Goal: Task Accomplishment & Management: Manage account settings

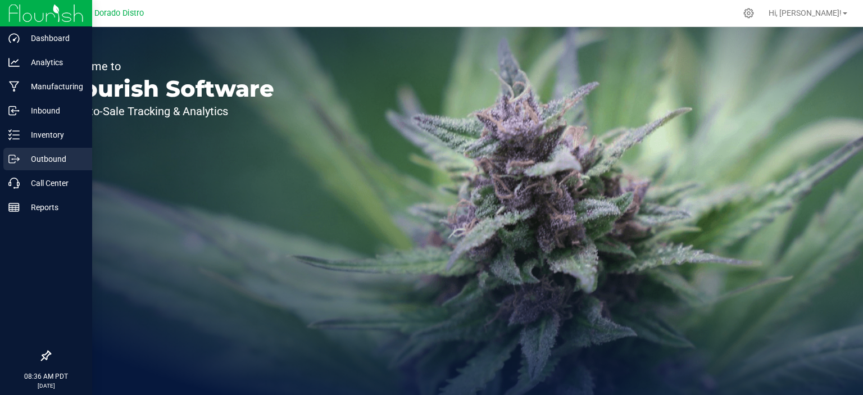
click at [3, 161] on div "Outbound" at bounding box center [47, 159] width 89 height 22
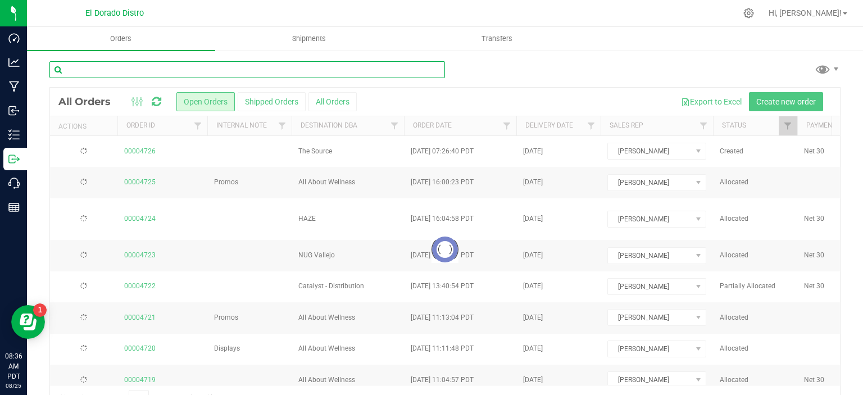
click at [168, 72] on input "text" at bounding box center [246, 69] width 395 height 17
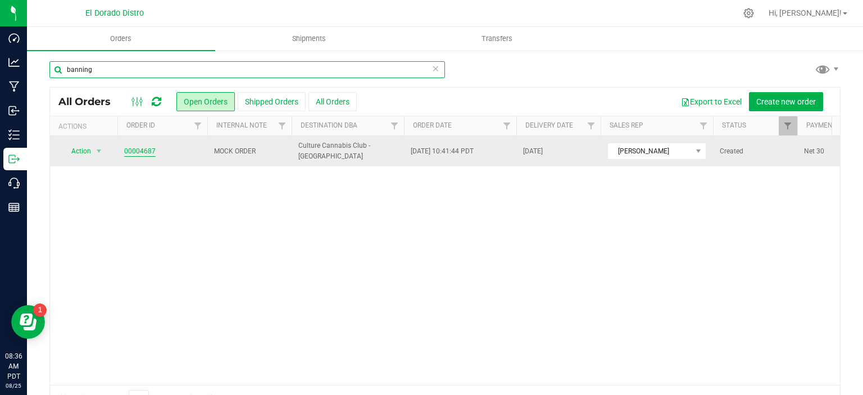
type input "banning"
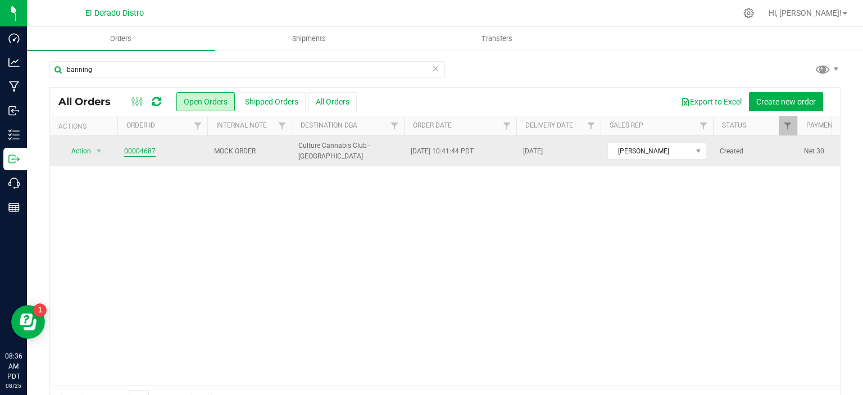
click at [147, 152] on link "00004687" at bounding box center [139, 151] width 31 height 11
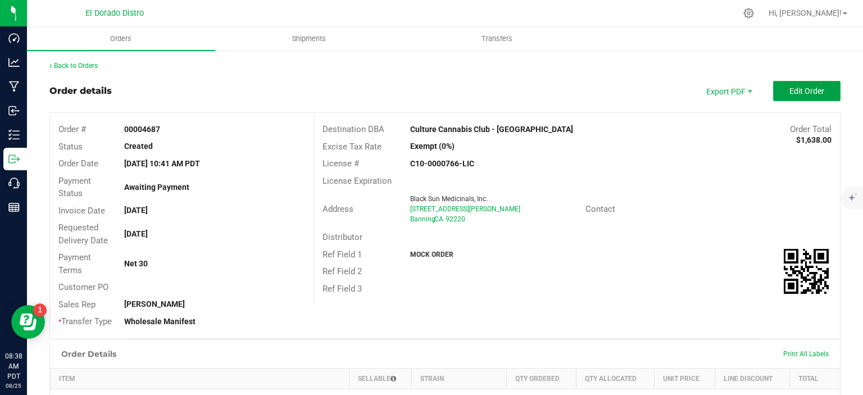
click at [789, 94] on span "Edit Order" at bounding box center [806, 90] width 35 height 9
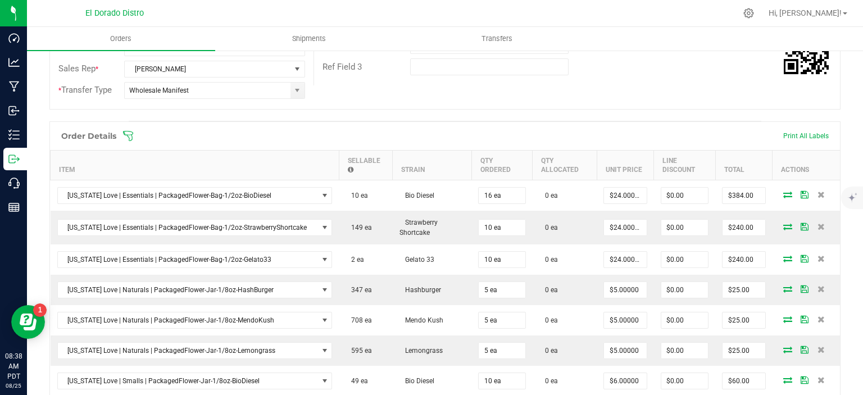
scroll to position [281, 0]
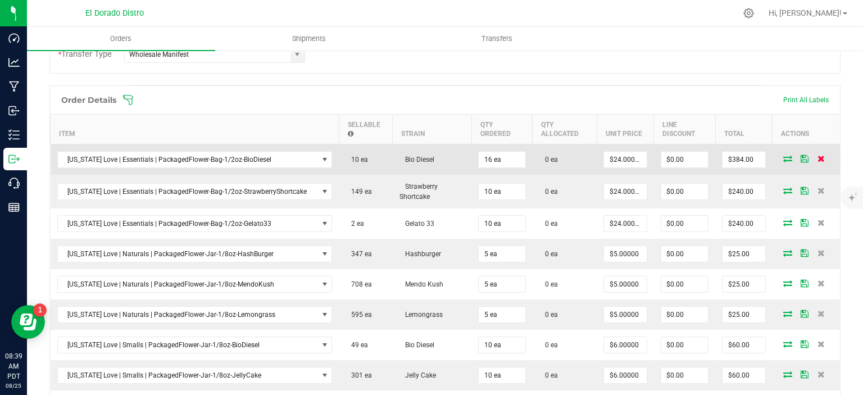
click at [817, 155] on icon at bounding box center [820, 158] width 7 height 7
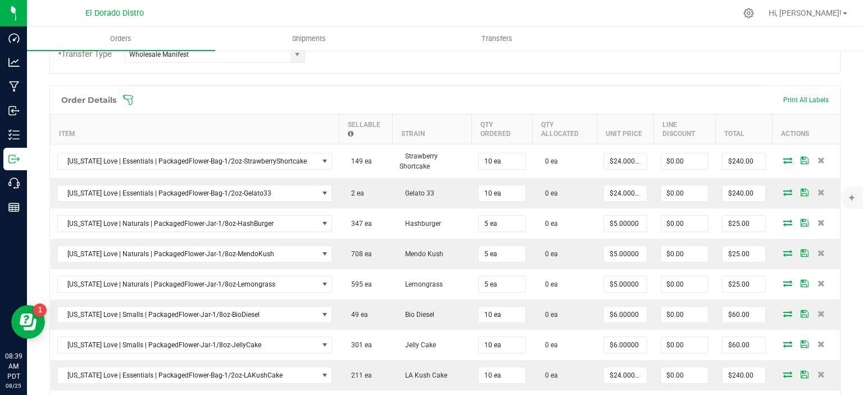
click at [817, 157] on icon at bounding box center [820, 160] width 7 height 7
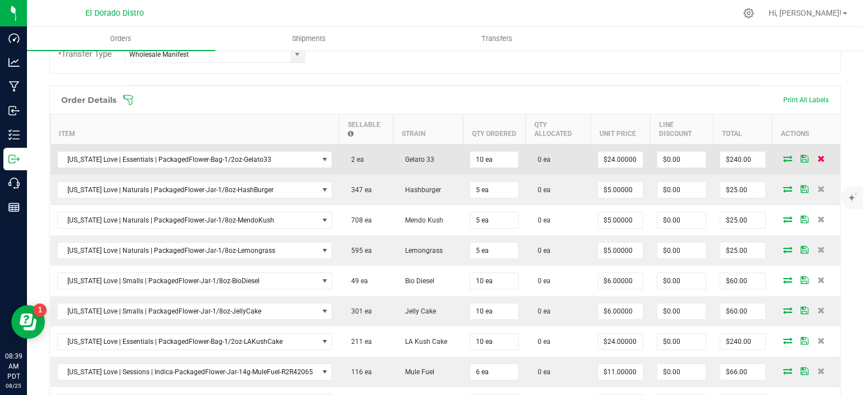
click at [817, 155] on icon at bounding box center [820, 158] width 7 height 7
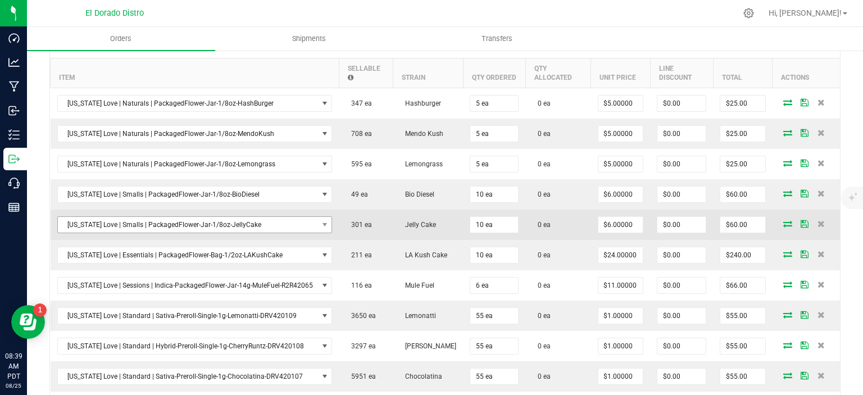
scroll to position [393, 0]
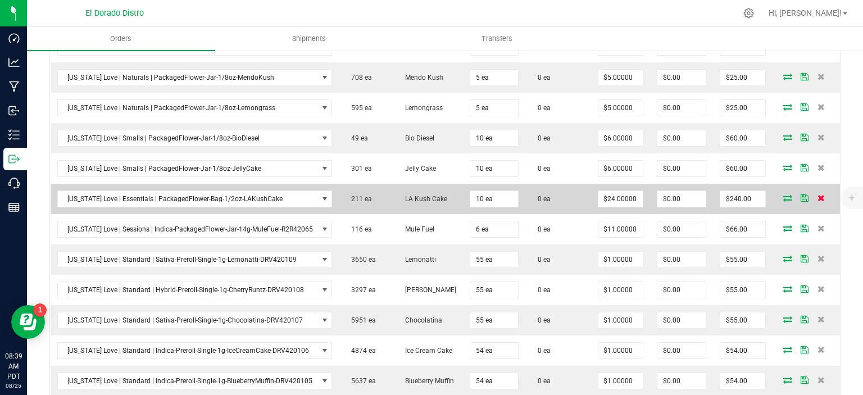
click at [817, 194] on icon at bounding box center [820, 197] width 7 height 7
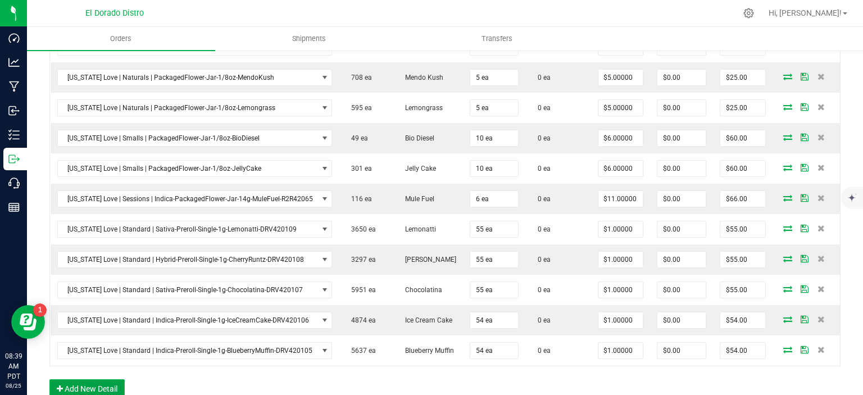
click at [103, 380] on button "Add New Detail" at bounding box center [86, 388] width 75 height 19
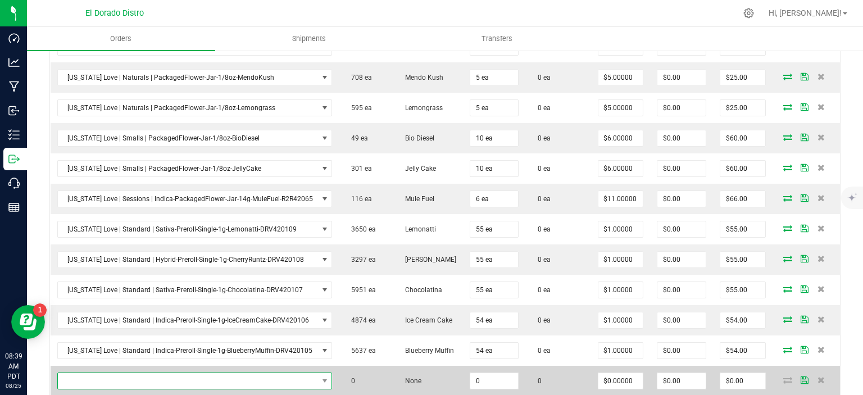
click at [140, 376] on span "NO DATA FOUND" at bounding box center [188, 381] width 260 height 16
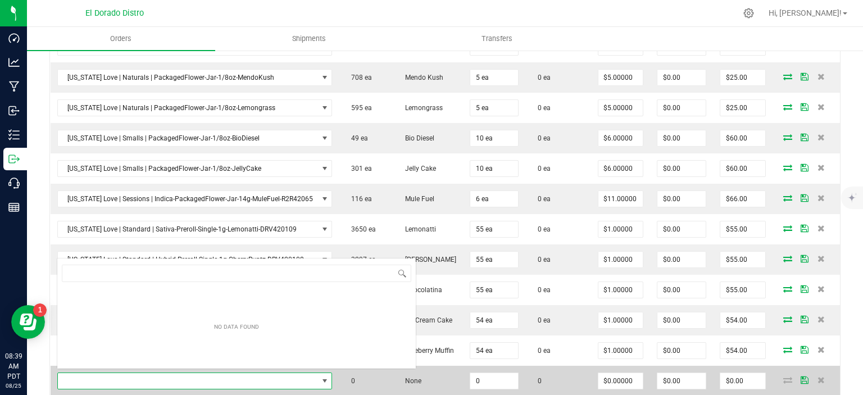
scroll to position [16, 268]
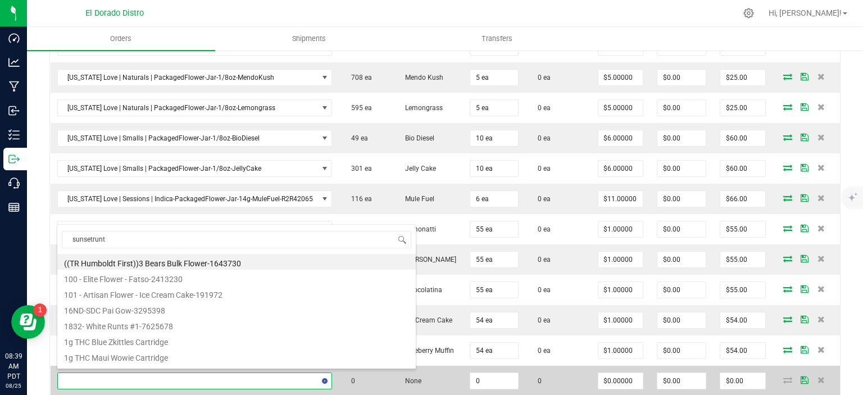
type input "sunsetruntz"
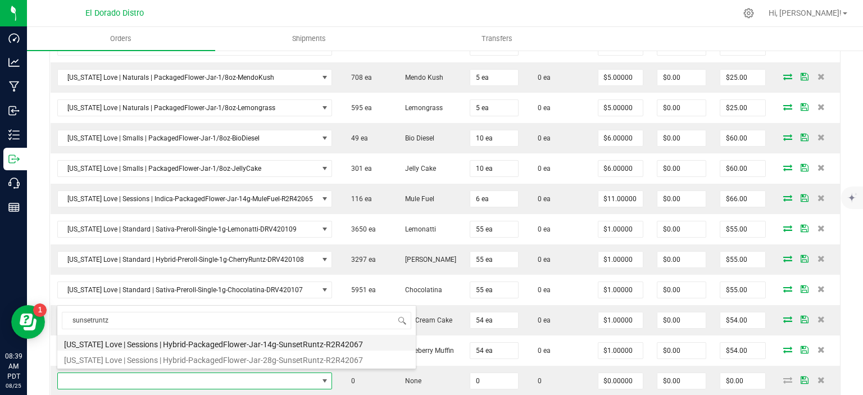
click at [210, 345] on li "[US_STATE] Love | Sessions | Hybrid-PackagedFlower-Jar-14g-SunsetRuntz-R2R42067" at bounding box center [236, 343] width 358 height 16
type input "0 ea"
type input "$12.00000"
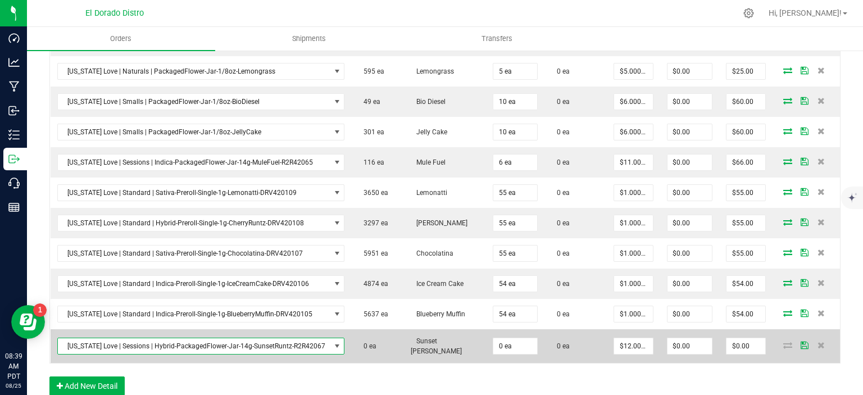
scroll to position [449, 0]
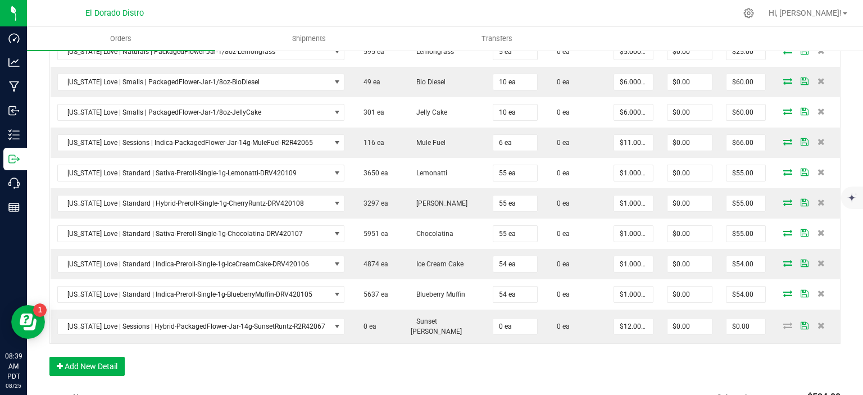
click at [124, 343] on div "Order Details Print All Labels Item Sellable Strain Qty Ordered Qty Allocated U…" at bounding box center [444, 152] width 791 height 470
click at [117, 357] on button "Add New Detail" at bounding box center [86, 366] width 75 height 19
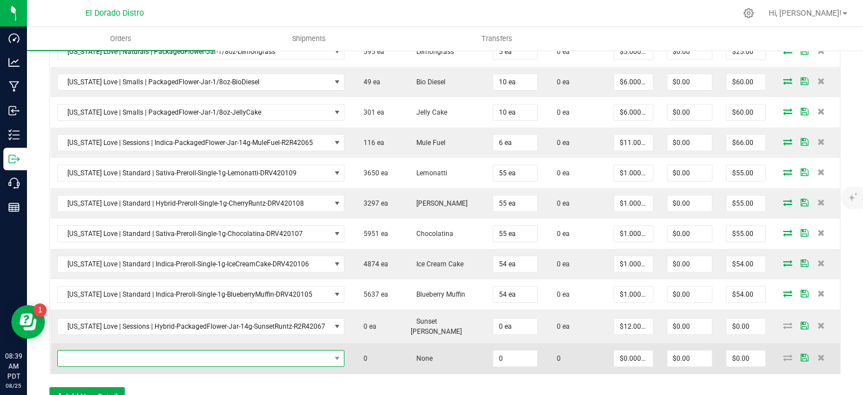
click at [121, 350] on span "NO DATA FOUND" at bounding box center [194, 358] width 272 height 16
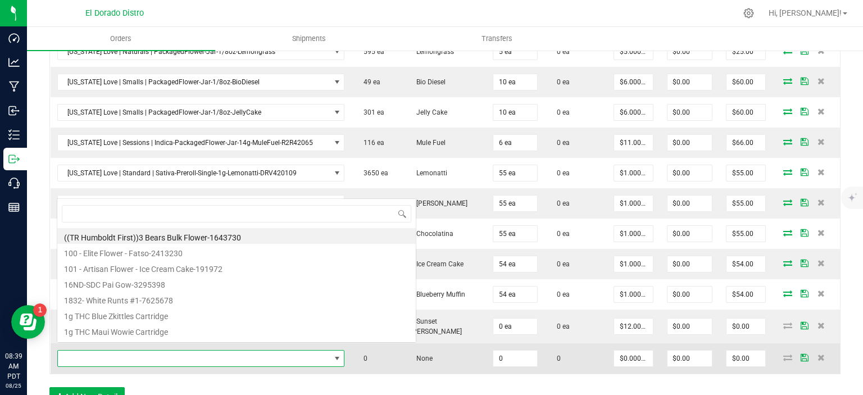
scroll to position [16, 279]
type input "tangiedream"
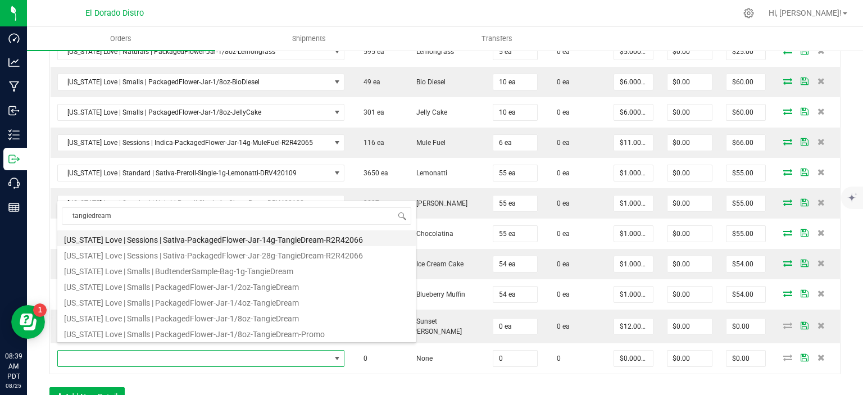
click at [328, 240] on li "[US_STATE] Love | Sessions | Sativa-PackagedFlower-Jar-14g-TangieDream-R2R42066" at bounding box center [236, 238] width 358 height 16
type input "0 ea"
type input "$12.00000"
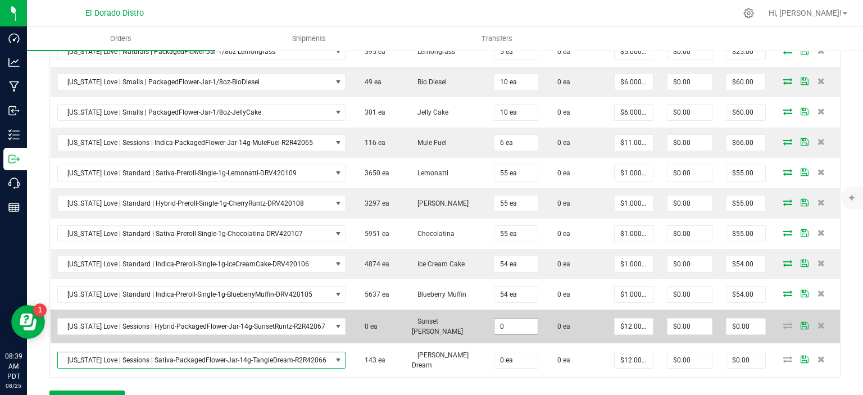
click at [509, 318] on input "0" at bounding box center [515, 326] width 43 height 16
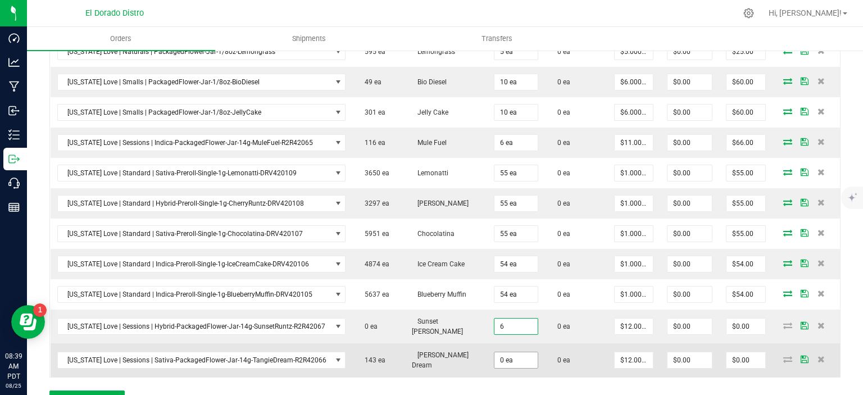
type input "6 ea"
type input "$72.00"
click at [503, 352] on input "0" at bounding box center [515, 360] width 43 height 16
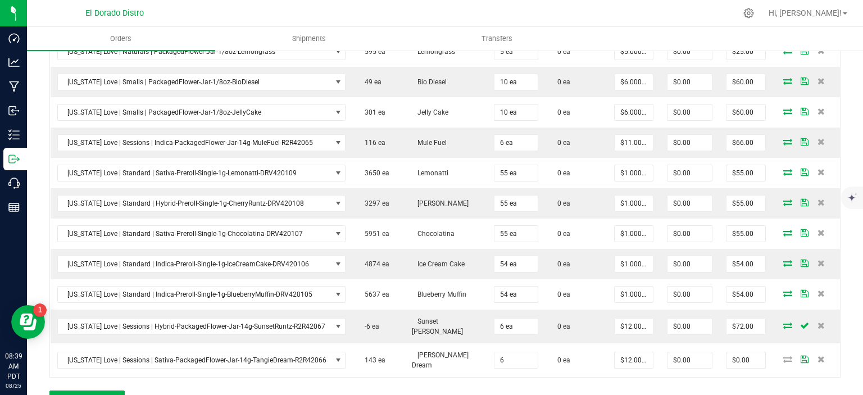
type input "6 ea"
type input "$72.00"
click at [562, 371] on div "Order Details Print All Labels Item Sellable Strain Qty Ordered Qty Allocated U…" at bounding box center [444, 169] width 791 height 504
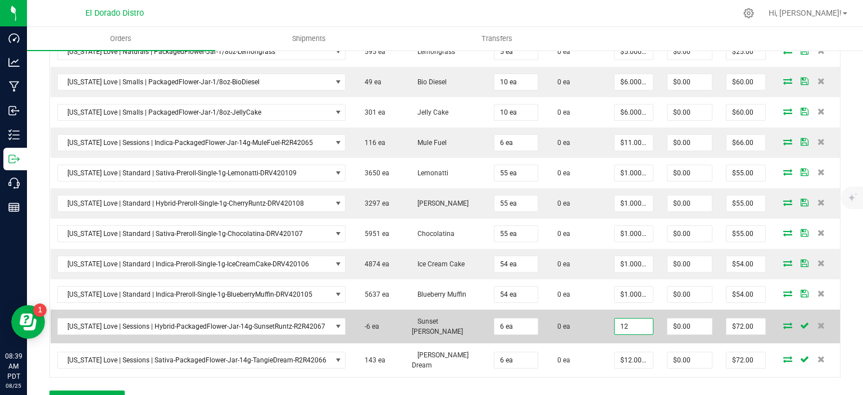
click at [634, 323] on input "12" at bounding box center [633, 326] width 38 height 16
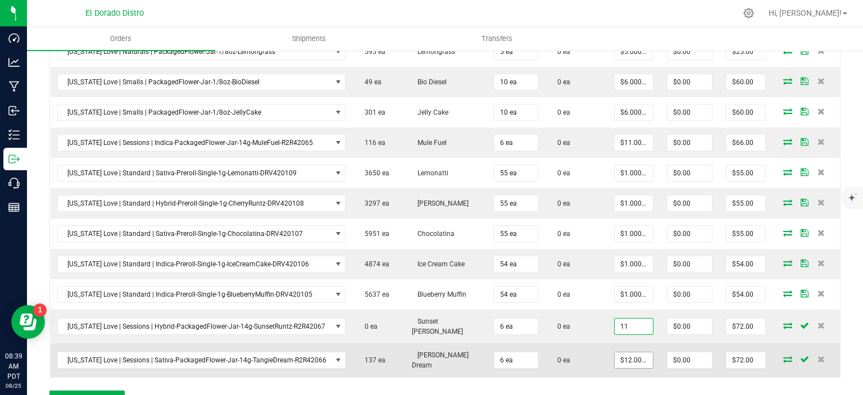
type input "$11.00000"
type input "$66.00"
click at [631, 352] on input "12" at bounding box center [633, 360] width 38 height 16
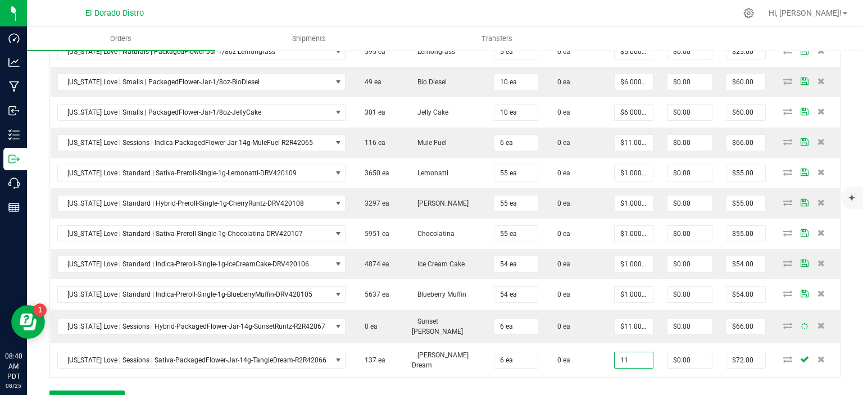
type input "$11.00000"
type input "$66.00"
click at [633, 373] on div "Order Details Print All Labels Item Sellable Strain Qty Ordered Qty Allocated U…" at bounding box center [444, 169] width 791 height 504
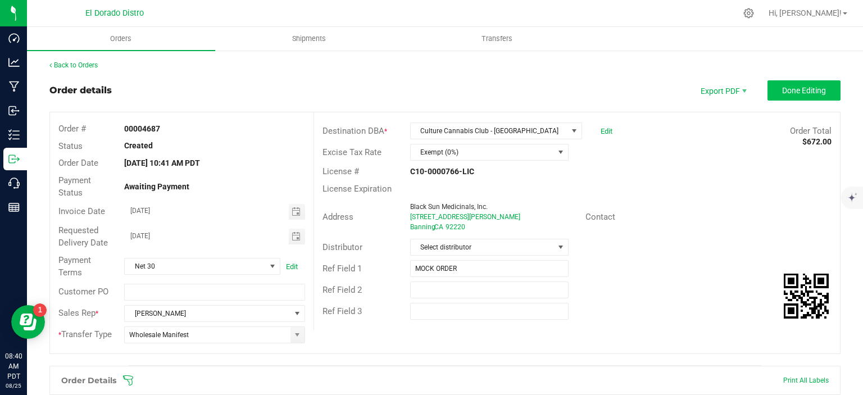
scroll to position [0, 0]
click at [786, 85] on button "Done Editing" at bounding box center [803, 91] width 73 height 20
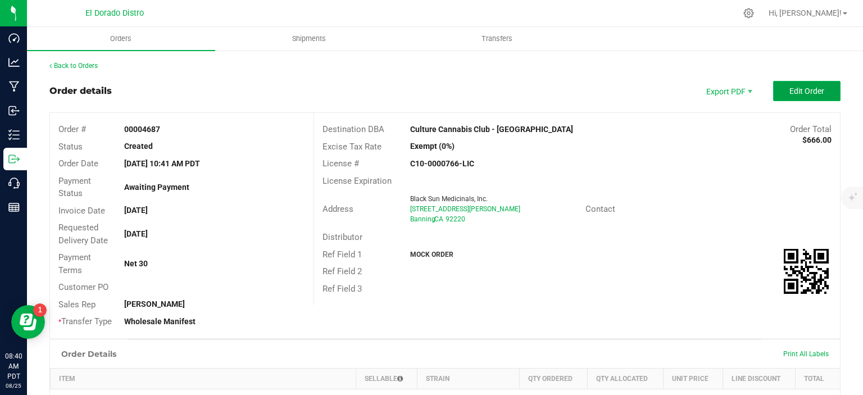
click at [790, 95] on span "Edit Order" at bounding box center [806, 90] width 35 height 9
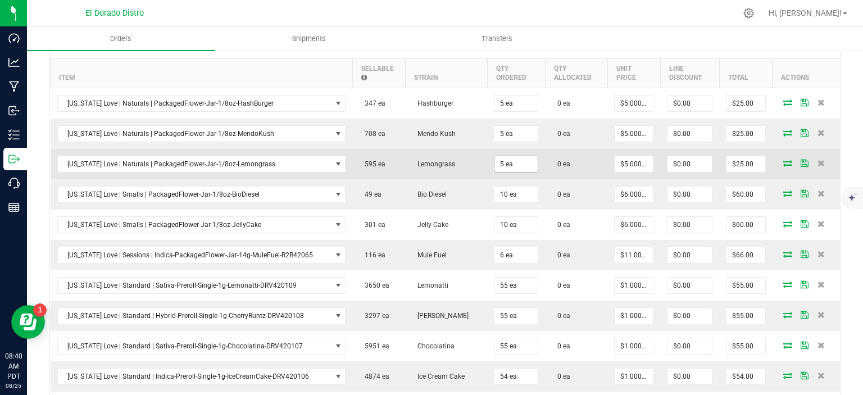
scroll to position [393, 0]
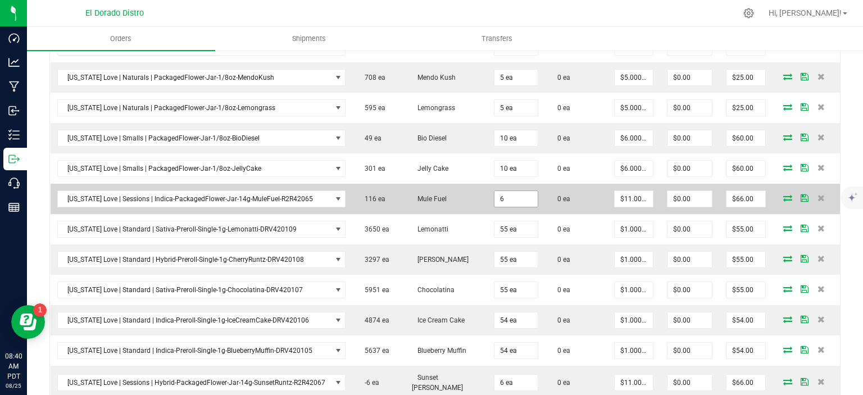
click at [505, 199] on input "6" at bounding box center [515, 199] width 43 height 16
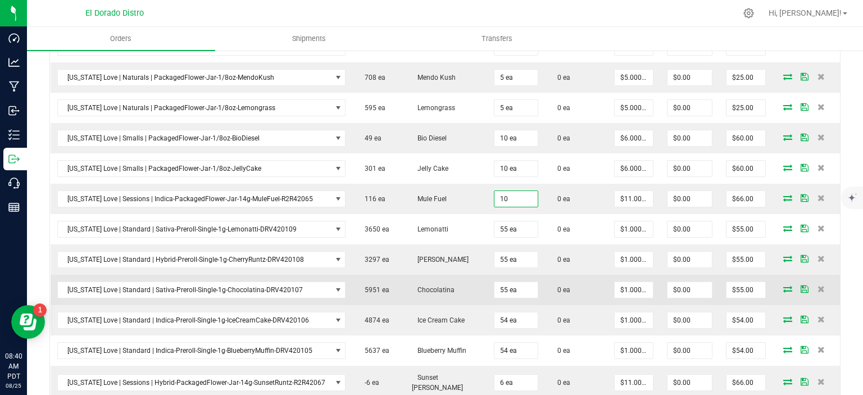
type input "10 ea"
type input "$110.00"
click at [558, 275] on td "0 ea" at bounding box center [576, 290] width 62 height 30
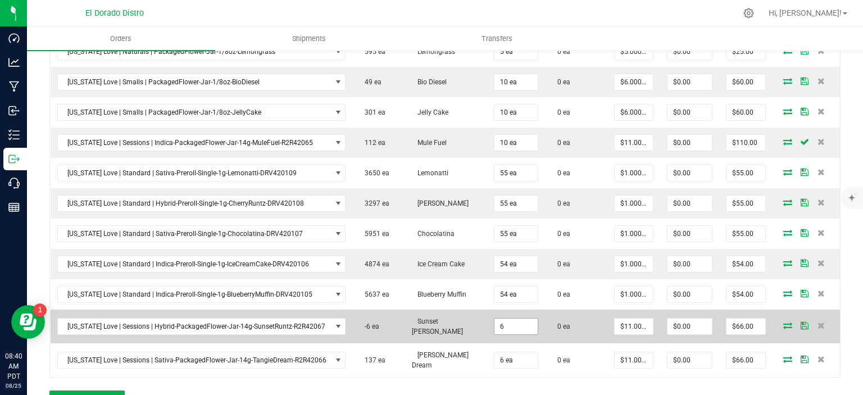
click at [508, 321] on input "6" at bounding box center [515, 326] width 43 height 16
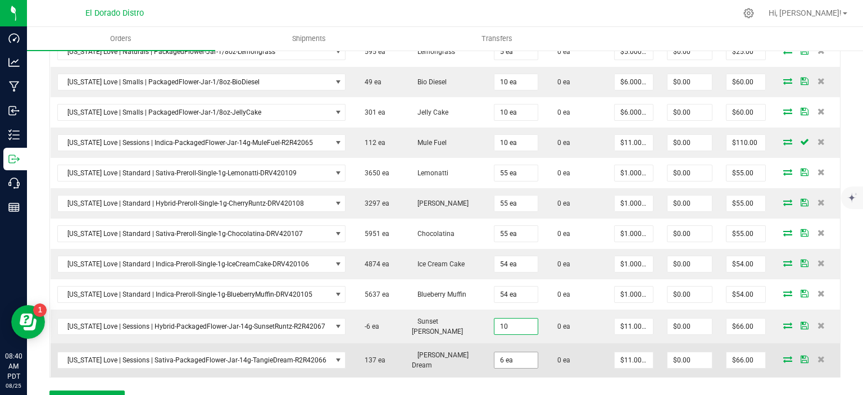
type input "10 ea"
type input "$110.00"
click at [508, 352] on input "6" at bounding box center [515, 360] width 43 height 16
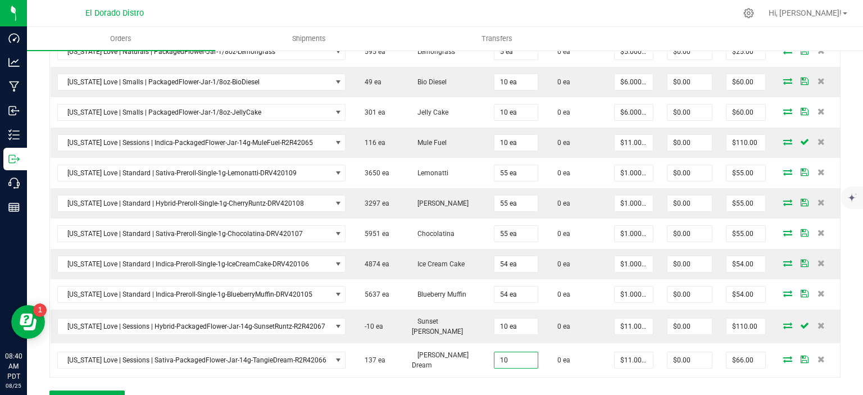
type input "10 ea"
type input "$110.00"
click at [552, 372] on div "Order Details Print All Labels Item Sellable Strain Qty Ordered Qty Allocated U…" at bounding box center [444, 169] width 791 height 504
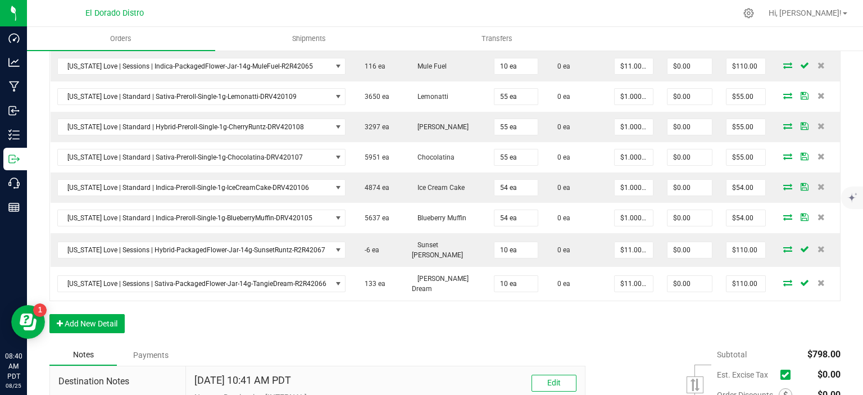
scroll to position [647, 0]
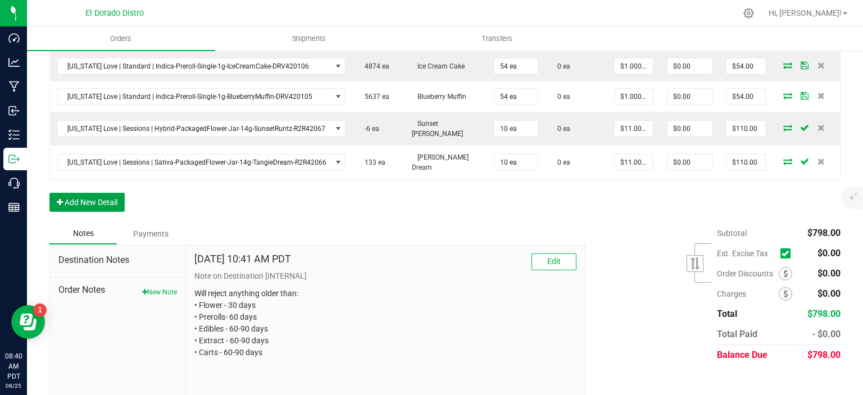
click at [116, 193] on button "Add New Detail" at bounding box center [86, 202] width 75 height 19
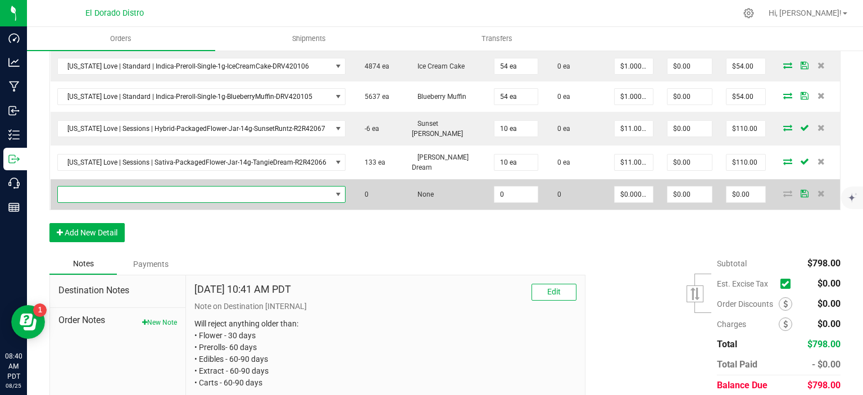
click at [135, 187] on span "NO DATA FOUND" at bounding box center [195, 194] width 274 height 16
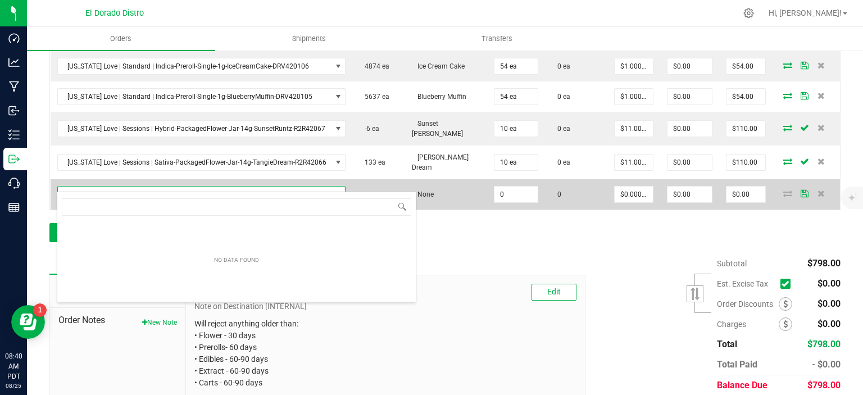
scroll to position [16, 280]
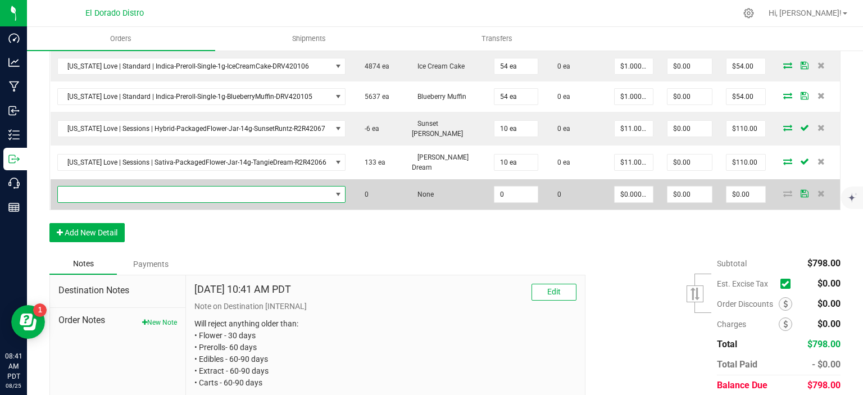
click at [177, 186] on span "NO DATA FOUND" at bounding box center [195, 194] width 274 height 16
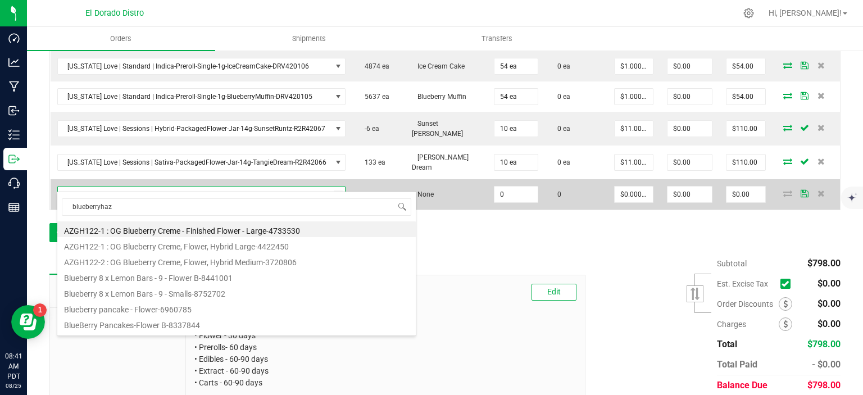
type input "blueberryhaze"
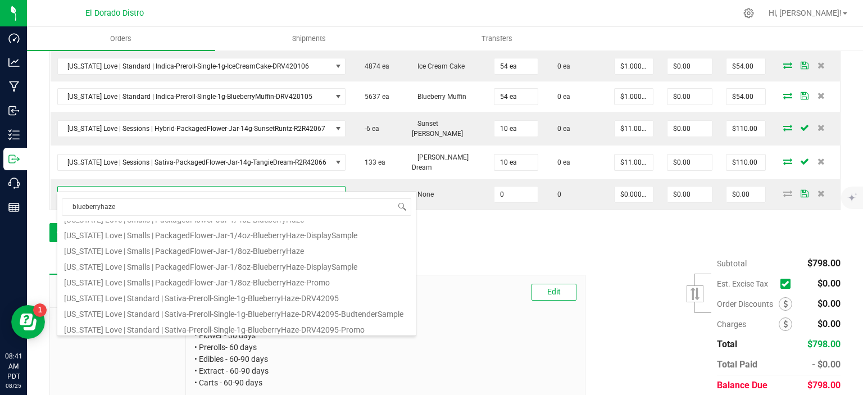
scroll to position [202, 0]
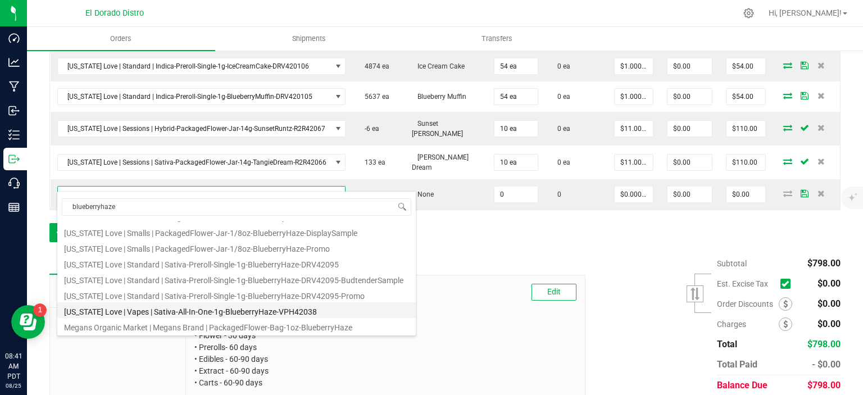
click at [215, 307] on li "[US_STATE] Love | Vapes | Sativa-All-In-One-1g-BlueberryHaze-VPH42038" at bounding box center [236, 310] width 358 height 16
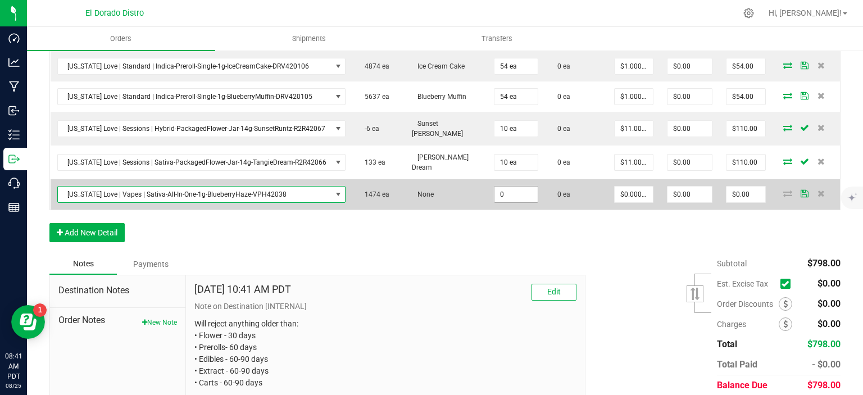
click at [494, 186] on input "0" at bounding box center [515, 194] width 43 height 16
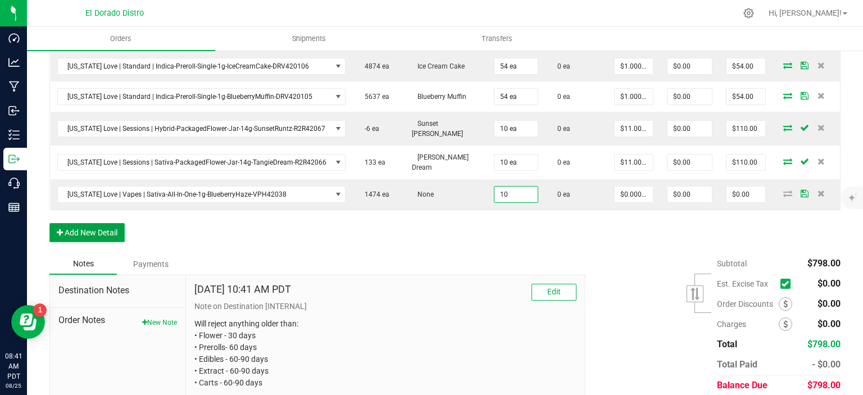
type input "10 ea"
click at [68, 223] on button "Add New Detail" at bounding box center [86, 232] width 75 height 19
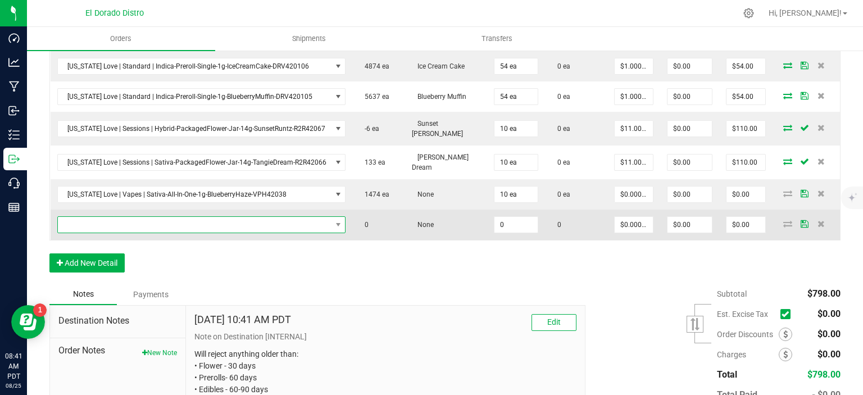
click at [98, 217] on span "NO DATA FOUND" at bounding box center [195, 225] width 274 height 16
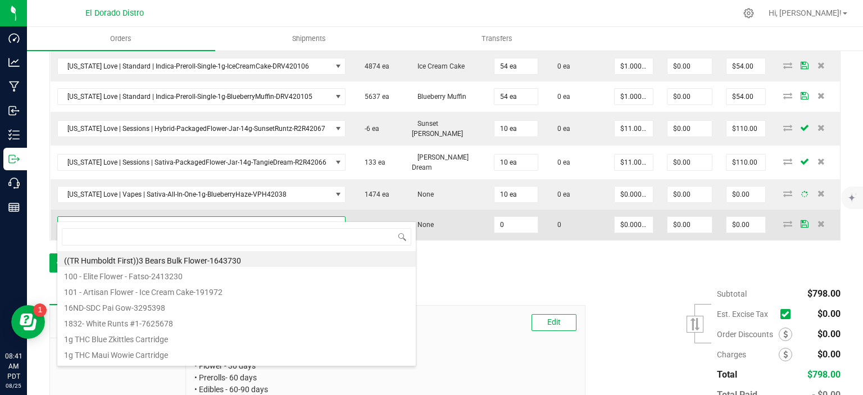
scroll to position [16, 280]
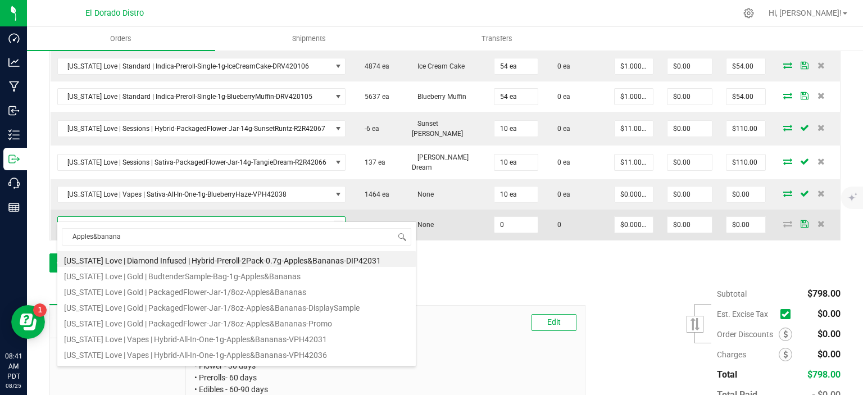
type input "Apples&bananas"
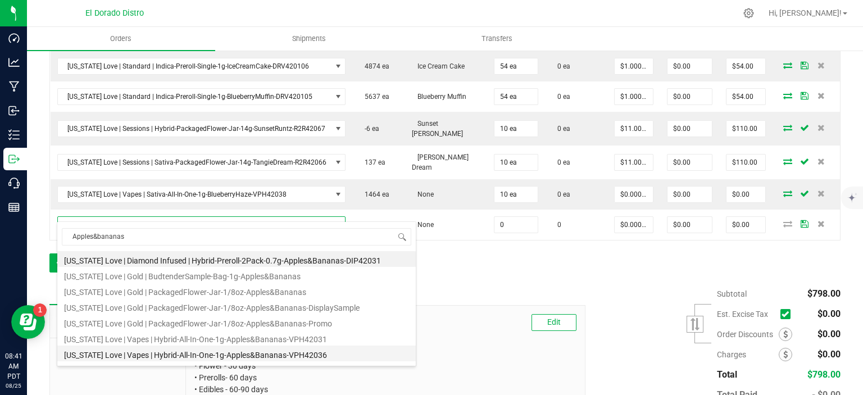
click at [271, 353] on li "[US_STATE] Love | Vapes | Hybrid-All-In-One-1g-Apples&Bananas-VPH42036" at bounding box center [236, 353] width 358 height 16
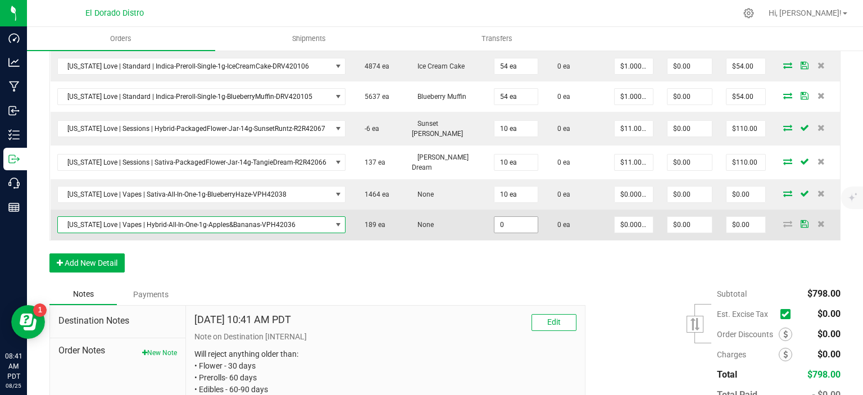
click at [505, 217] on input "0" at bounding box center [515, 225] width 43 height 16
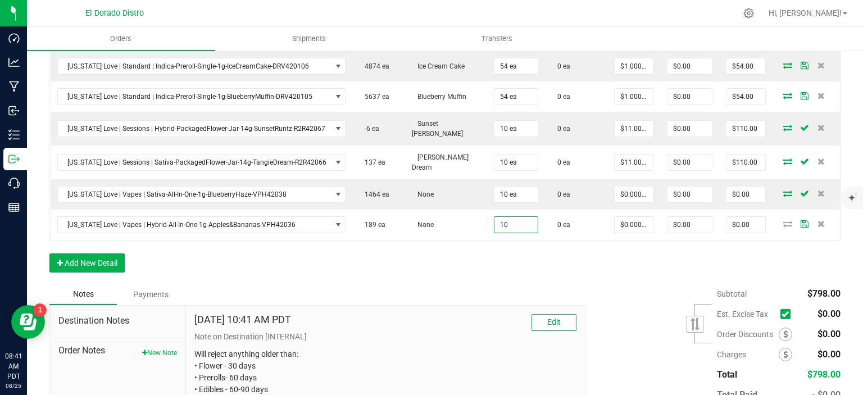
type input "10 ea"
click at [61, 253] on button "Add New Detail" at bounding box center [86, 262] width 75 height 19
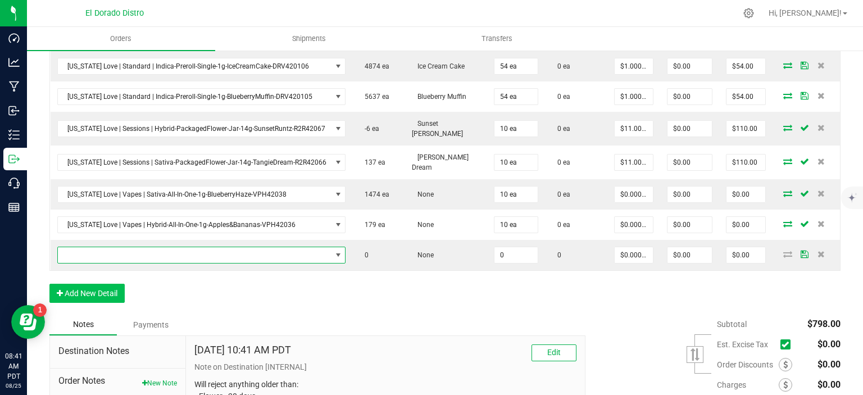
click at [97, 247] on span "NO DATA FOUND" at bounding box center [195, 255] width 274 height 16
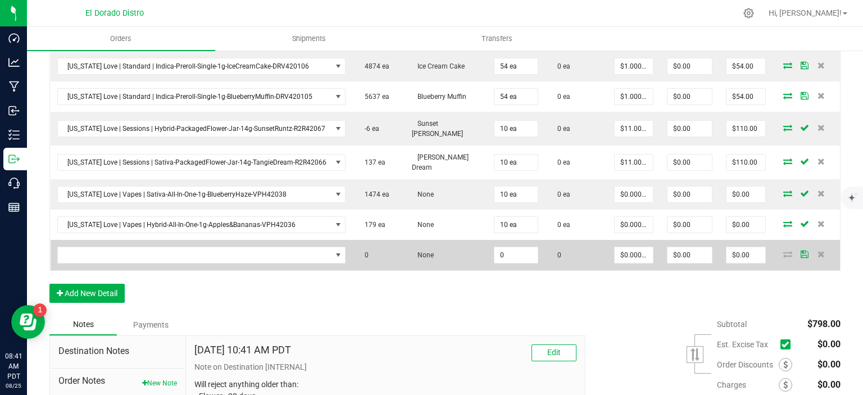
click at [157, 240] on td at bounding box center [202, 255] width 302 height 30
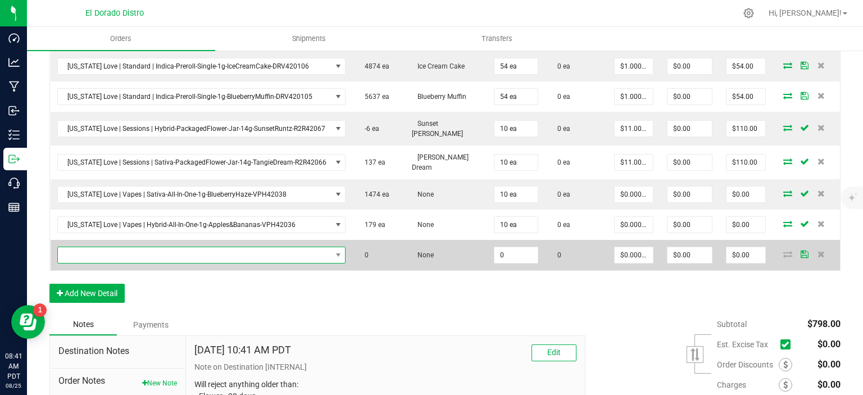
click at [157, 247] on span "NO DATA FOUND" at bounding box center [195, 255] width 274 height 16
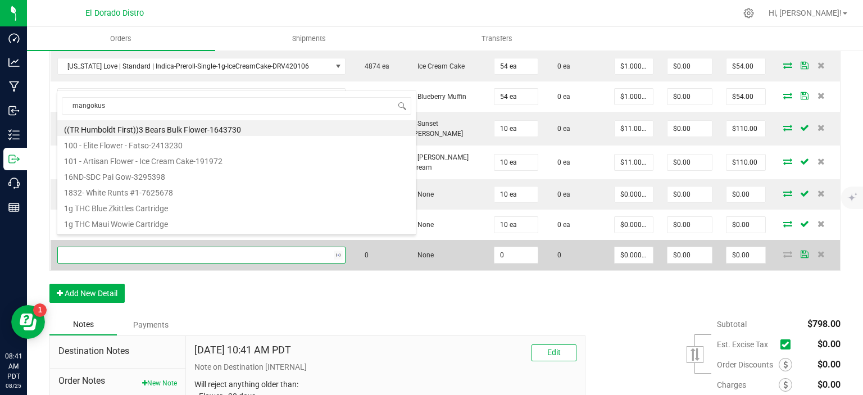
type input "mangokush"
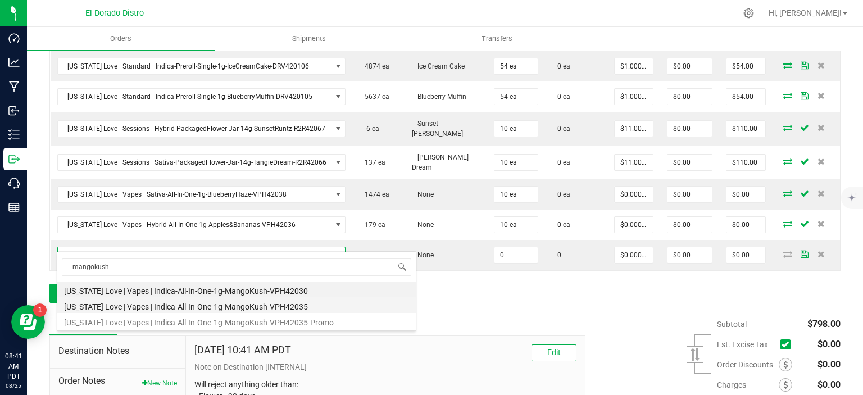
click at [301, 303] on li "[US_STATE] Love | Vapes | Indica-All-In-One-1g-MangoKush-VPH42035" at bounding box center [236, 305] width 358 height 16
type input "0 ea"
type input "$13.00000"
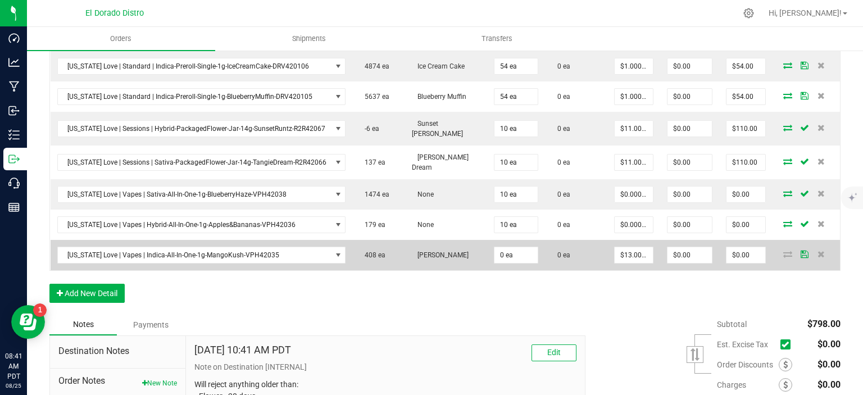
click at [523, 240] on td "0 ea" at bounding box center [516, 255] width 58 height 30
click at [505, 247] on input "0" at bounding box center [515, 255] width 43 height 16
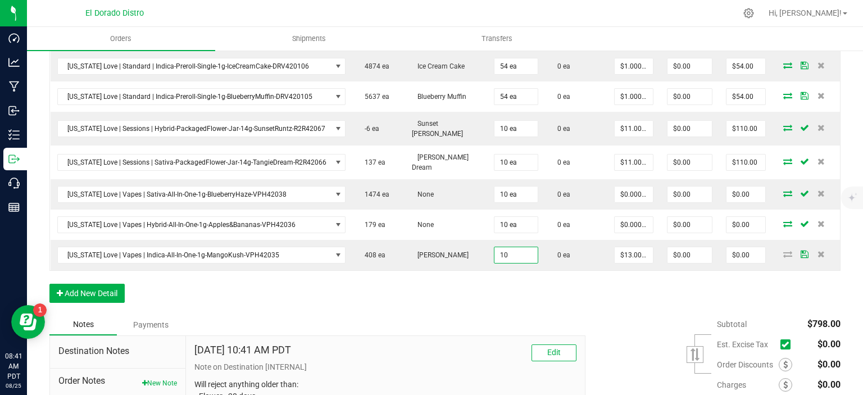
type input "10 ea"
type input "$130.00"
click at [78, 284] on button "Add New Detail" at bounding box center [86, 293] width 75 height 19
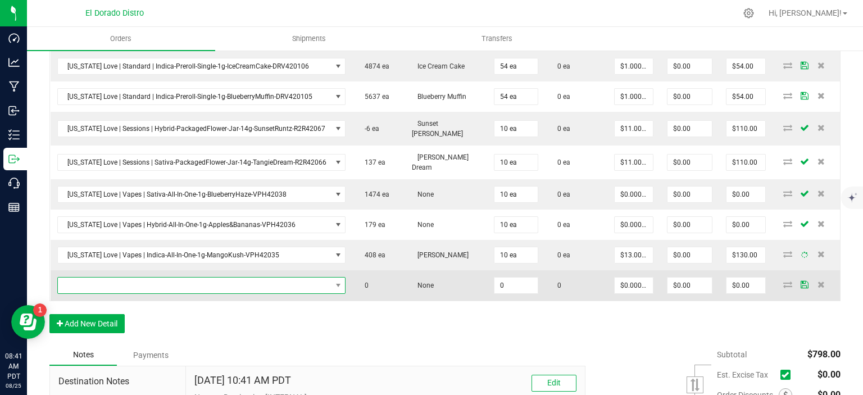
click at [90, 277] on span "NO DATA FOUND" at bounding box center [195, 285] width 274 height 16
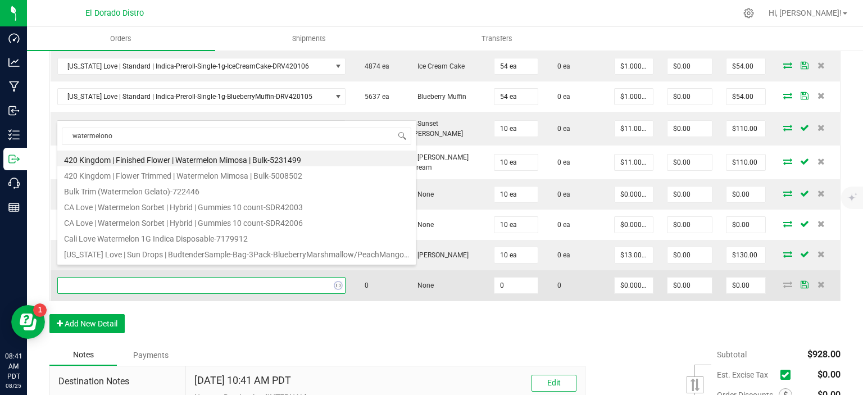
type input "watermelonog"
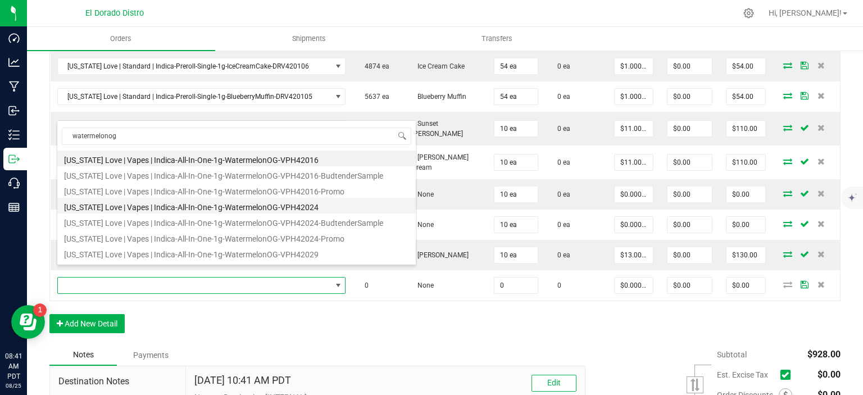
scroll to position [29, 0]
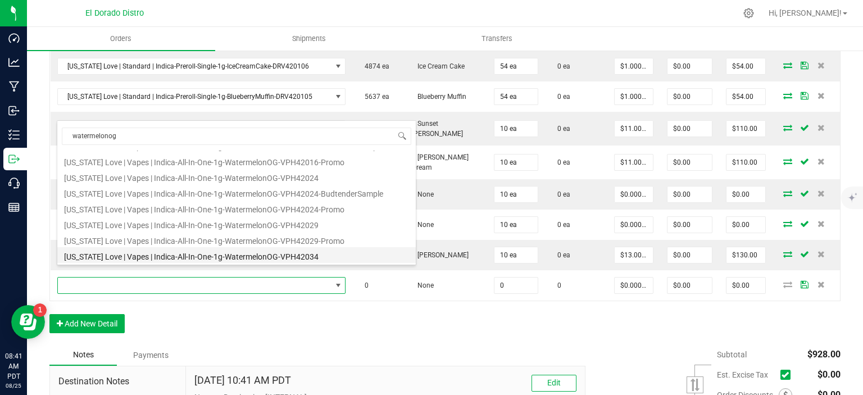
click at [264, 253] on li "[US_STATE] Love | Vapes | Indica-All-In-One-1g-WatermelonOG-VPH42034" at bounding box center [236, 255] width 358 height 16
type input "0 ea"
type input "$13.00000"
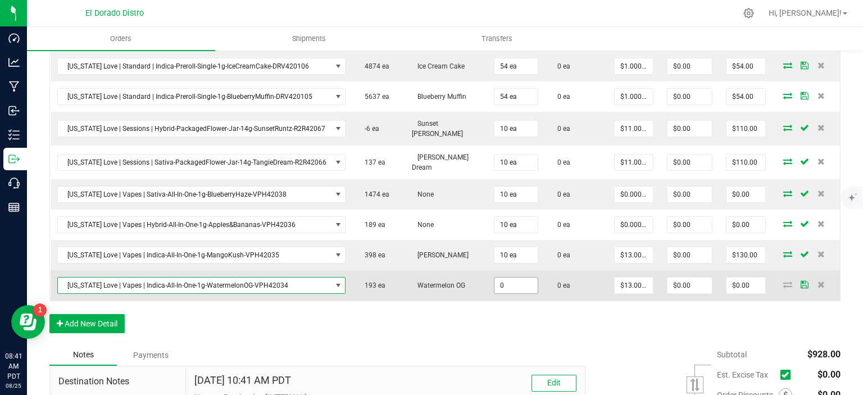
click at [516, 277] on input "0" at bounding box center [515, 285] width 43 height 16
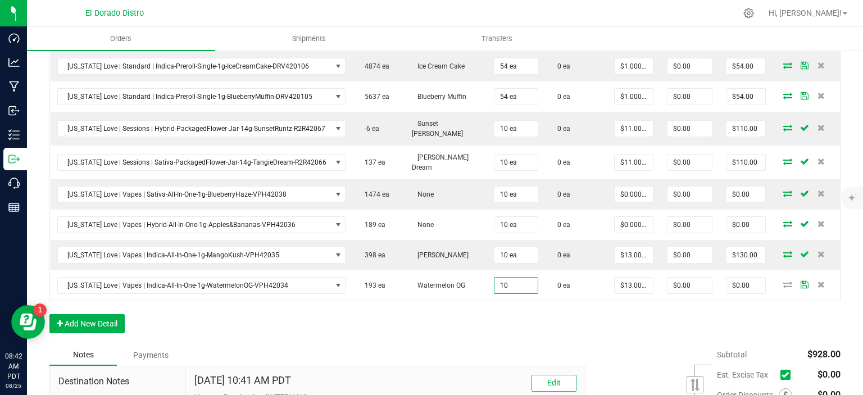
type input "10 ea"
type input "$130.00"
click at [515, 316] on div "Order Details Print All Labels Item Sellable Strain Qty Ordered Qty Allocated U…" at bounding box center [444, 31] width 791 height 625
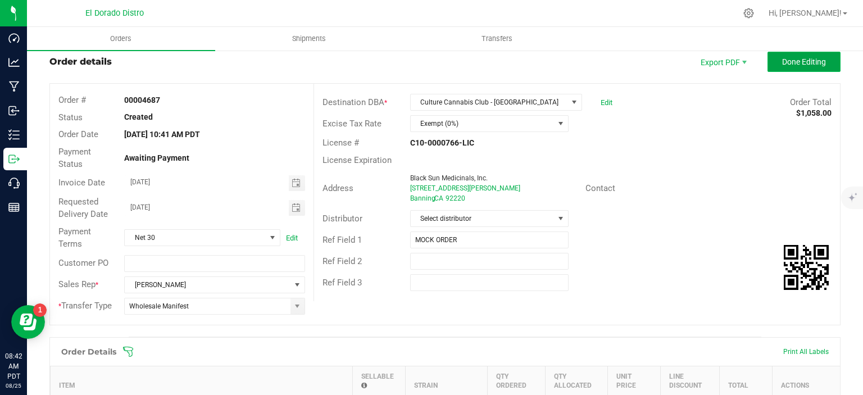
click at [786, 58] on span "Done Editing" at bounding box center [804, 61] width 44 height 9
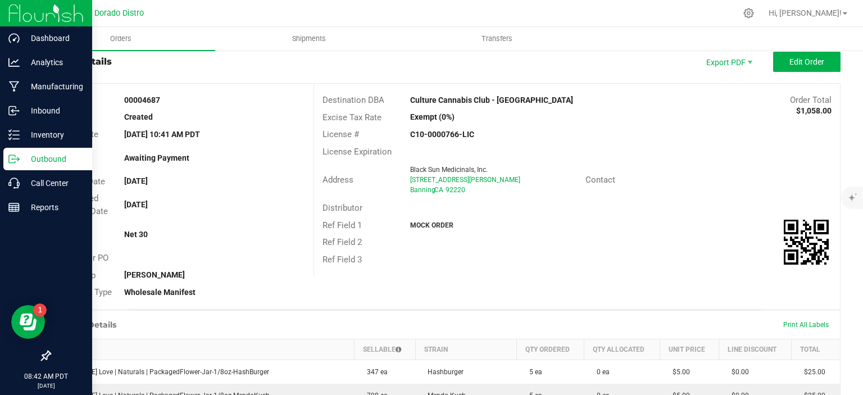
click at [19, 159] on icon at bounding box center [13, 158] width 11 height 11
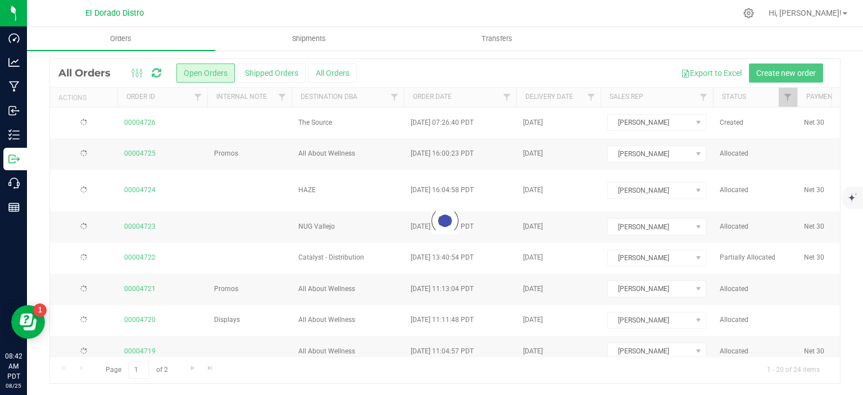
click at [277, 56] on div "Loading... All Orders Open Orders Shipped Orders All Orders Export to Excel Cre…" at bounding box center [445, 208] width 836 height 374
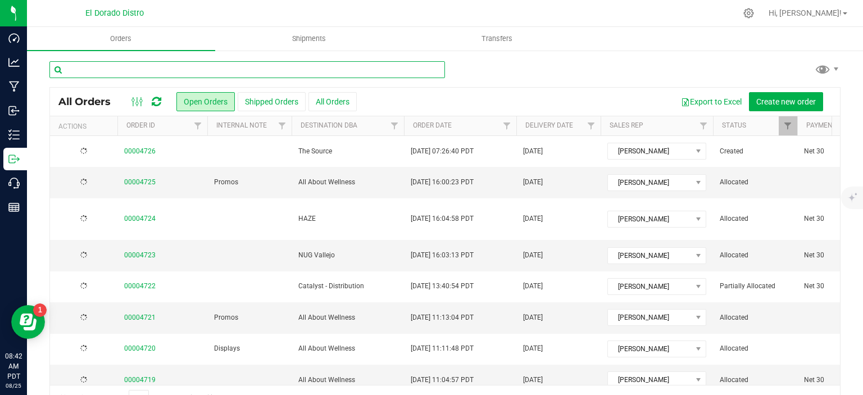
click at [279, 69] on input "text" at bounding box center [246, 69] width 395 height 17
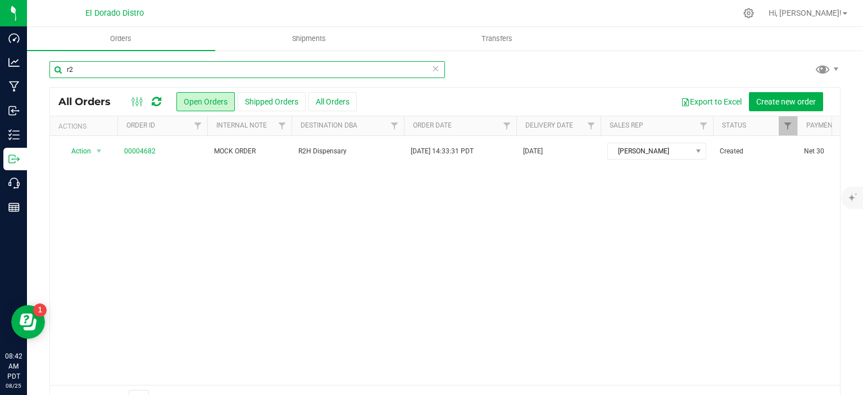
type input "r"
type input "brentwood"
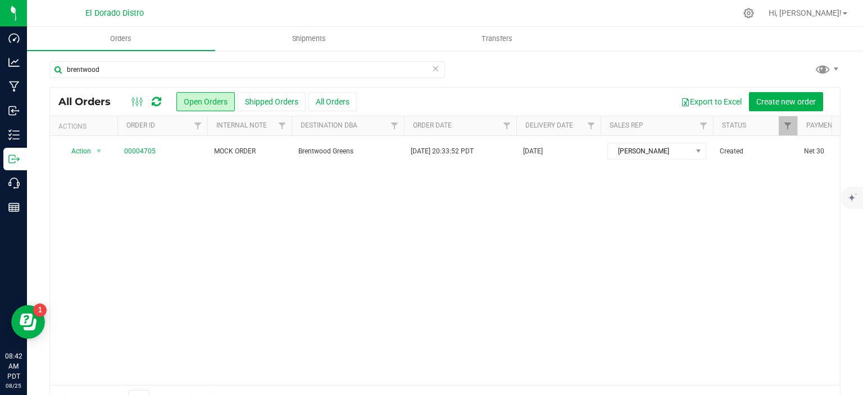
click at [431, 70] on icon at bounding box center [435, 67] width 8 height 13
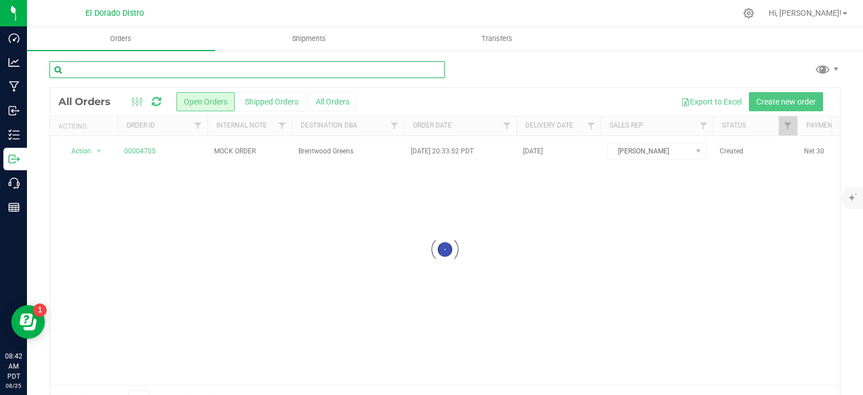
click at [311, 69] on input "text" at bounding box center [246, 69] width 395 height 17
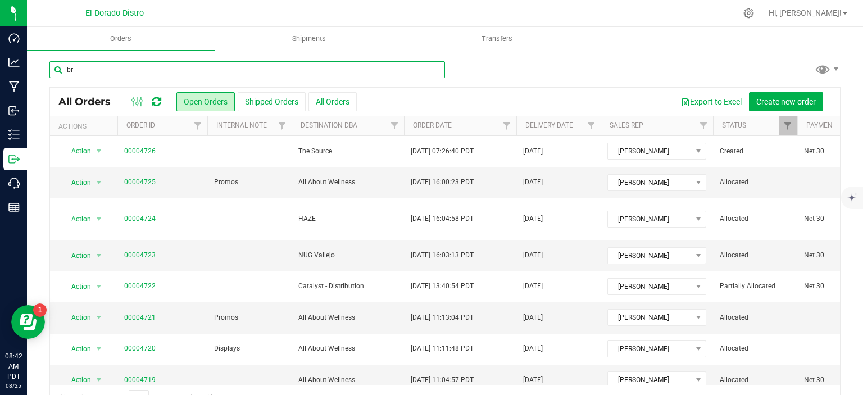
type input "b"
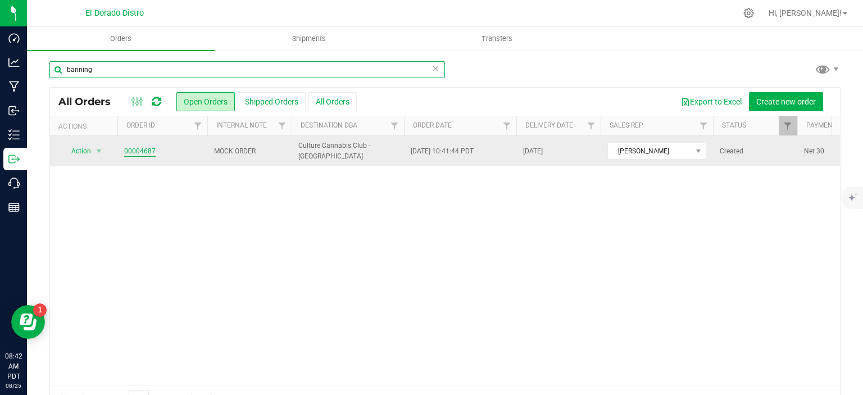
type input "banning"
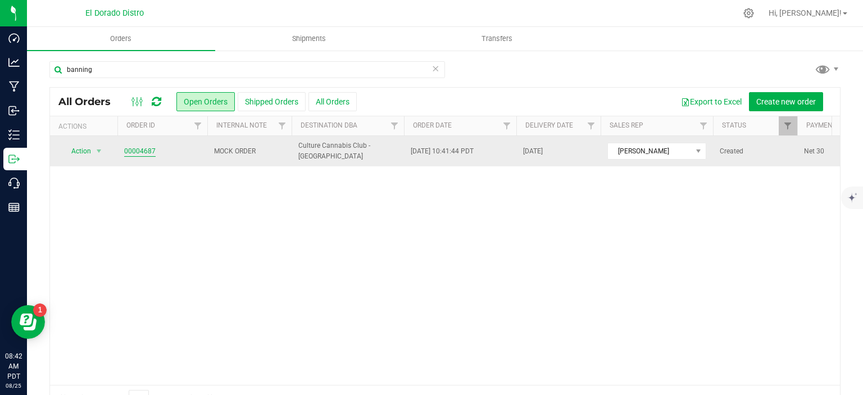
click at [135, 154] on link "00004687" at bounding box center [139, 151] width 31 height 11
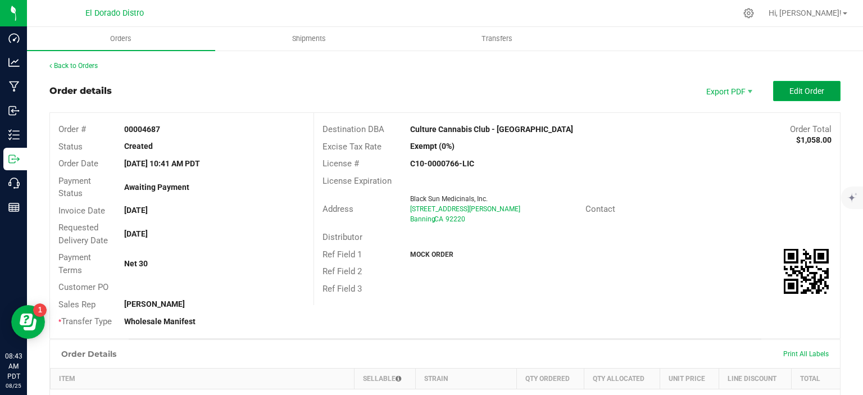
click at [777, 89] on button "Edit Order" at bounding box center [806, 91] width 67 height 20
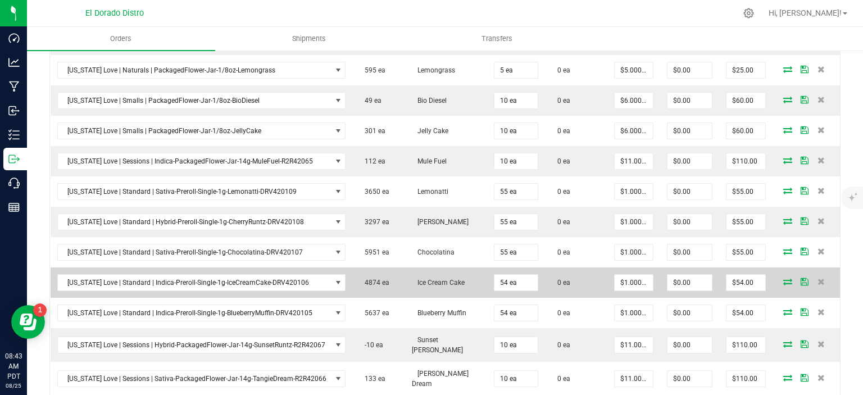
scroll to position [505, 0]
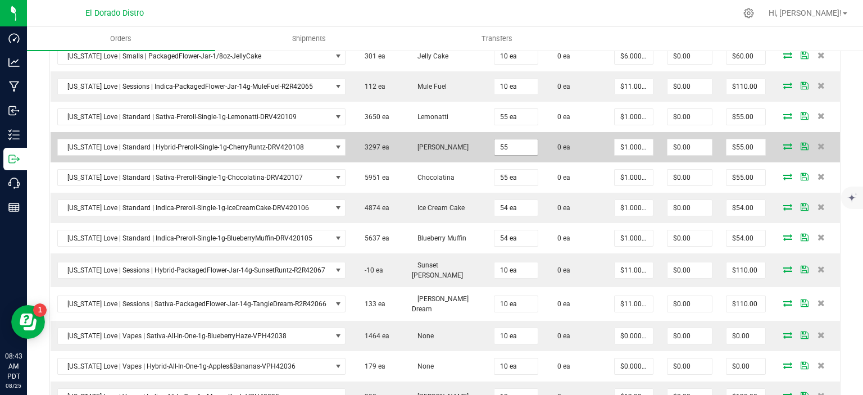
click at [514, 141] on input "55" at bounding box center [515, 147] width 43 height 16
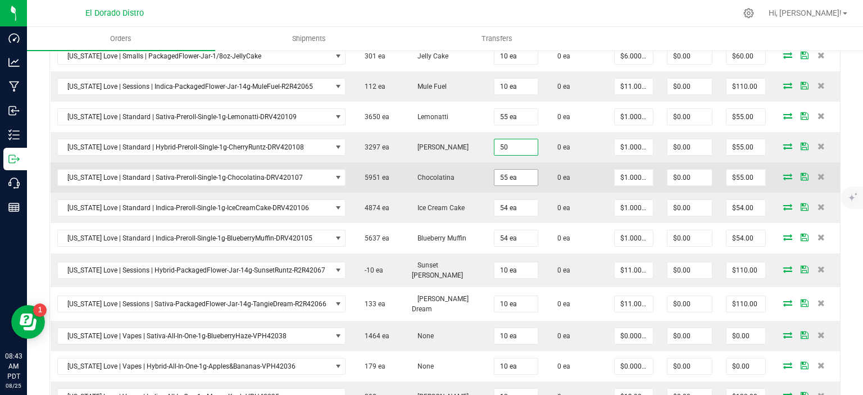
type input "50 ea"
type input "$50.00"
click at [508, 175] on input "55" at bounding box center [515, 178] width 43 height 16
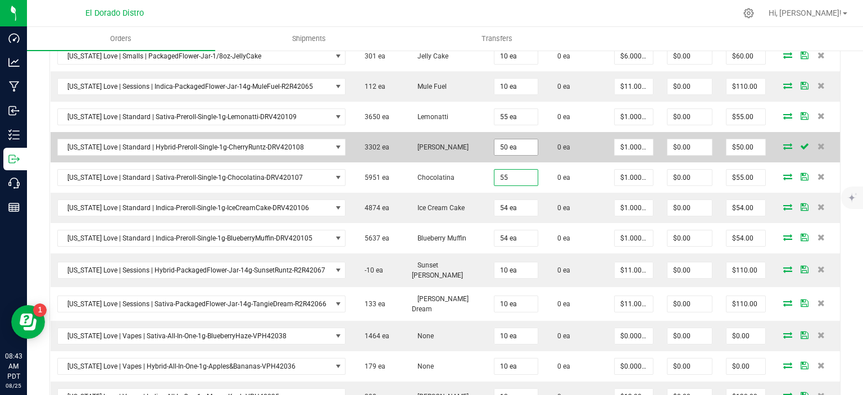
type input "55 ea"
click at [506, 145] on input "50" at bounding box center [515, 147] width 43 height 16
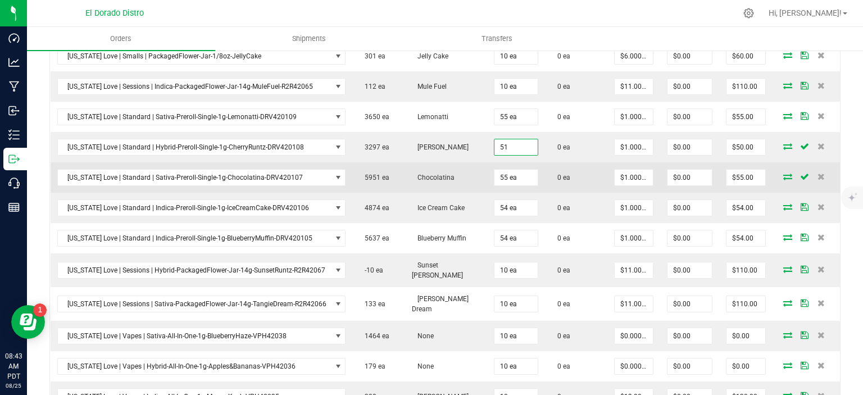
type input "51 ea"
type input "$51.00"
click at [546, 162] on td "0 ea" at bounding box center [576, 177] width 62 height 30
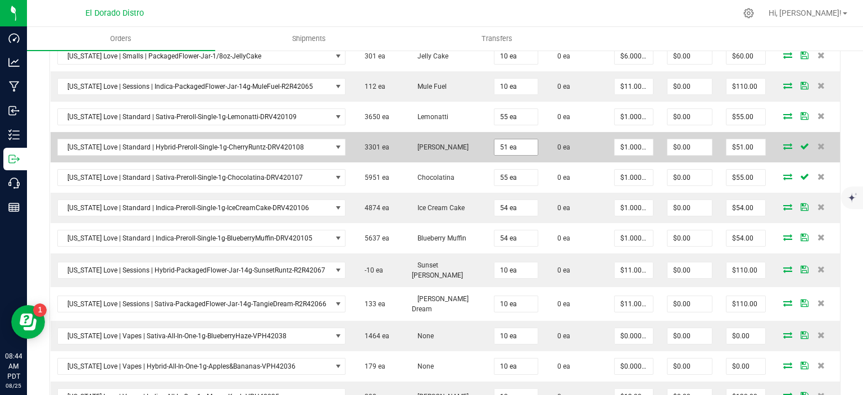
type input "51"
click at [509, 145] on input "51" at bounding box center [515, 147] width 43 height 16
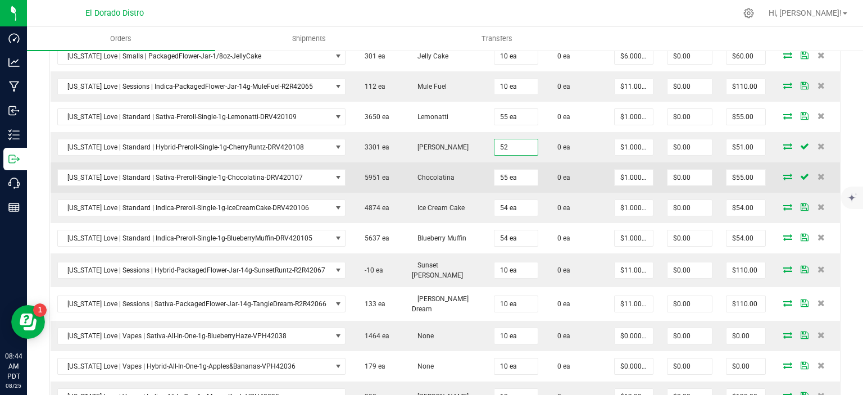
type input "52 ea"
type input "$52.00"
click at [527, 162] on td "55 ea" at bounding box center [516, 177] width 58 height 30
click at [505, 173] on input "55" at bounding box center [515, 178] width 43 height 16
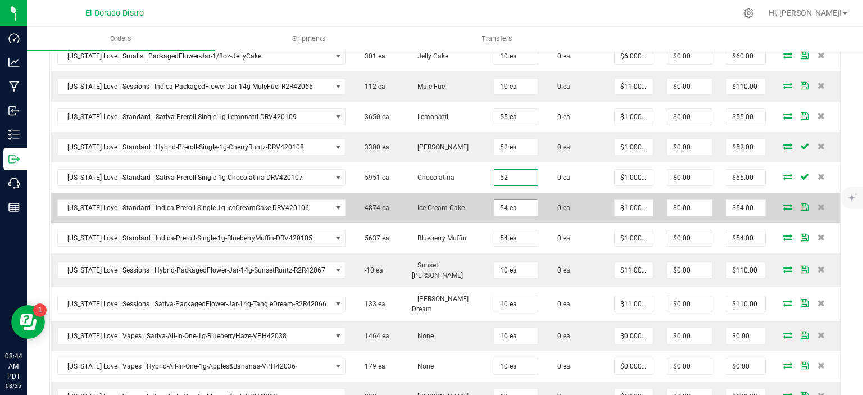
type input "52"
type input "54"
type input "52 ea"
type input "$52.00"
click at [502, 203] on input "54" at bounding box center [515, 208] width 43 height 16
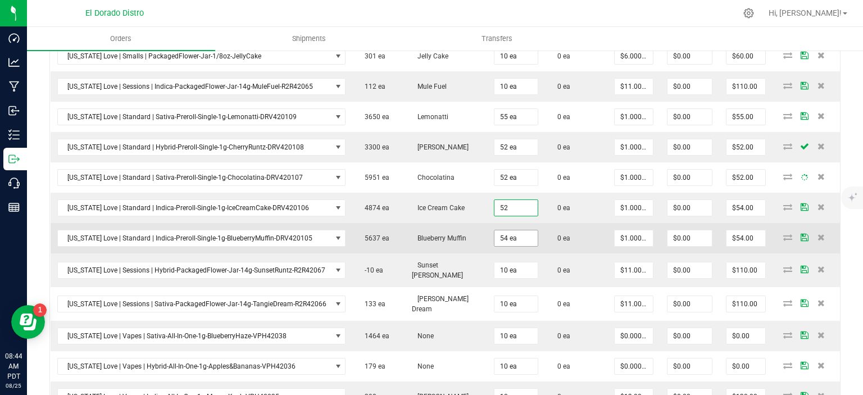
type input "52 ea"
type input "$52.00"
click at [506, 237] on input "54" at bounding box center [515, 238] width 43 height 16
type input "52 ea"
type input "$52.00"
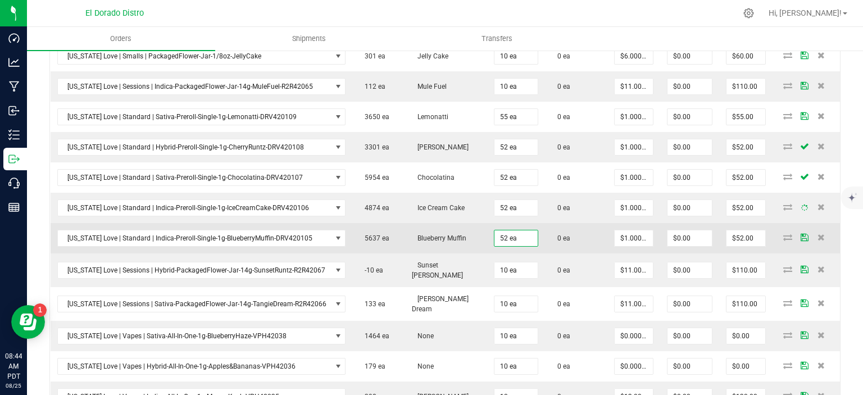
click at [566, 226] on td "0 ea" at bounding box center [576, 238] width 62 height 30
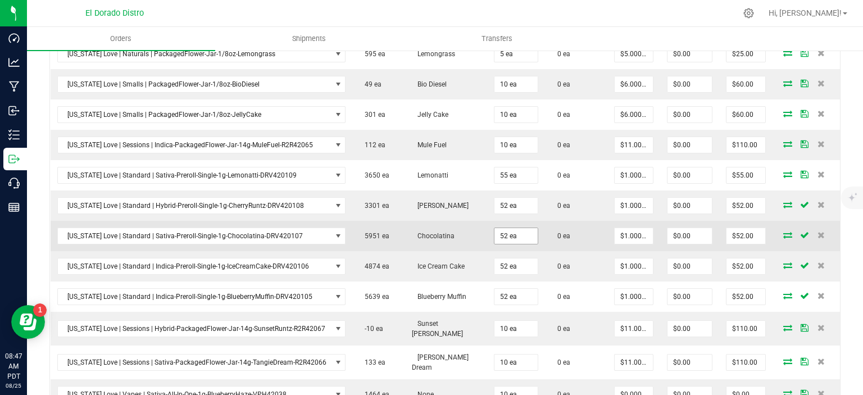
scroll to position [449, 0]
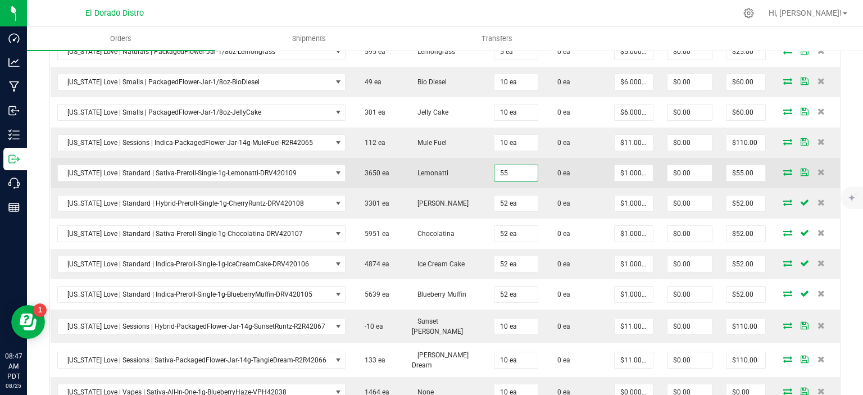
click at [499, 175] on input "55" at bounding box center [515, 173] width 43 height 16
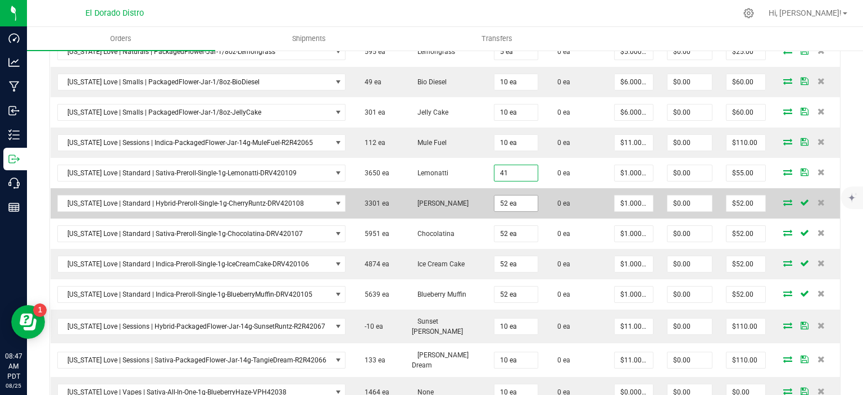
type input "41 ea"
type input "$41.00"
click at [501, 204] on input "52" at bounding box center [515, 203] width 43 height 16
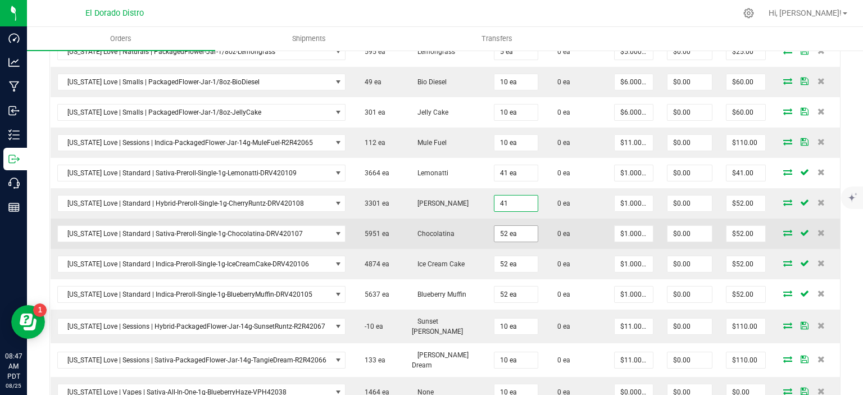
type input "41 ea"
type input "$41.00"
click at [496, 231] on input "52" at bounding box center [515, 234] width 43 height 16
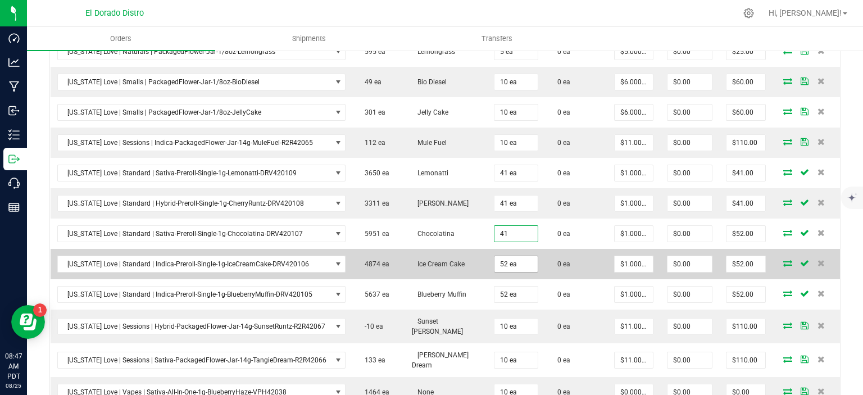
type input "41 ea"
type input "$41.00"
click at [494, 259] on input "52" at bounding box center [515, 264] width 43 height 16
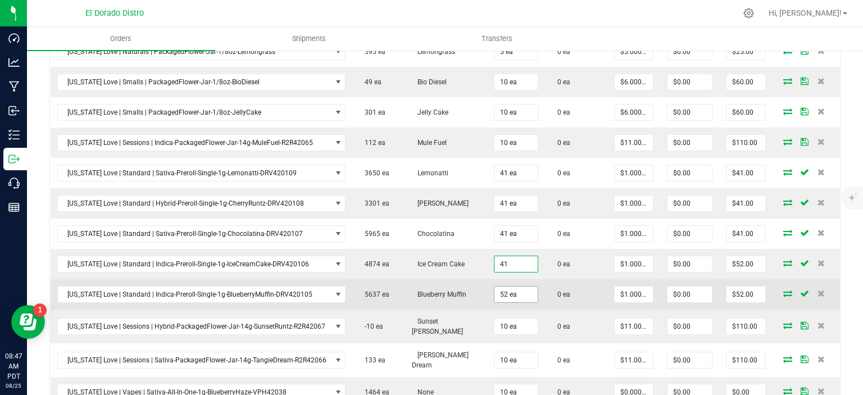
type input "41 ea"
type input "$41.00"
click at [496, 297] on input "52" at bounding box center [515, 294] width 43 height 16
type input "41 ea"
type input "$41.00"
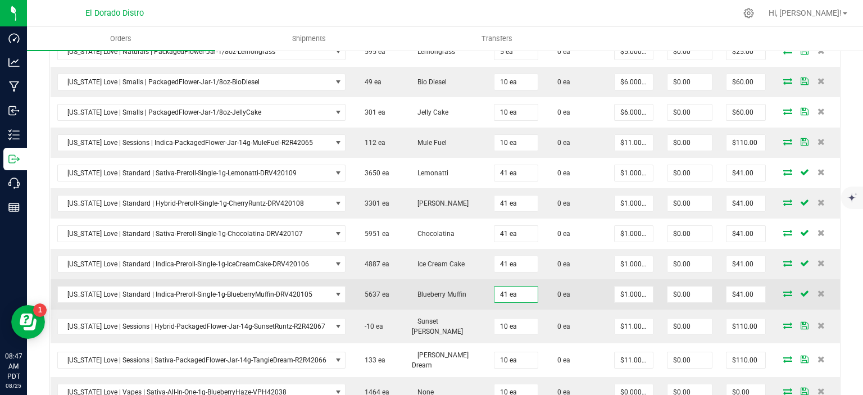
click at [580, 291] on td "0 ea" at bounding box center [576, 294] width 62 height 30
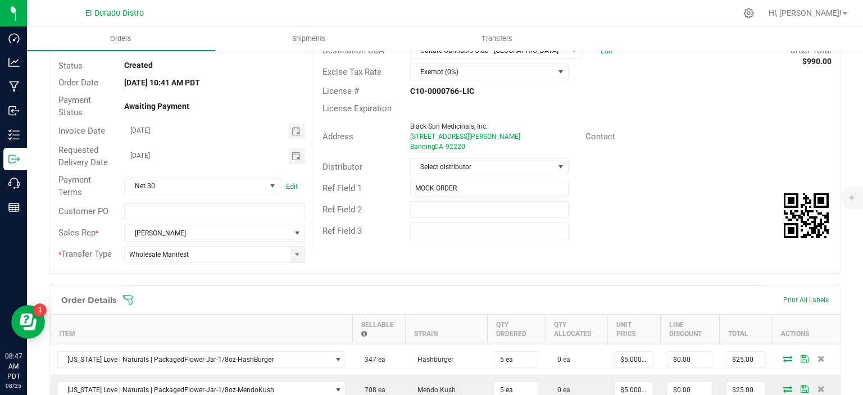
scroll to position [0, 0]
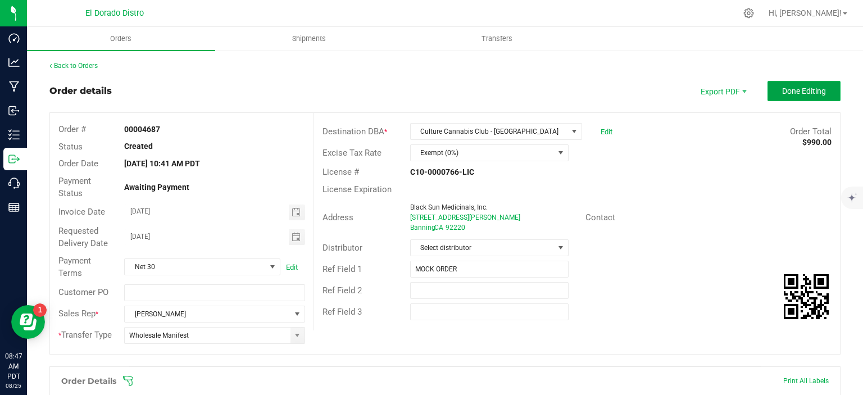
click at [797, 91] on span "Done Editing" at bounding box center [804, 90] width 44 height 9
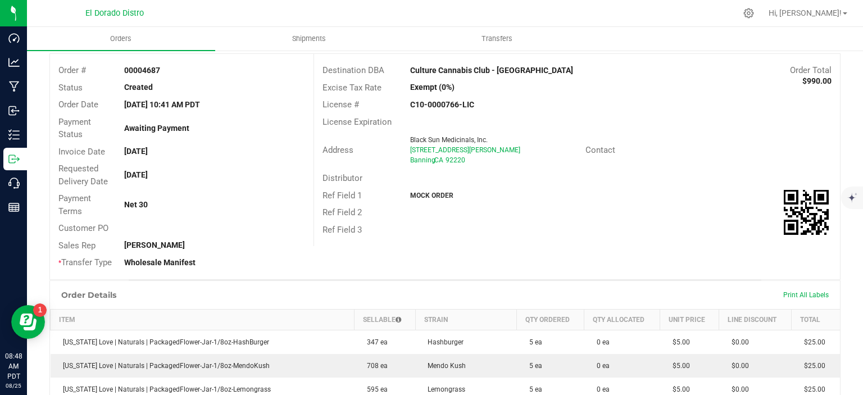
scroll to position [28, 0]
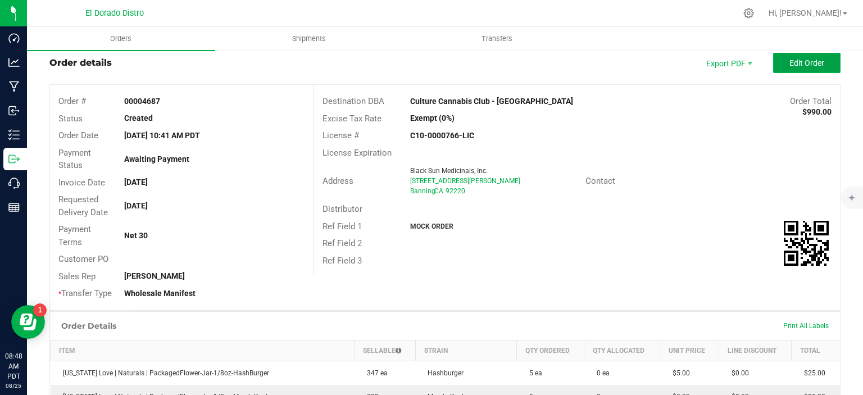
click at [800, 65] on span "Edit Order" at bounding box center [806, 62] width 35 height 9
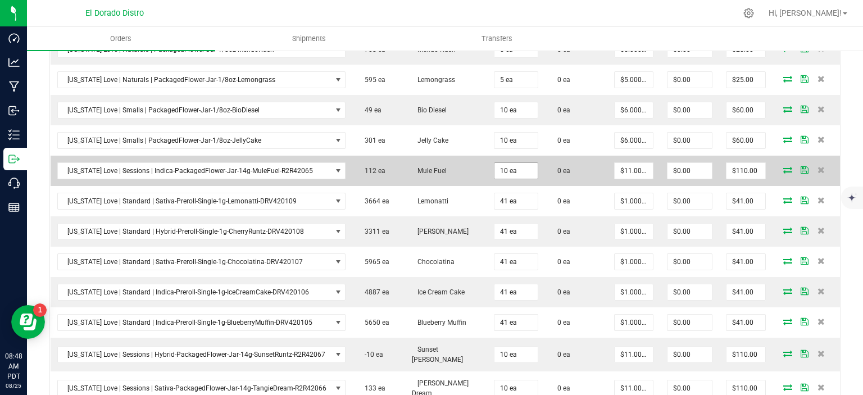
scroll to position [477, 0]
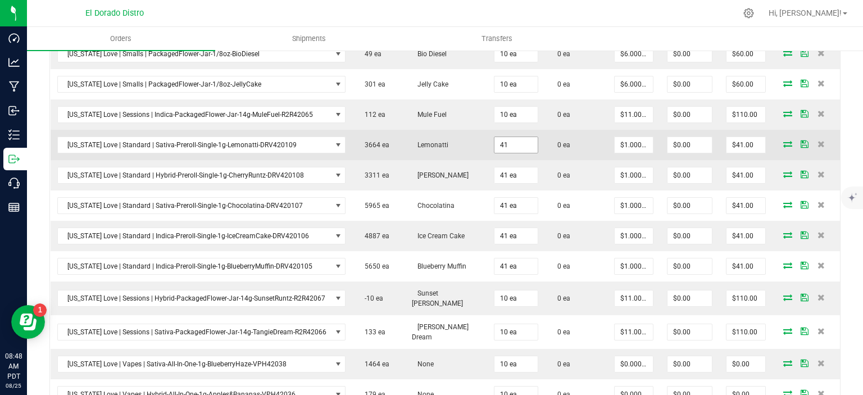
click at [509, 138] on input "41" at bounding box center [515, 145] width 43 height 16
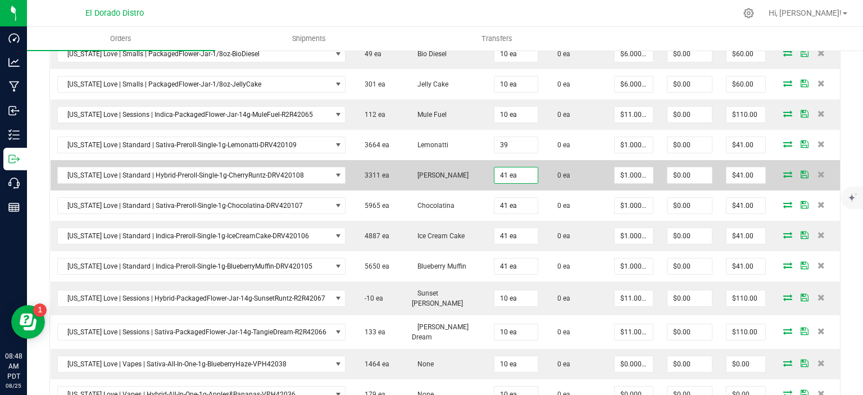
type input "39 ea"
type input "$39.00"
click at [508, 174] on input "41" at bounding box center [515, 175] width 43 height 16
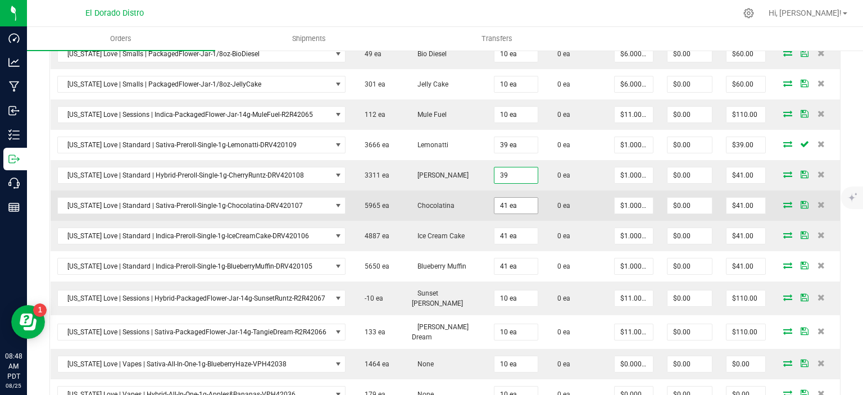
type input "39 ea"
type input "$39.00"
click at [501, 198] on input "41" at bounding box center [515, 206] width 43 height 16
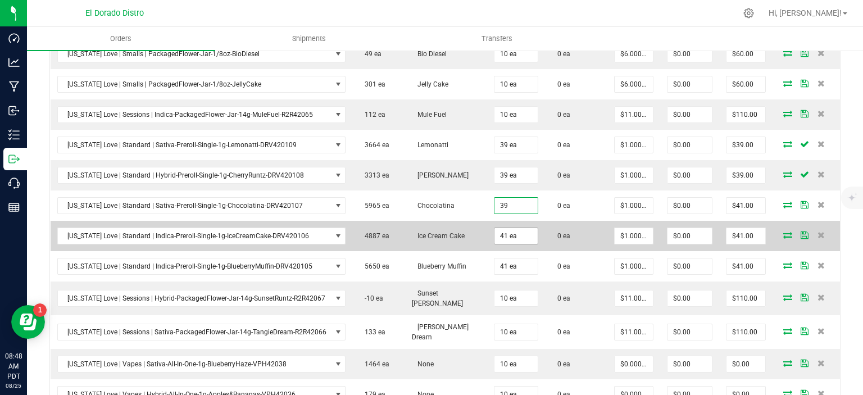
type input "39 ea"
type input "$39.00"
click at [498, 228] on input "41" at bounding box center [515, 236] width 43 height 16
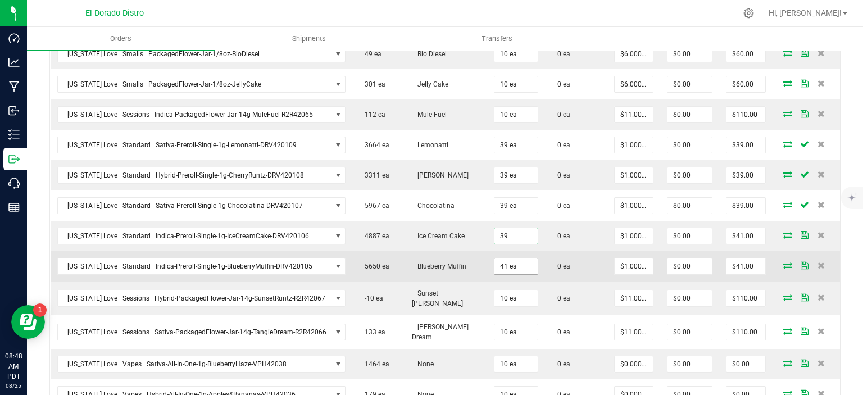
type input "39 ea"
type input "$39.00"
click at [502, 260] on input "41" at bounding box center [515, 266] width 43 height 16
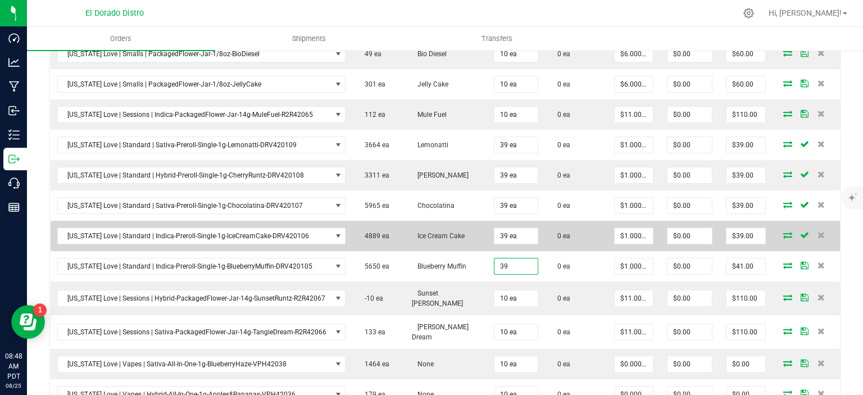
type input "39 ea"
type input "$39.00"
click at [554, 226] on td "0 ea" at bounding box center [576, 236] width 62 height 30
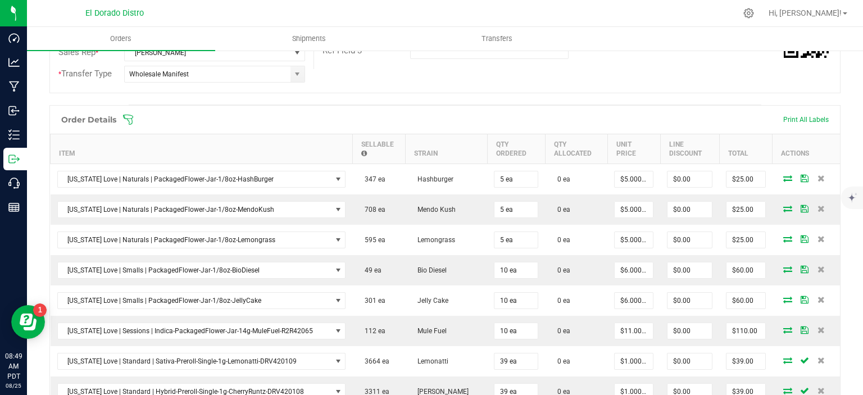
scroll to position [0, 0]
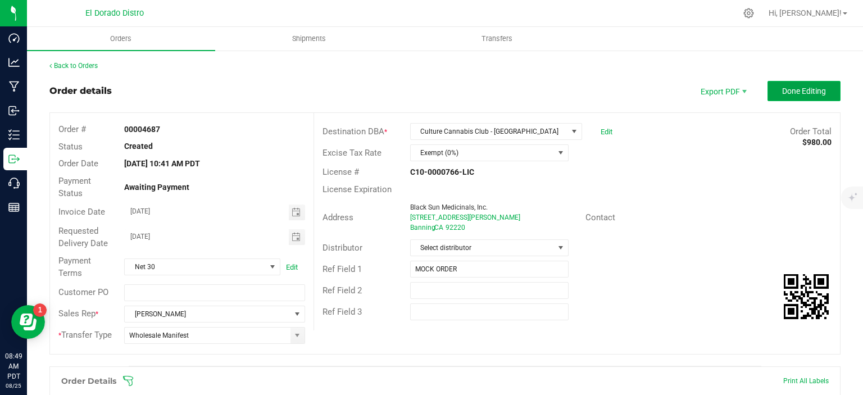
click at [794, 91] on span "Done Editing" at bounding box center [804, 90] width 44 height 9
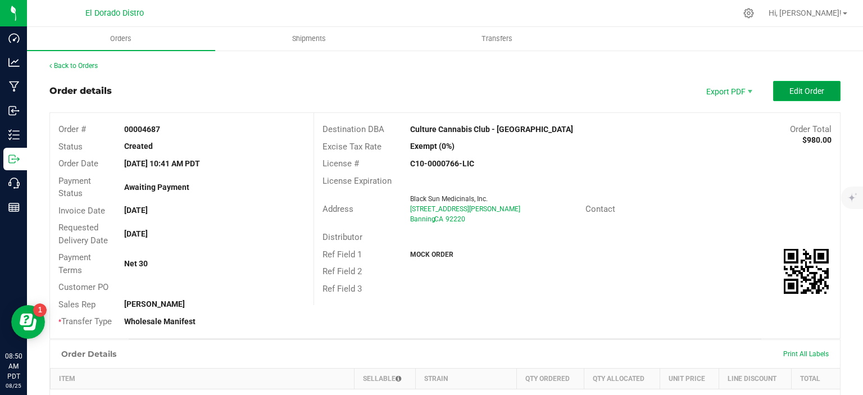
click at [804, 89] on span "Edit Order" at bounding box center [806, 90] width 35 height 9
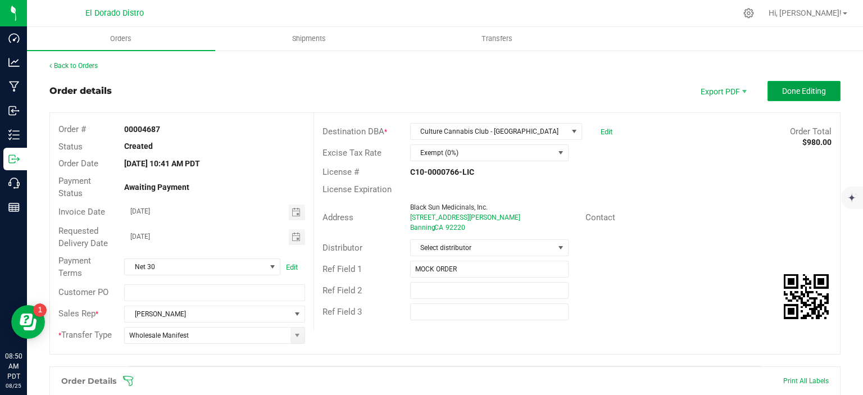
click at [782, 92] on span "Done Editing" at bounding box center [804, 90] width 44 height 9
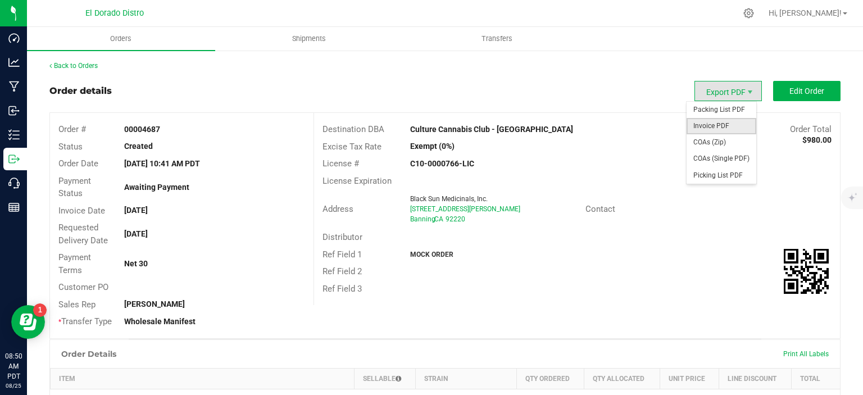
click at [722, 123] on span "Invoice PDF" at bounding box center [721, 126] width 70 height 16
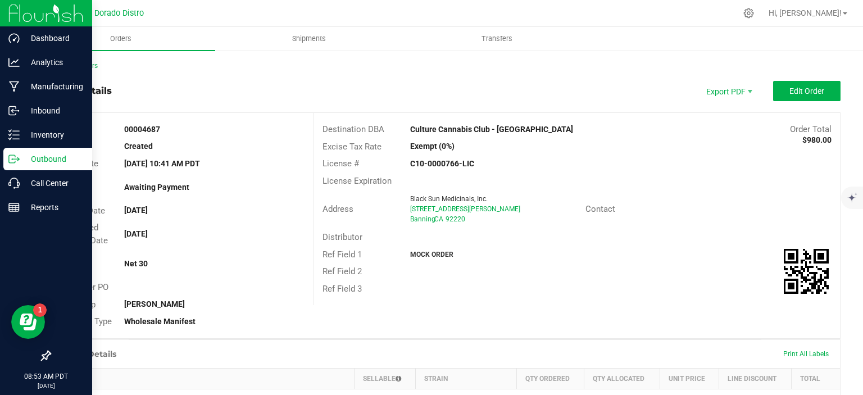
click at [21, 156] on p "Outbound" at bounding box center [53, 158] width 67 height 13
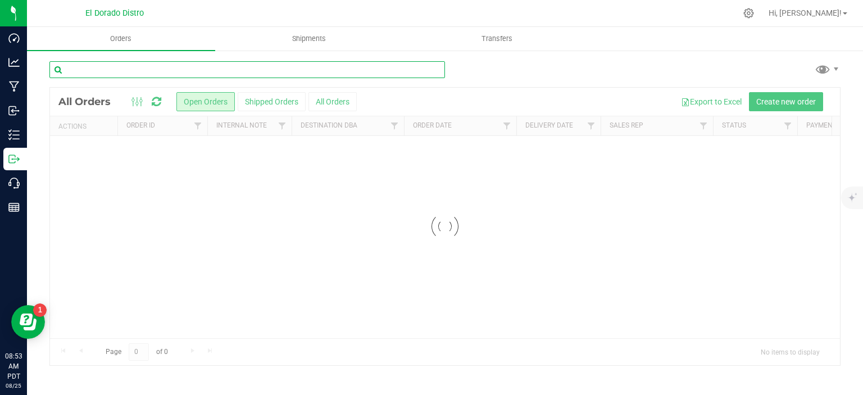
click at [265, 67] on input "text" at bounding box center [246, 69] width 395 height 17
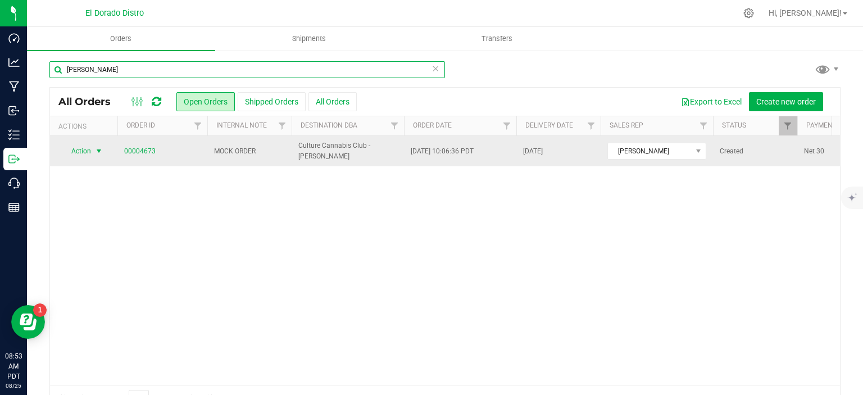
type input "[PERSON_NAME]"
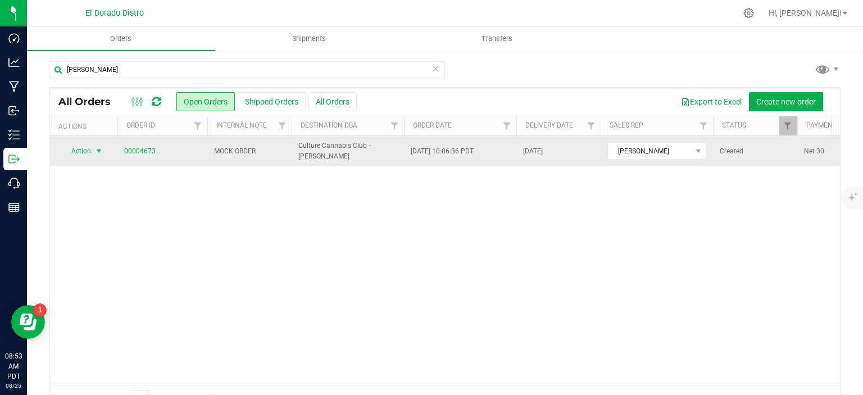
click at [97, 151] on span "select" at bounding box center [98, 151] width 9 height 9
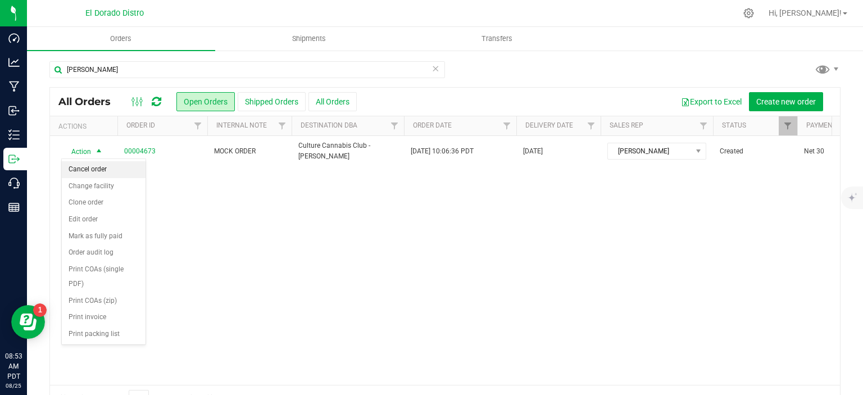
click at [103, 166] on li "Cancel order" at bounding box center [104, 169] width 84 height 17
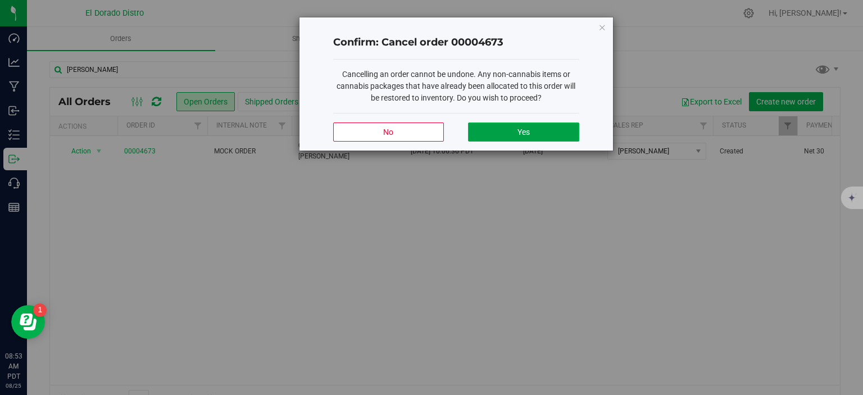
click at [542, 135] on button "Yes" at bounding box center [523, 131] width 111 height 19
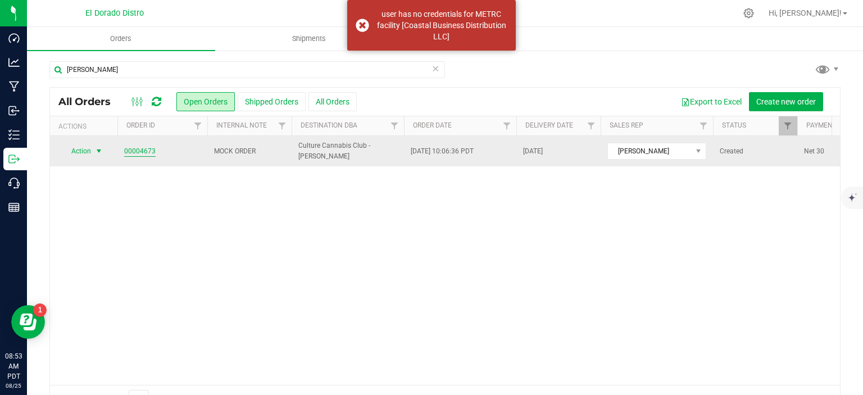
click at [131, 152] on link "00004673" at bounding box center [139, 151] width 31 height 11
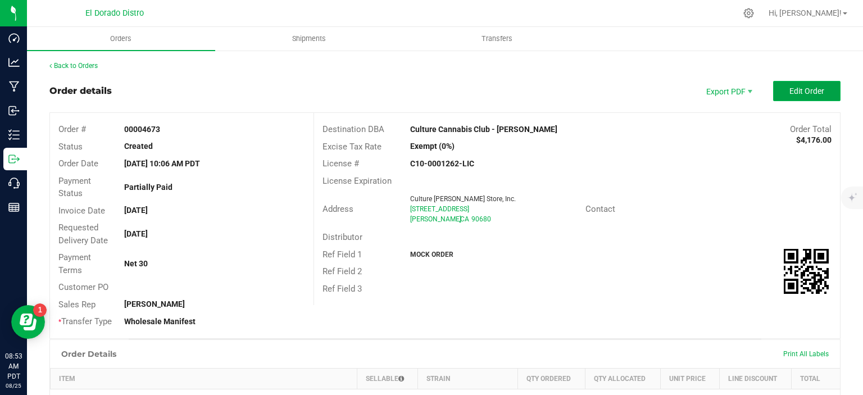
click at [793, 91] on span "Edit Order" at bounding box center [806, 90] width 35 height 9
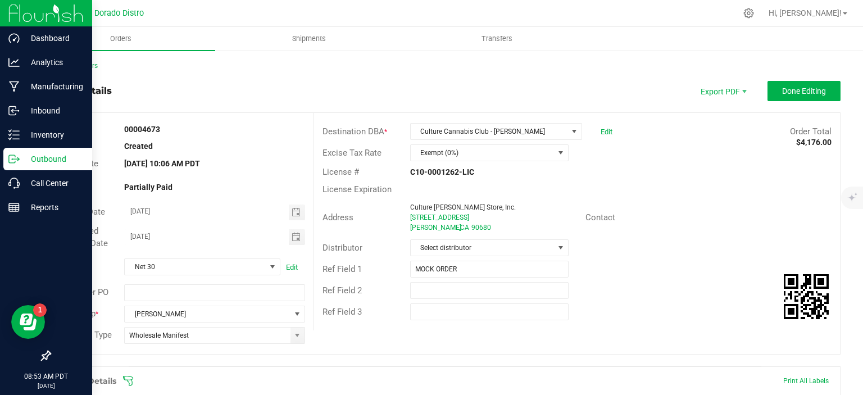
click at [25, 157] on p "Outbound" at bounding box center [53, 158] width 67 height 13
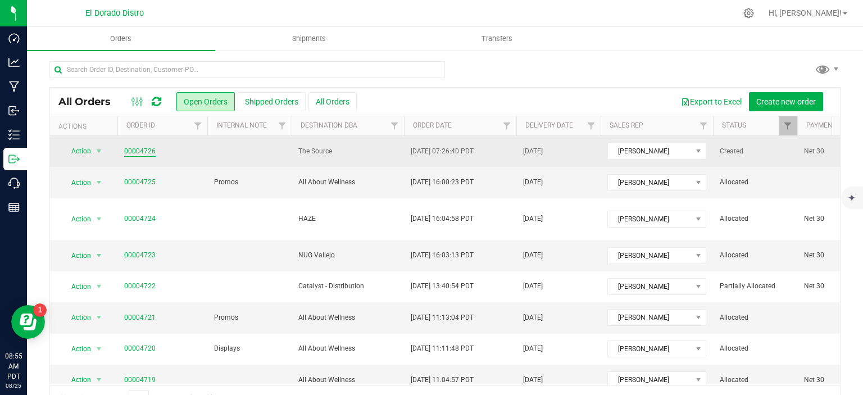
click at [143, 153] on link "00004726" at bounding box center [139, 151] width 31 height 11
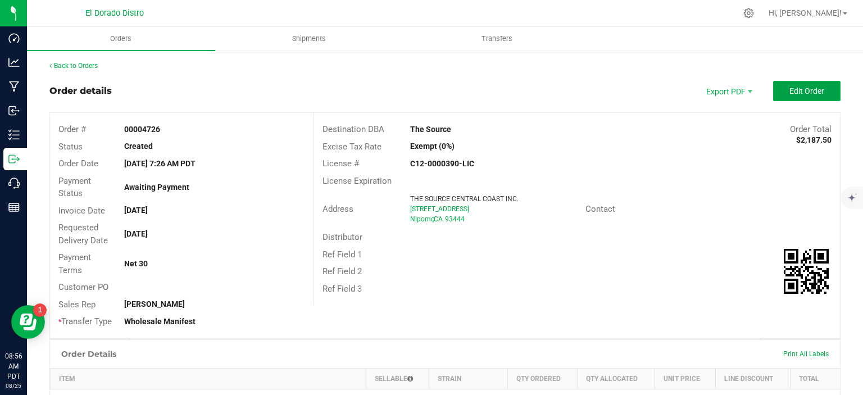
click at [789, 87] on span "Edit Order" at bounding box center [806, 90] width 35 height 9
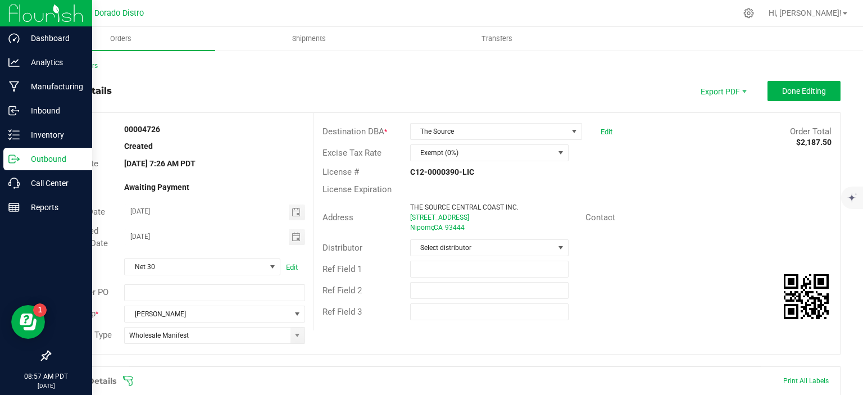
click at [22, 157] on p "Outbound" at bounding box center [53, 158] width 67 height 13
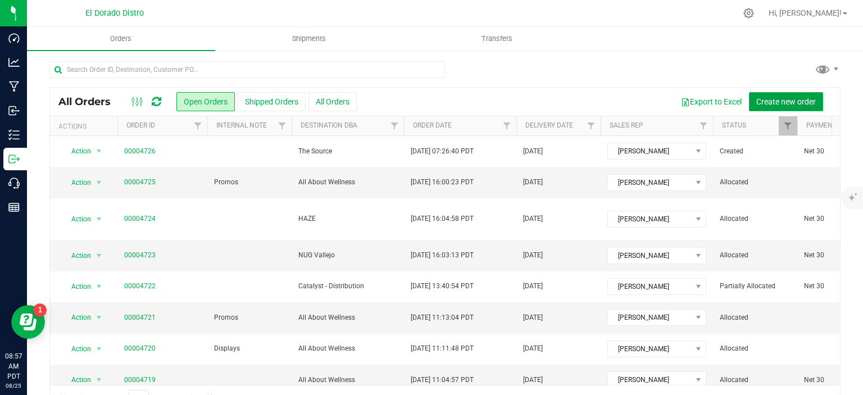
click at [756, 101] on span "Create new order" at bounding box center [786, 101] width 60 height 9
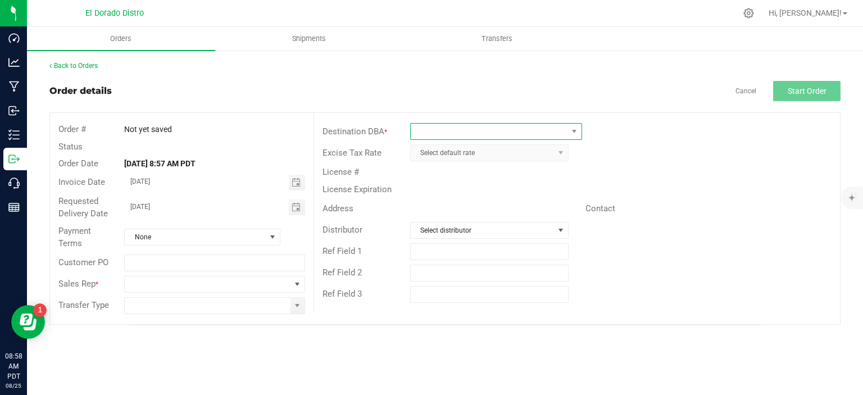
click at [500, 132] on span at bounding box center [489, 132] width 157 height 16
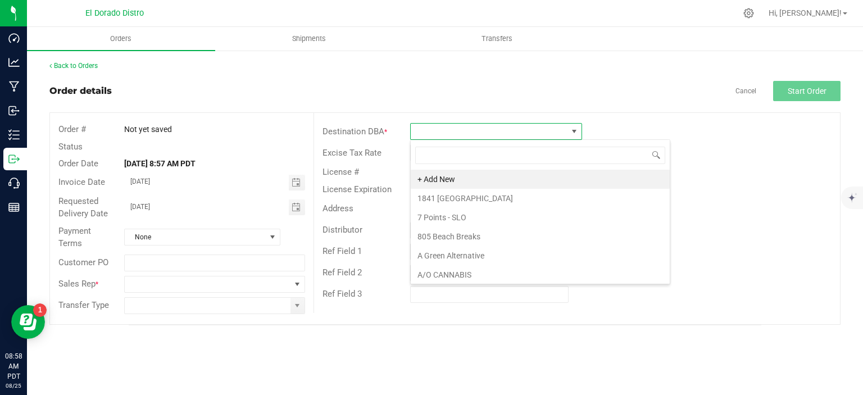
scroll to position [16, 172]
type input "culture"
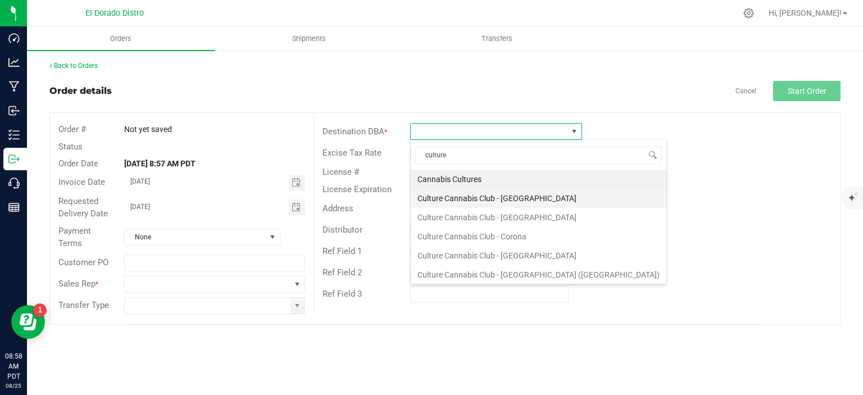
click at [494, 194] on li "Culture Cannabis Club - [GEOGRAPHIC_DATA]" at bounding box center [539, 198] width 256 height 19
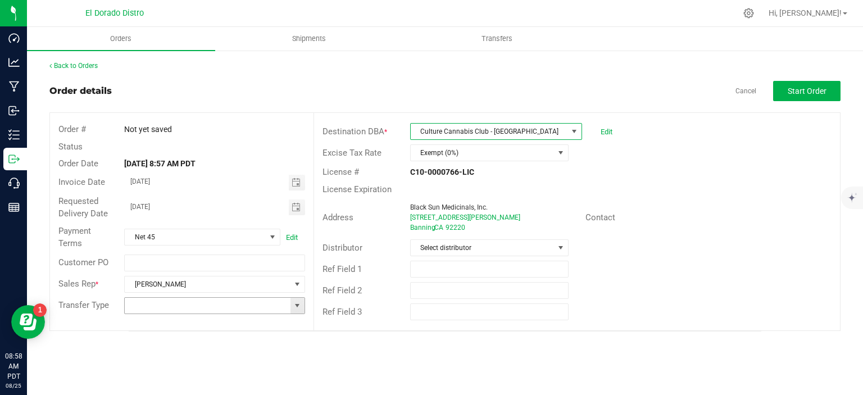
click at [299, 307] on span at bounding box center [297, 305] width 9 height 9
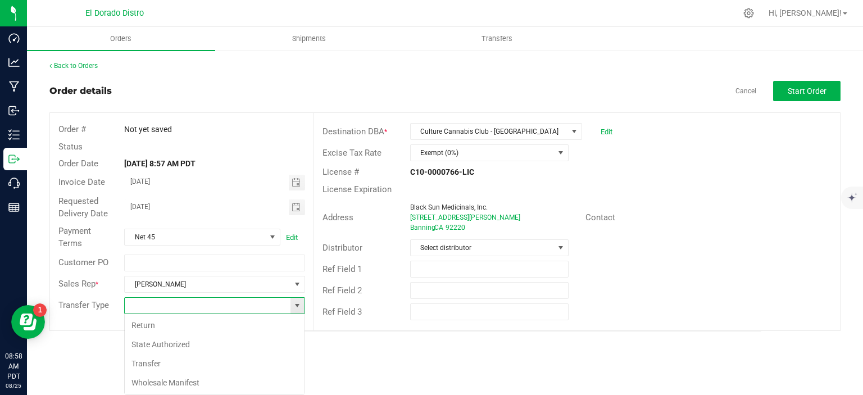
scroll to position [16, 180]
click at [219, 376] on li "Wholesale Manifest" at bounding box center [215, 382] width 180 height 19
type input "Wholesale Manifest"
click at [800, 87] on span "Start Order" at bounding box center [806, 90] width 39 height 9
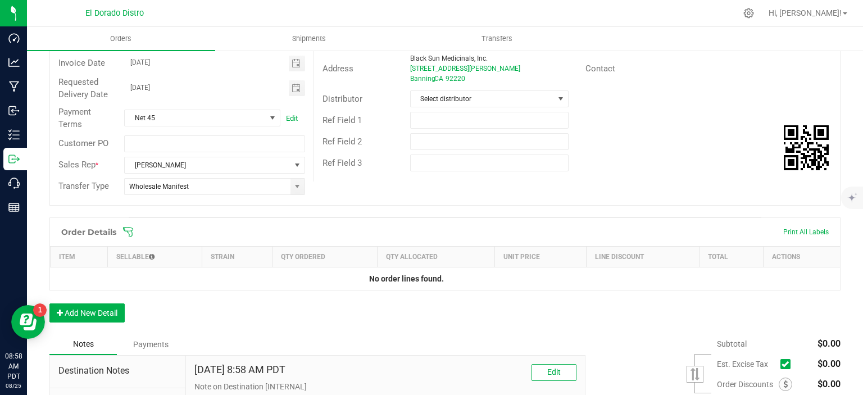
scroll to position [168, 0]
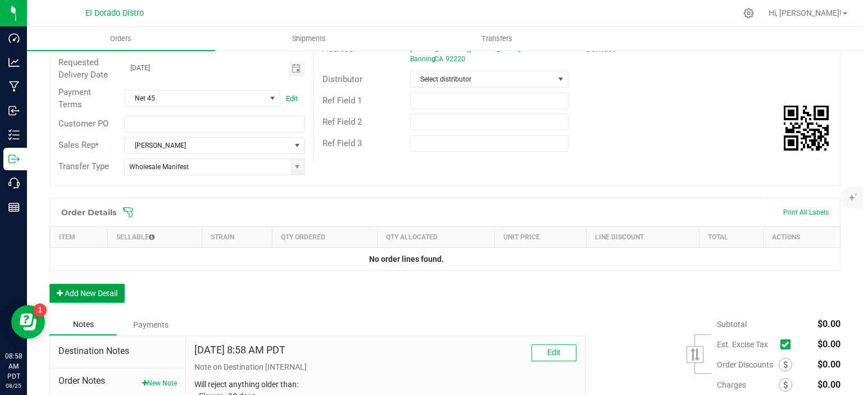
click at [102, 290] on button "Add New Detail" at bounding box center [86, 293] width 75 height 19
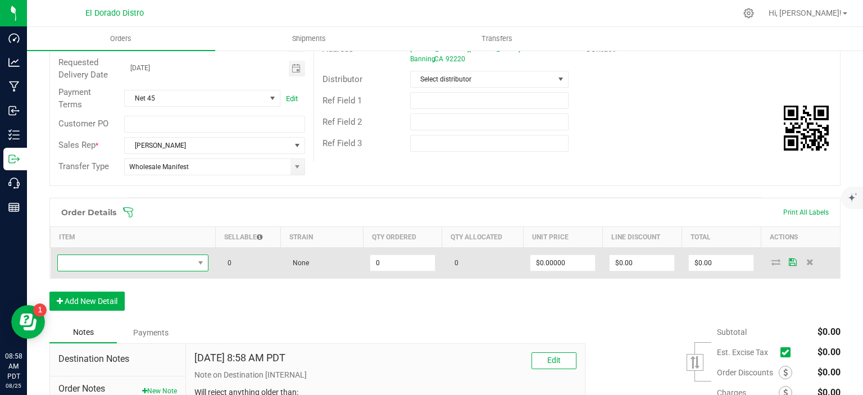
click at [152, 258] on span "NO DATA FOUND" at bounding box center [126, 263] width 136 height 16
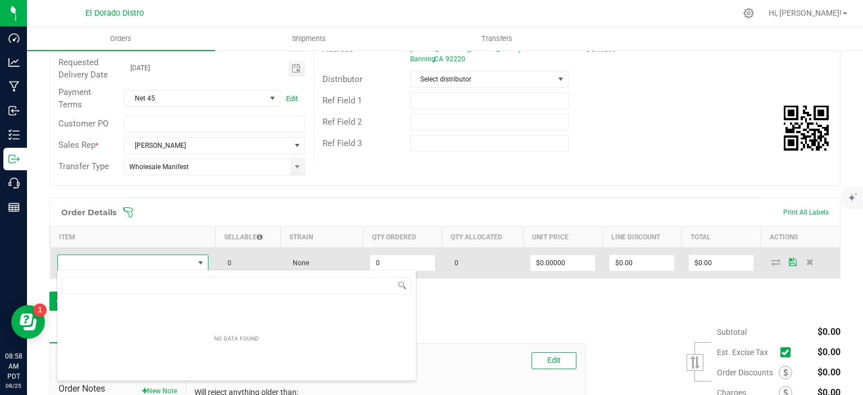
scroll to position [16, 148]
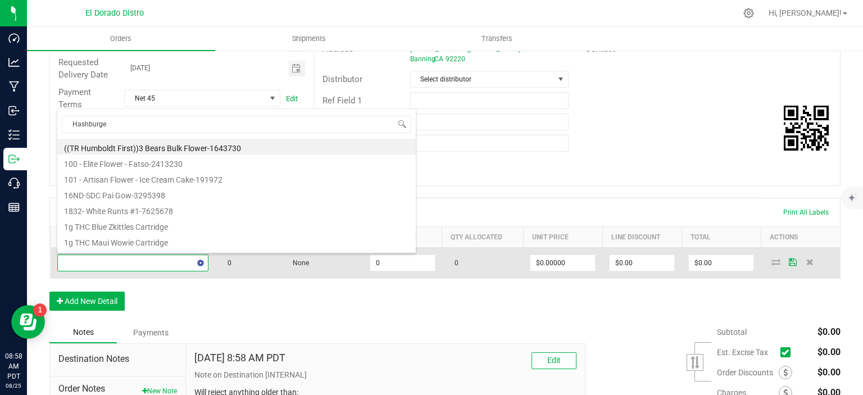
type input "Hashburger"
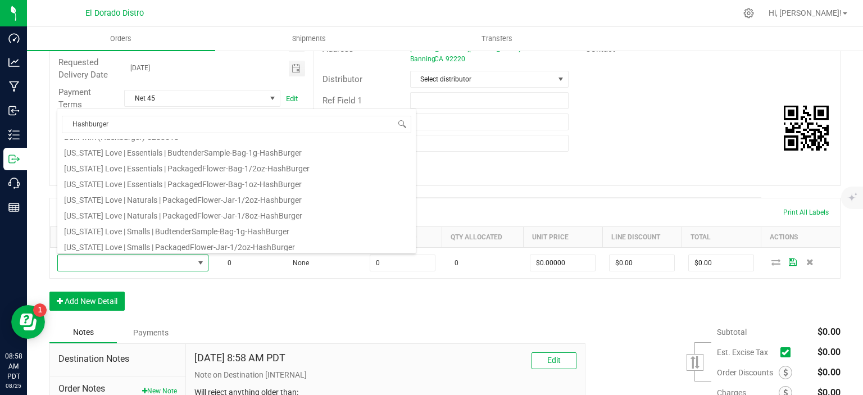
scroll to position [27, 0]
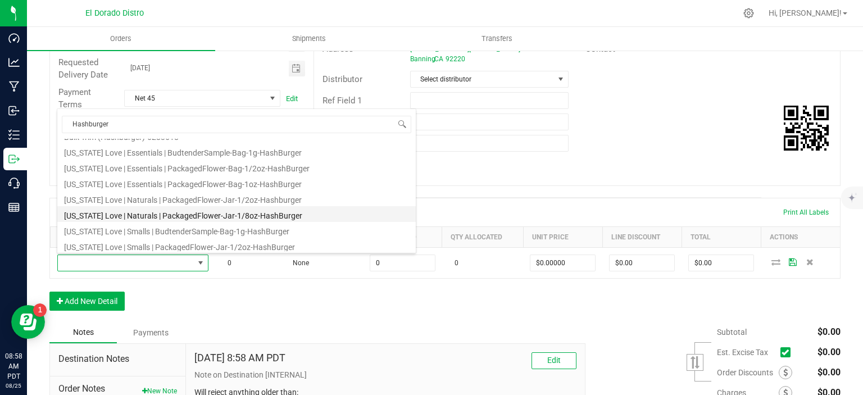
click at [175, 213] on li "[US_STATE] Love | Naturals | PackagedFlower-Jar-1/8oz-HashBurger" at bounding box center [236, 214] width 358 height 16
type input "0 ea"
type input "$5.00000"
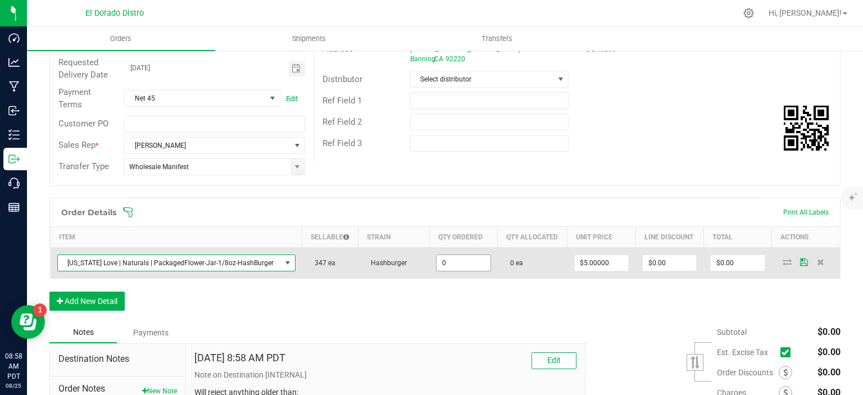
click at [463, 260] on input "0" at bounding box center [462, 263] width 53 height 16
type input "1 ea"
type input "5"
type input "$5.00"
click at [583, 256] on input "5" at bounding box center [601, 263] width 53 height 16
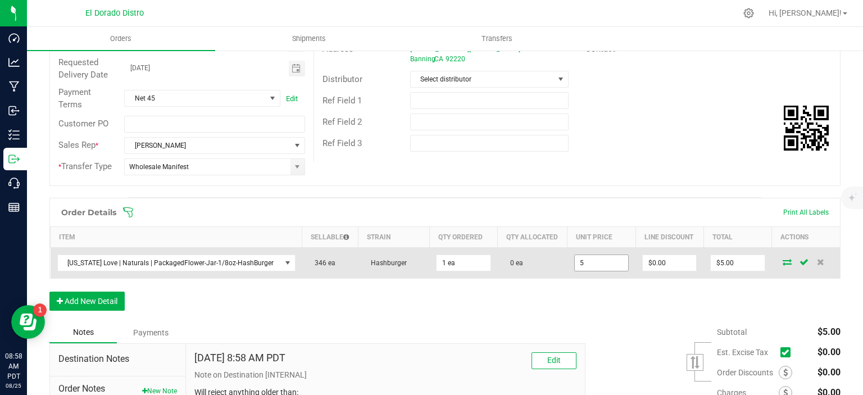
click at [585, 257] on input "5" at bounding box center [601, 263] width 53 height 16
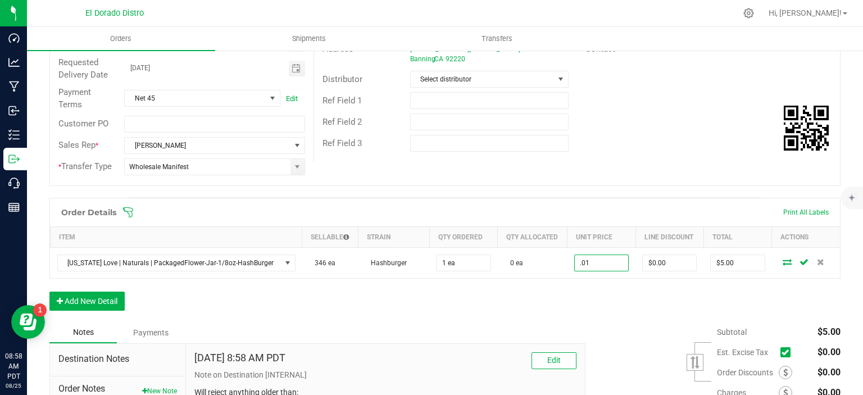
type input "$0.01000"
type input "$0.01"
click at [583, 297] on div "Order Details Print All Labels Item Sellable Strain Qty Ordered Qty Allocated U…" at bounding box center [444, 260] width 791 height 124
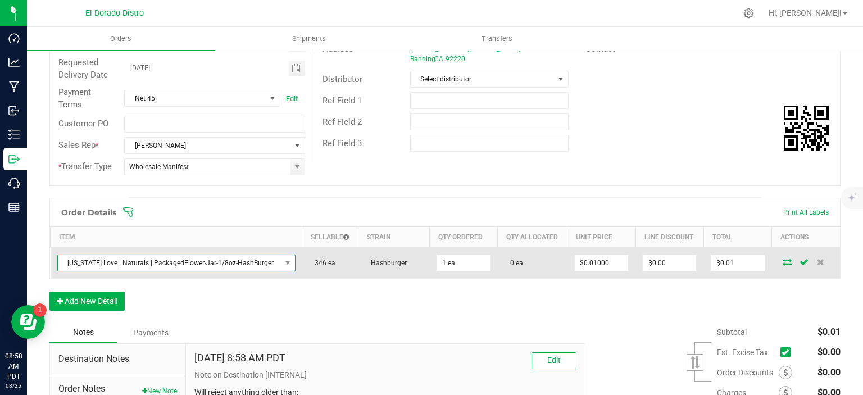
click at [266, 260] on span "[US_STATE] Love | Naturals | PackagedFlower-Jar-1/8oz-HashBurger" at bounding box center [169, 263] width 223 height 16
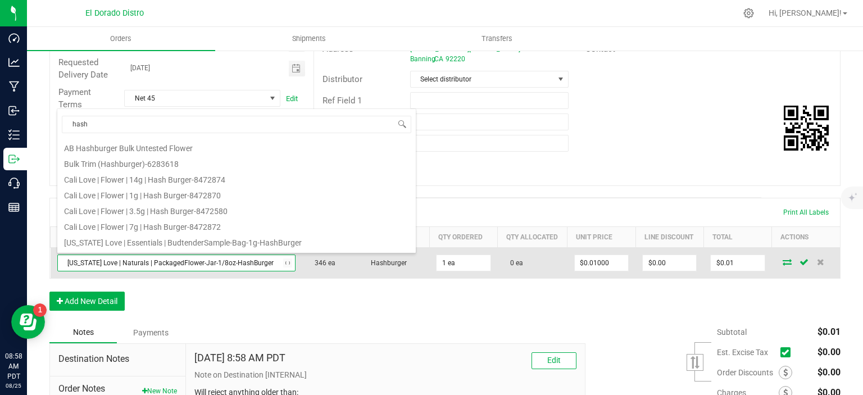
scroll to position [61, 0]
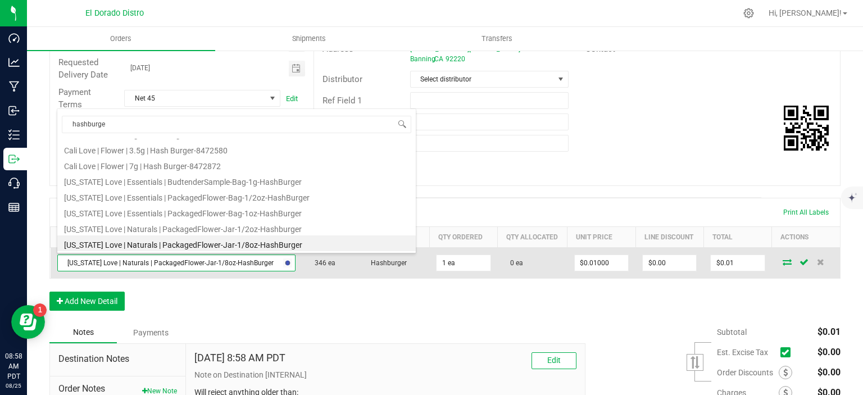
type input "hashburger"
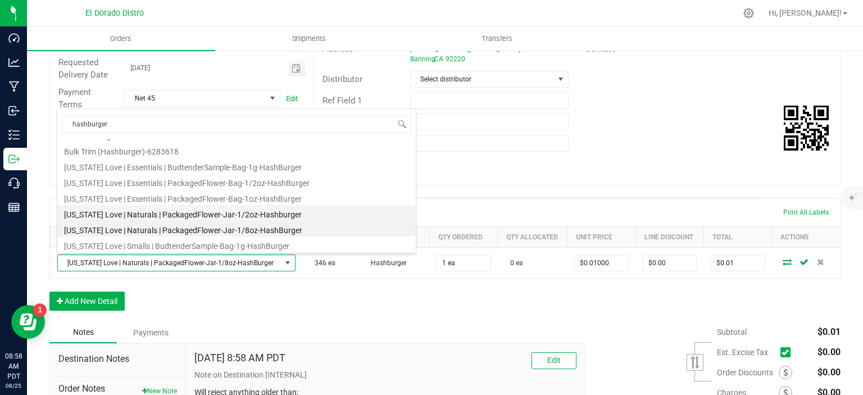
scroll to position [0, 0]
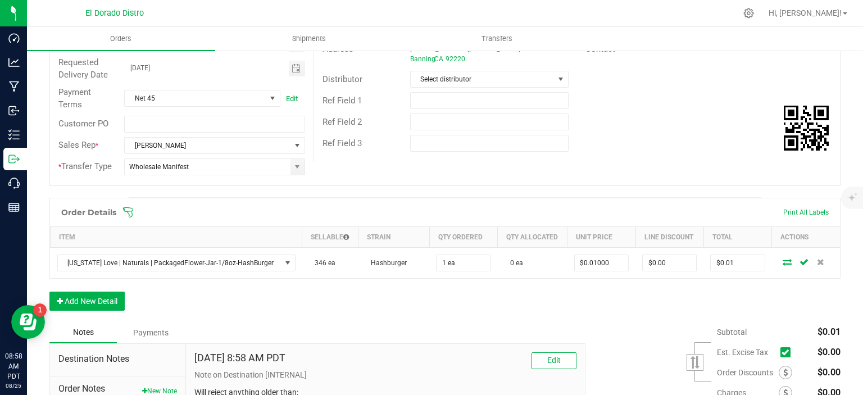
click at [335, 303] on div "Order Details Print All Labels Item Sellable Strain Qty Ordered Qty Allocated U…" at bounding box center [444, 260] width 791 height 124
click at [81, 297] on button "Add New Detail" at bounding box center [86, 300] width 75 height 19
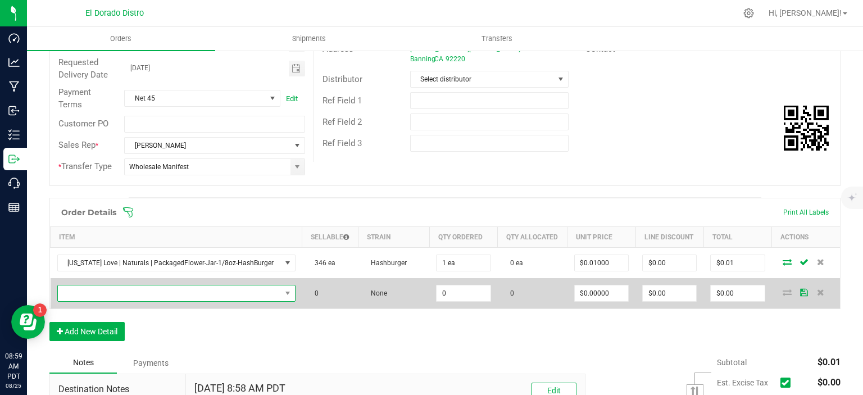
click at [94, 291] on span "NO DATA FOUND" at bounding box center [169, 293] width 223 height 16
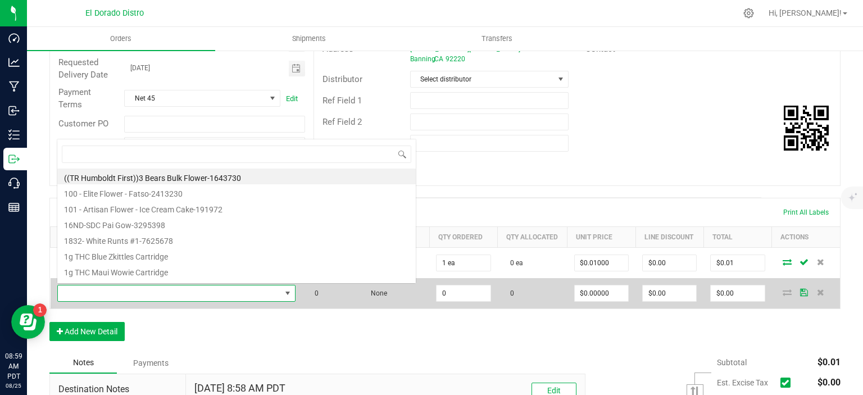
scroll to position [16, 227]
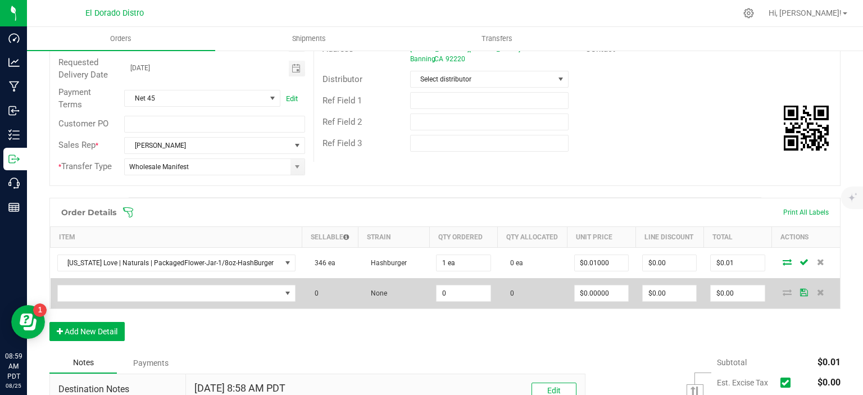
click at [164, 280] on td at bounding box center [177, 293] width 252 height 30
click at [166, 288] on span "NO DATA FOUND" at bounding box center [169, 293] width 223 height 16
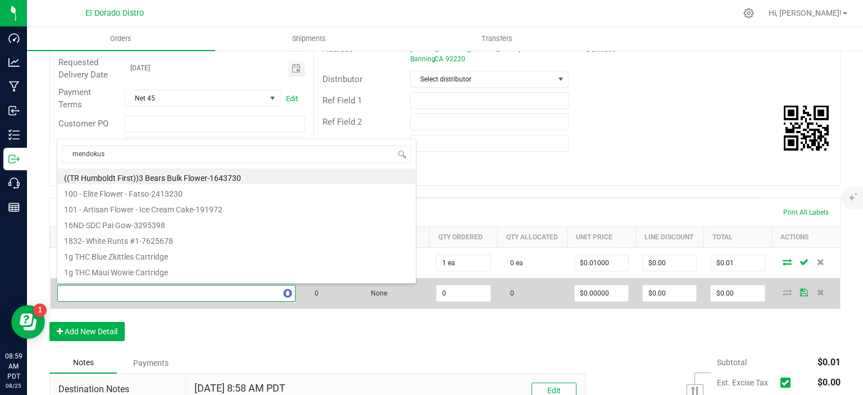
type input "mendokush"
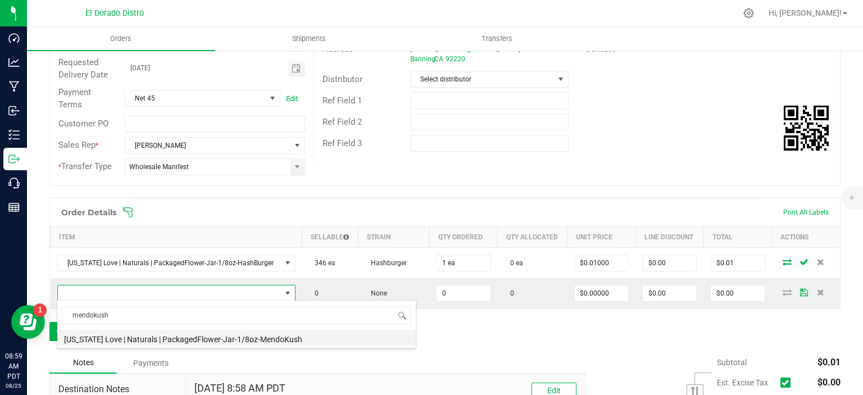
click at [215, 345] on li "[US_STATE] Love | Naturals | PackagedFlower-Jar-1/8oz-MendoKush" at bounding box center [236, 338] width 358 height 16
type input "0 ea"
type input "$5.00000"
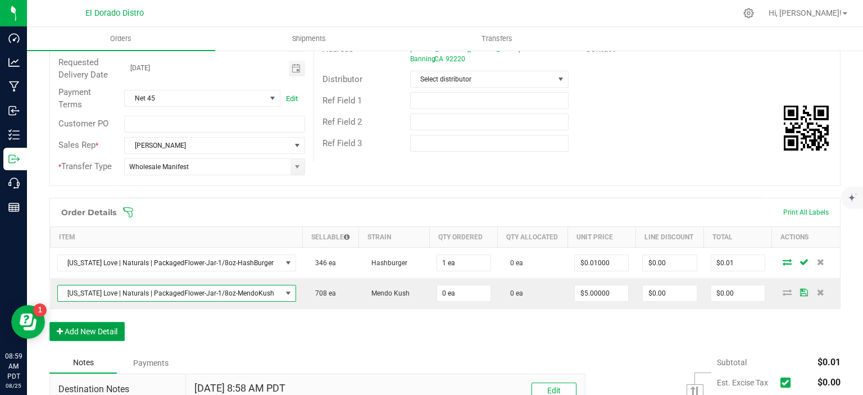
click at [116, 325] on button "Add New Detail" at bounding box center [86, 331] width 75 height 19
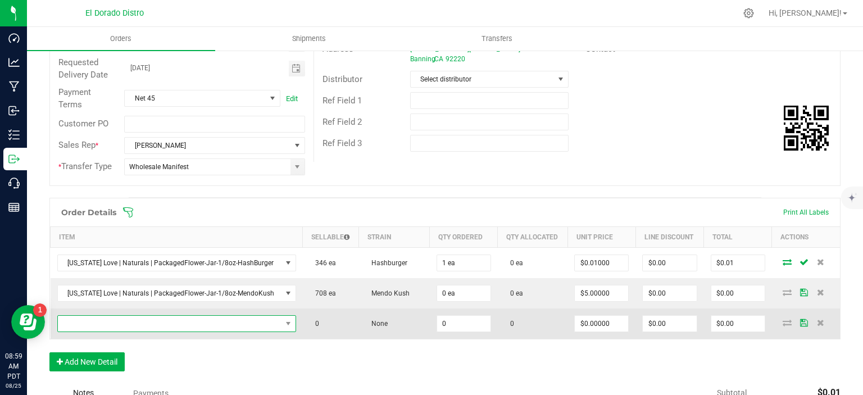
click at [125, 316] on span "NO DATA FOUND" at bounding box center [170, 324] width 224 height 16
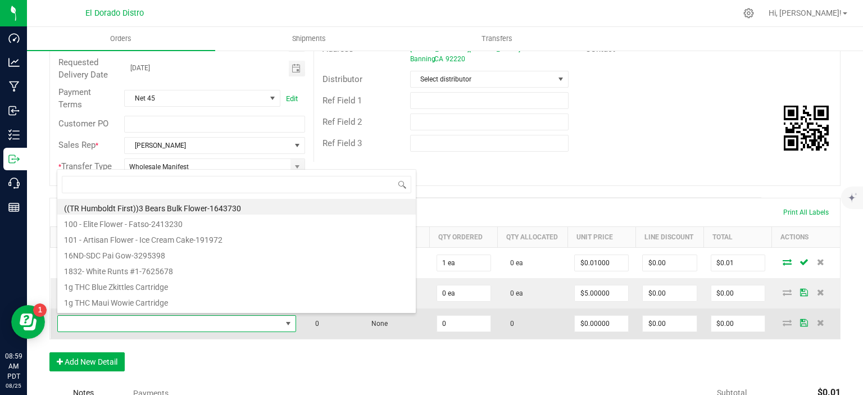
scroll to position [16, 227]
type input "lemongrass"
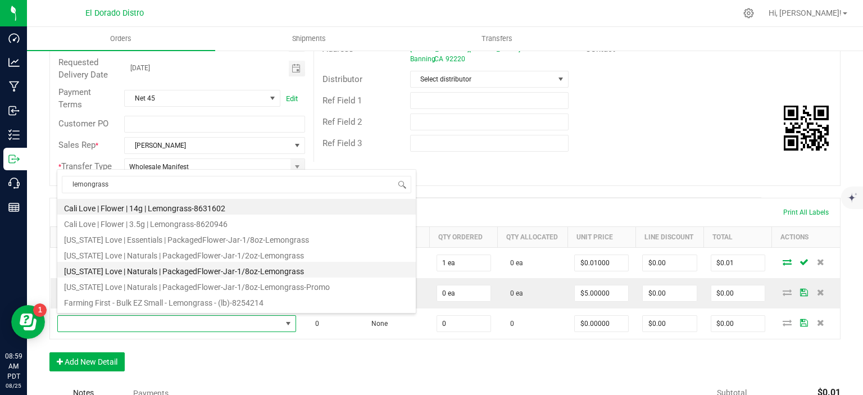
click at [188, 270] on li "[US_STATE] Love | Naturals | PackagedFlower-Jar-1/8oz-Lemongrass" at bounding box center [236, 270] width 358 height 16
type input "0 ea"
type input "$5.00000"
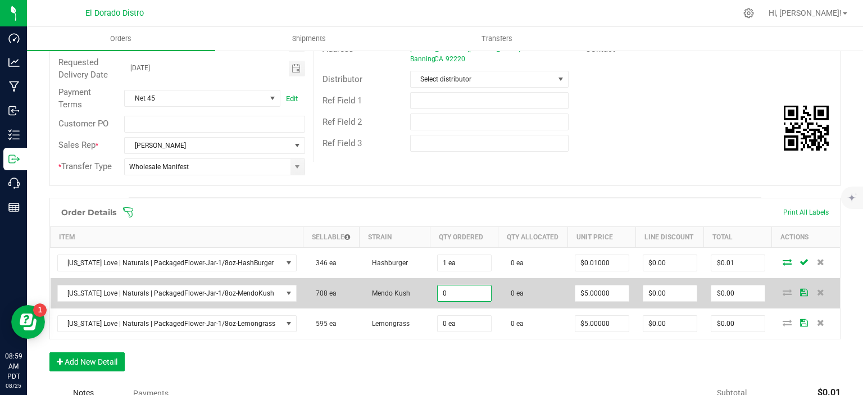
click at [447, 293] on input "0" at bounding box center [464, 293] width 53 height 16
type input "1 ea"
type input "5"
type input "$5.00"
click at [598, 287] on input "5" at bounding box center [601, 293] width 53 height 16
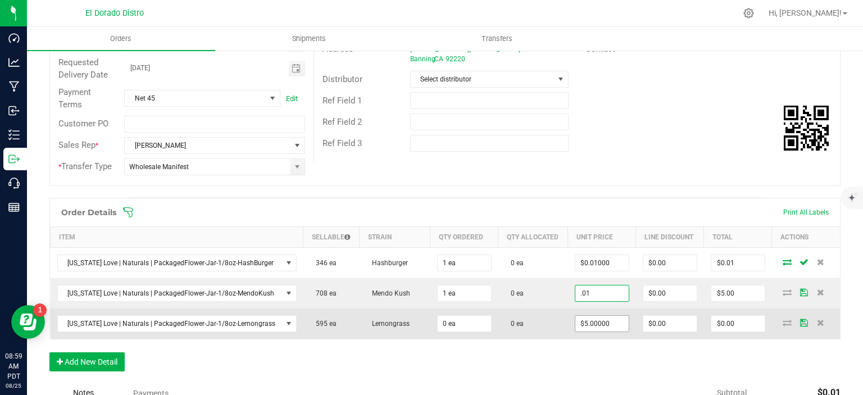
type input "$0.01000"
type input "$0.01"
click at [585, 321] on input "5" at bounding box center [601, 324] width 53 height 16
type input ".01"
type input "0"
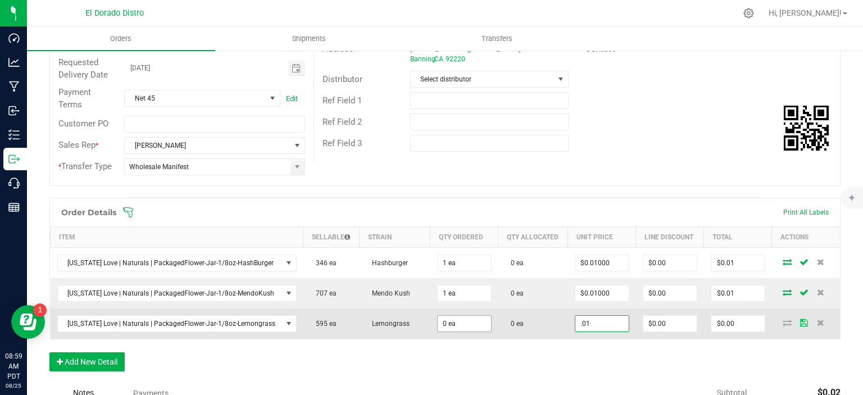
type input "$0.01000"
click at [470, 320] on input "0" at bounding box center [464, 324] width 53 height 16
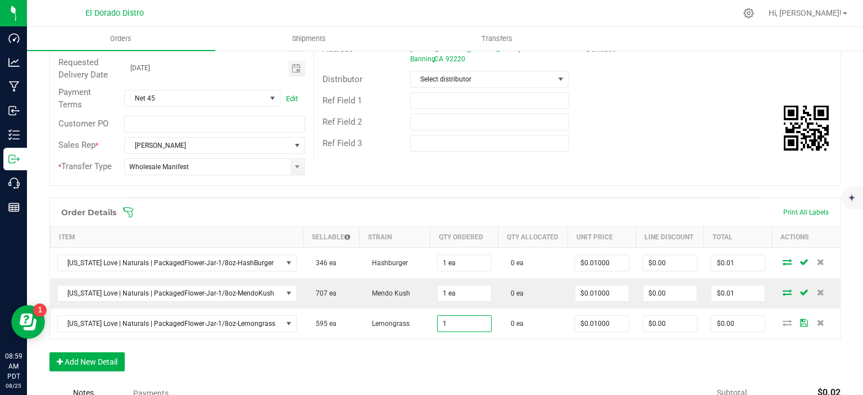
type input "1 ea"
type input "$0.01"
click at [492, 372] on div "Order Details Print All Labels Item Sellable Strain Qty Ordered Qty Allocated U…" at bounding box center [444, 290] width 791 height 185
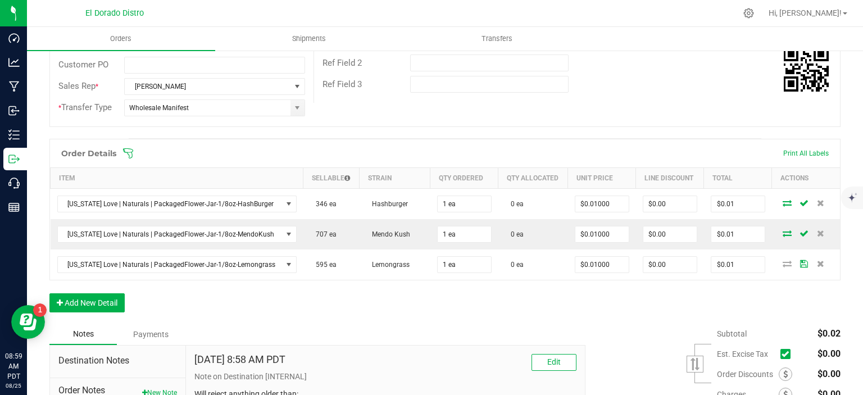
scroll to position [281, 0]
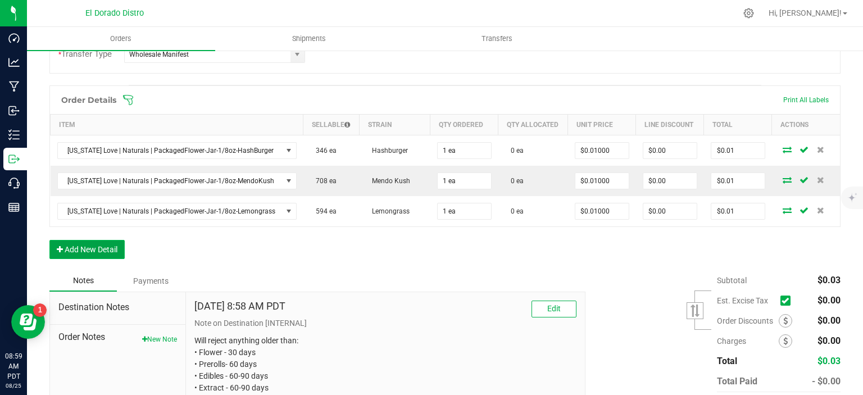
click at [114, 245] on button "Add New Detail" at bounding box center [86, 249] width 75 height 19
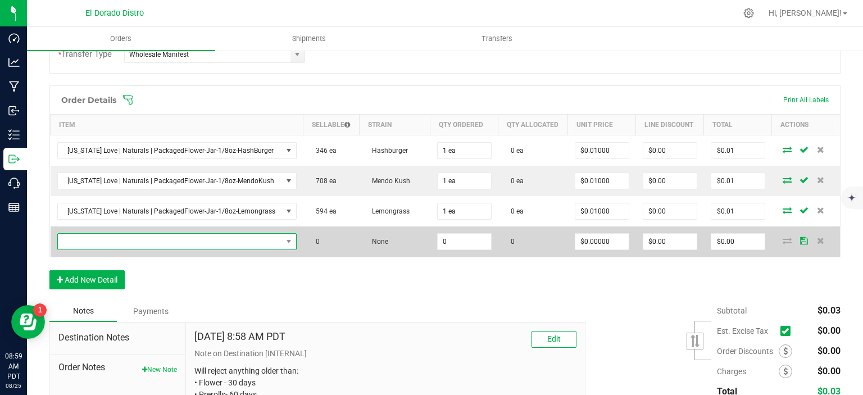
click at [120, 235] on span "NO DATA FOUND" at bounding box center [170, 242] width 224 height 16
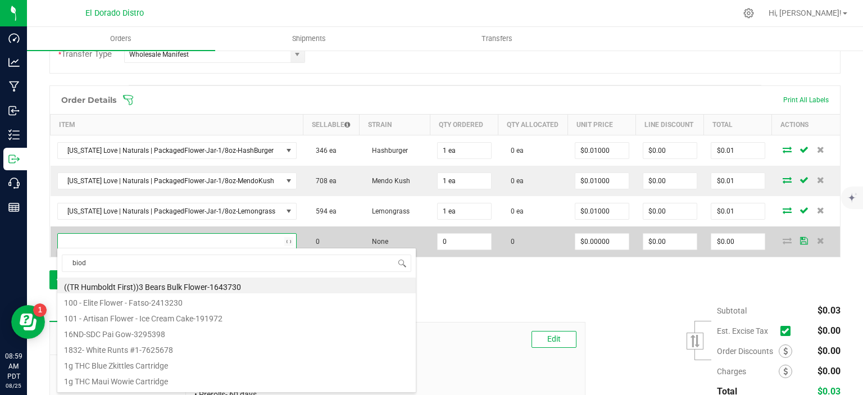
scroll to position [16, 229]
type input "biodiesel"
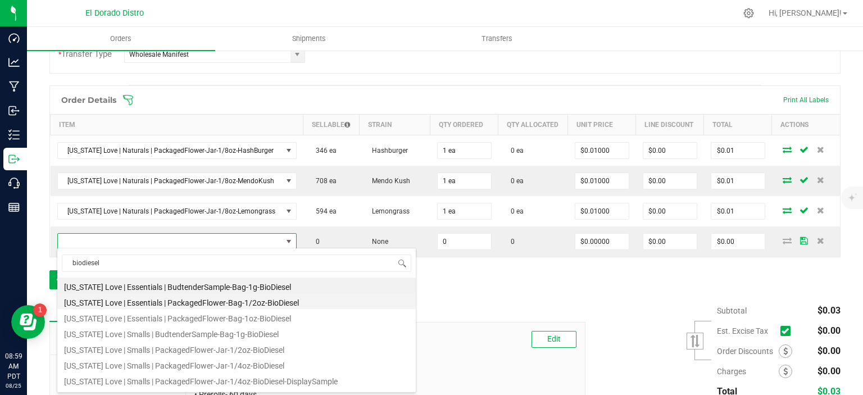
scroll to position [13, 0]
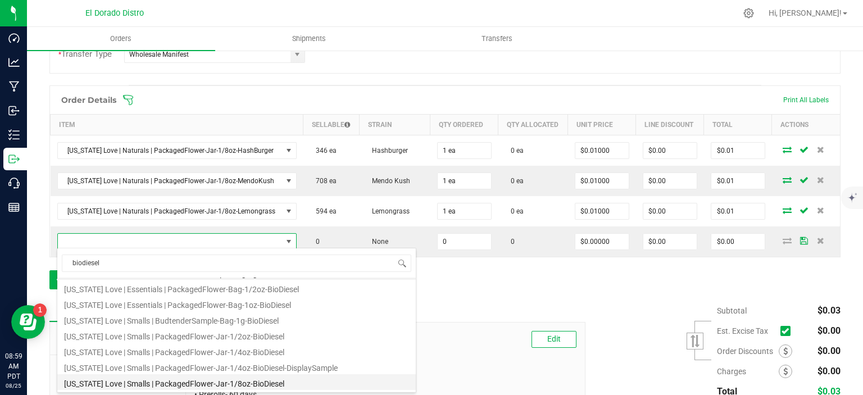
click at [202, 377] on li "[US_STATE] Love | Smalls | PackagedFlower-Jar-1/8oz-BioDiesel" at bounding box center [236, 382] width 358 height 16
type input "0 ea"
type input "$7.75000"
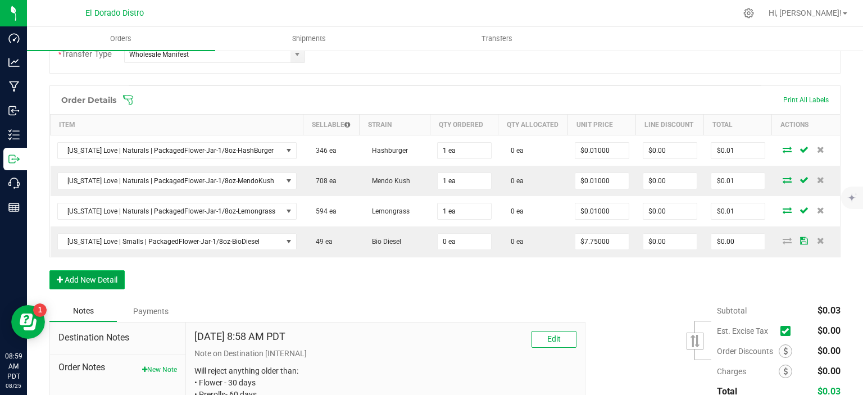
click at [103, 278] on button "Add New Detail" at bounding box center [86, 279] width 75 height 19
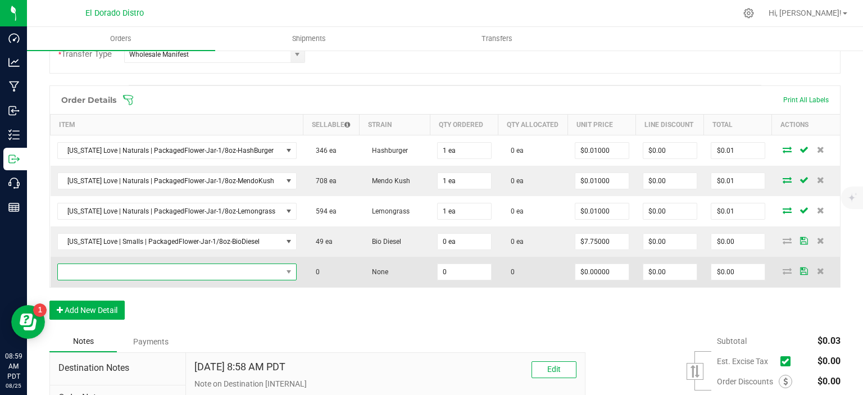
click at [110, 277] on span "NO DATA FOUND" at bounding box center [176, 271] width 239 height 17
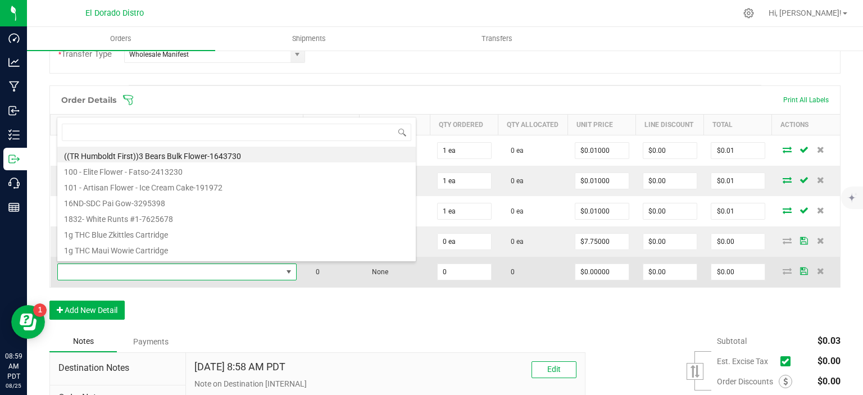
scroll to position [16, 229]
type input "jellycake"
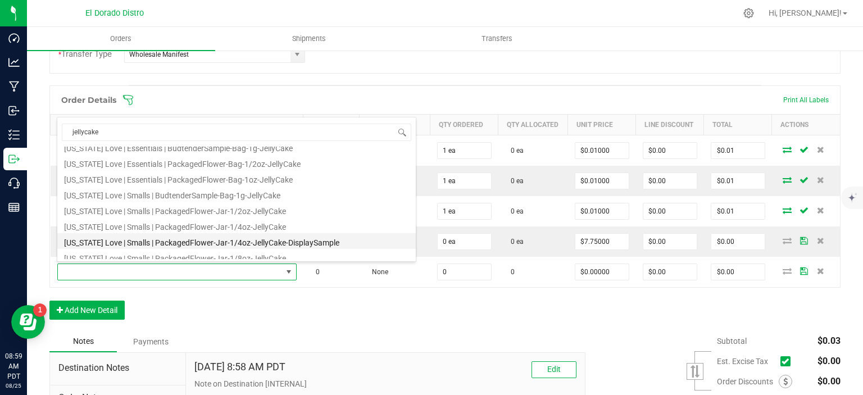
scroll to position [45, 0]
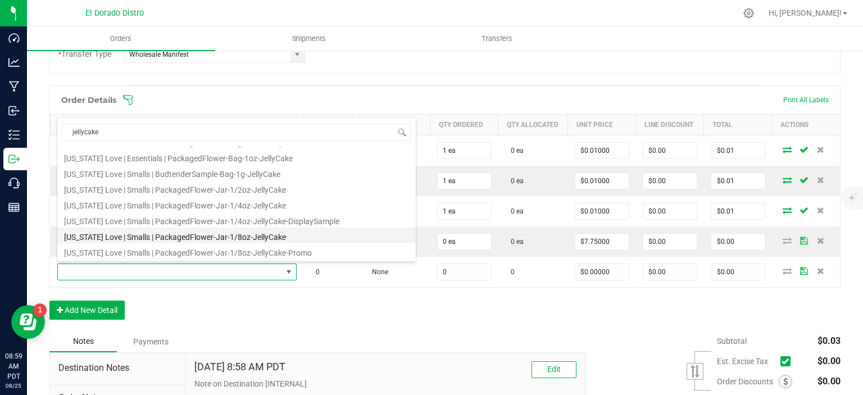
click at [193, 235] on li "[US_STATE] Love | Smalls | PackagedFlower-Jar-1/8oz-JellyCake" at bounding box center [236, 235] width 358 height 16
type input "0 ea"
type input "$7.75000"
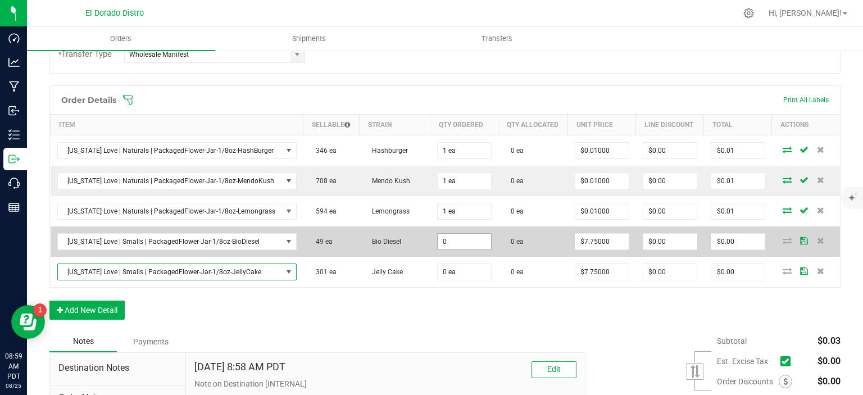
click at [468, 240] on input "0" at bounding box center [464, 242] width 53 height 16
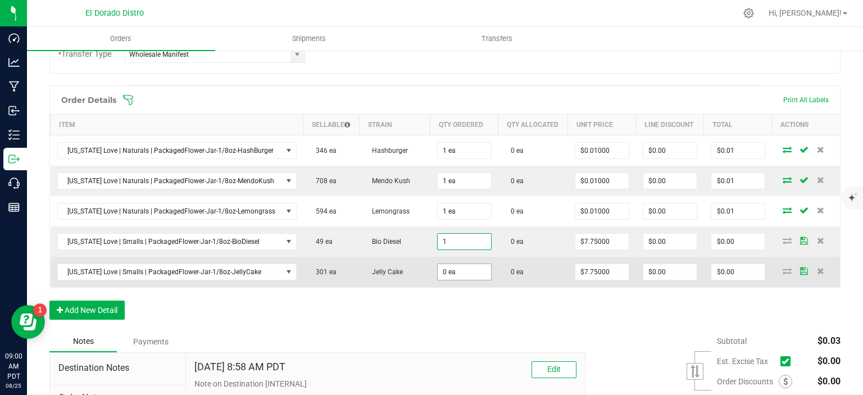
type input "1 ea"
type input "$7.75"
click at [465, 267] on input "0" at bounding box center [464, 272] width 53 height 16
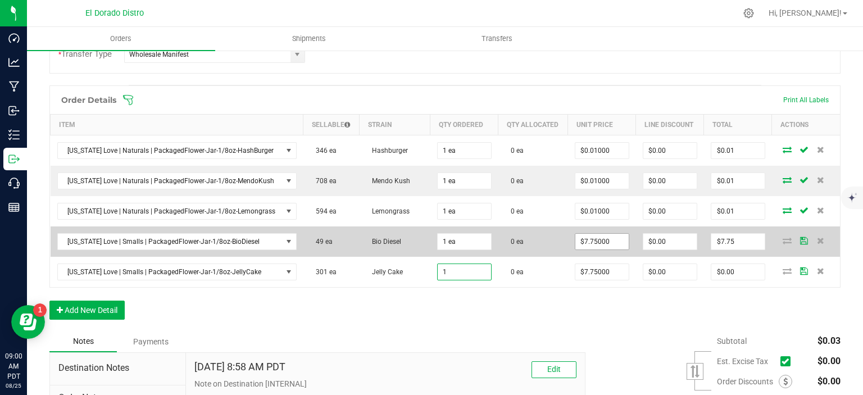
type input "1"
type input "7.75"
type input "1 ea"
type input "$7.75"
click at [602, 241] on input "7.75" at bounding box center [601, 242] width 53 height 16
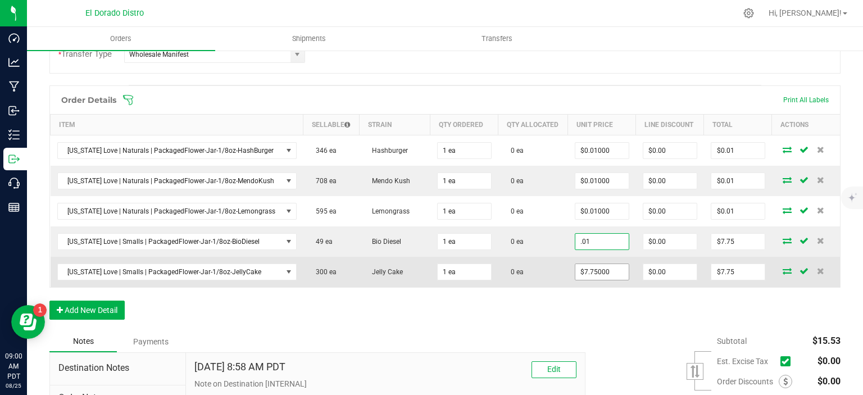
type input "$0.01000"
type input "$0.01"
click at [596, 266] on input "7.75" at bounding box center [601, 272] width 53 height 16
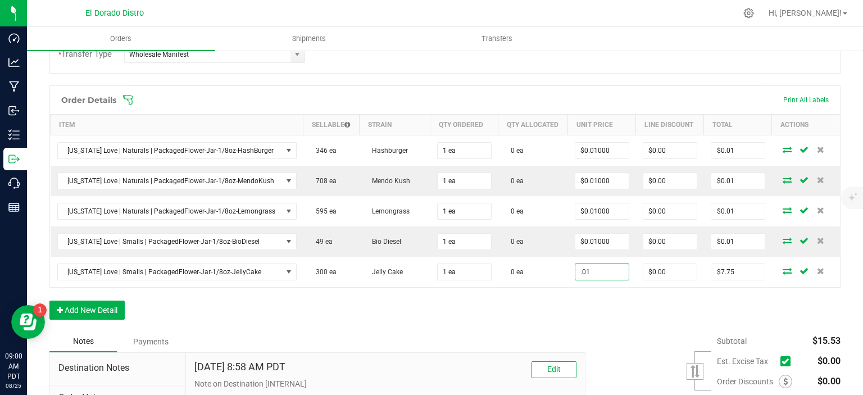
type input "$0.01000"
type input "$0.01"
click at [595, 307] on div "Order Details Print All Labels Item Sellable Strain Qty Ordered Qty Allocated U…" at bounding box center [444, 207] width 791 height 245
click at [71, 308] on button "Add New Detail" at bounding box center [86, 309] width 75 height 19
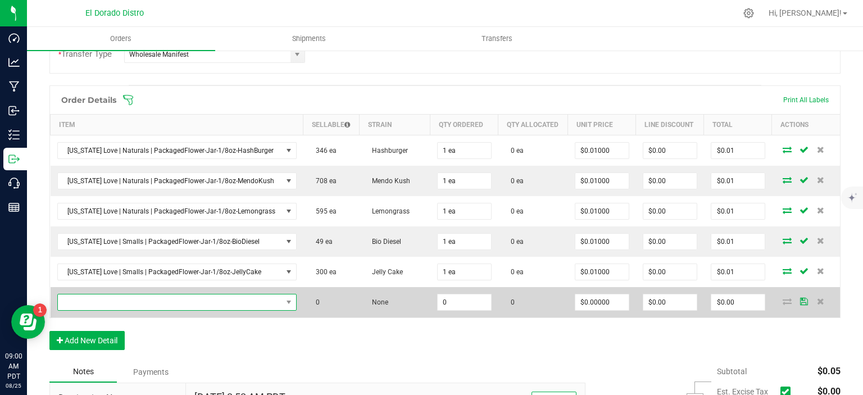
click at [155, 302] on span "NO DATA FOUND" at bounding box center [170, 302] width 224 height 16
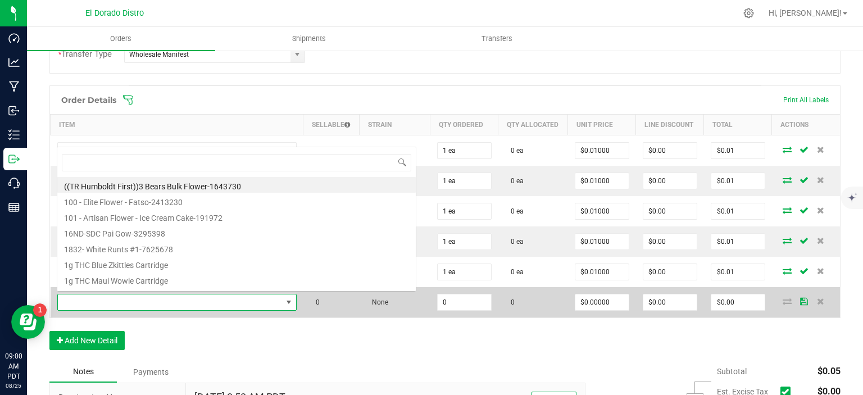
scroll to position [16, 229]
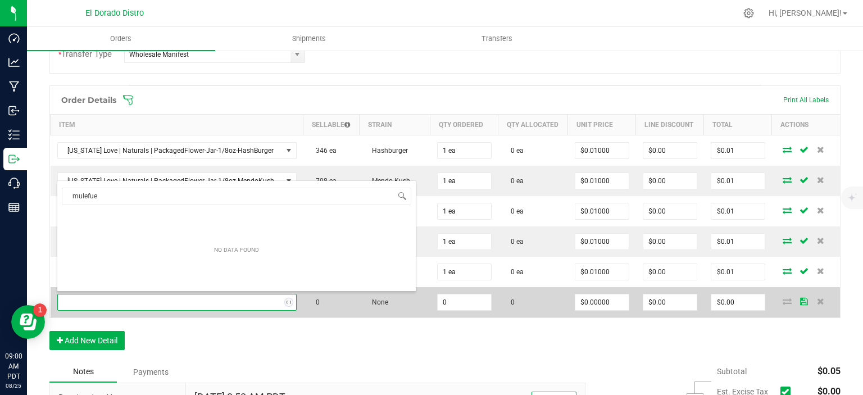
type input "mulefuel"
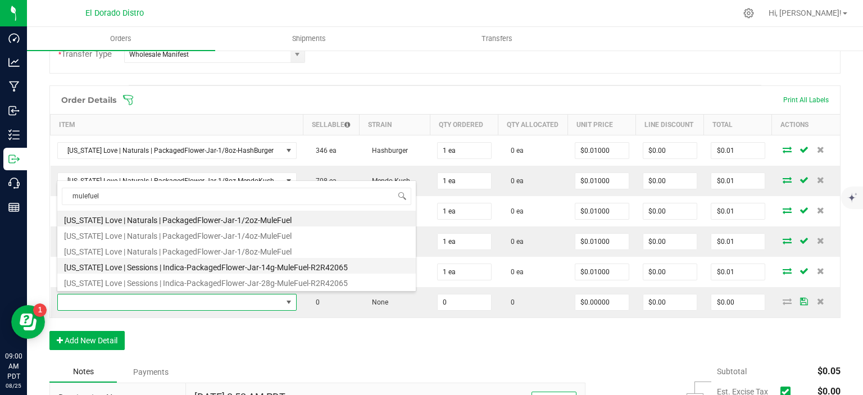
click at [214, 262] on li "[US_STATE] Love | Sessions | Indica-PackagedFlower-Jar-14g-MuleFuel-R2R42065" at bounding box center [236, 266] width 358 height 16
type input "0 ea"
type input "$12.00000"
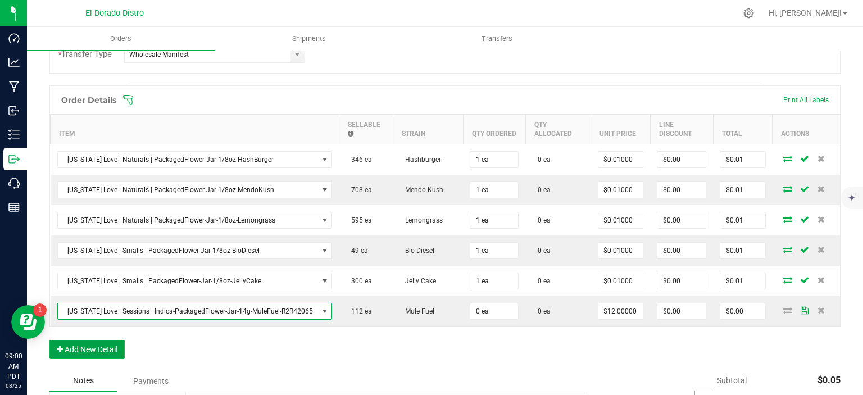
click at [115, 344] on button "Add New Detail" at bounding box center [86, 349] width 75 height 19
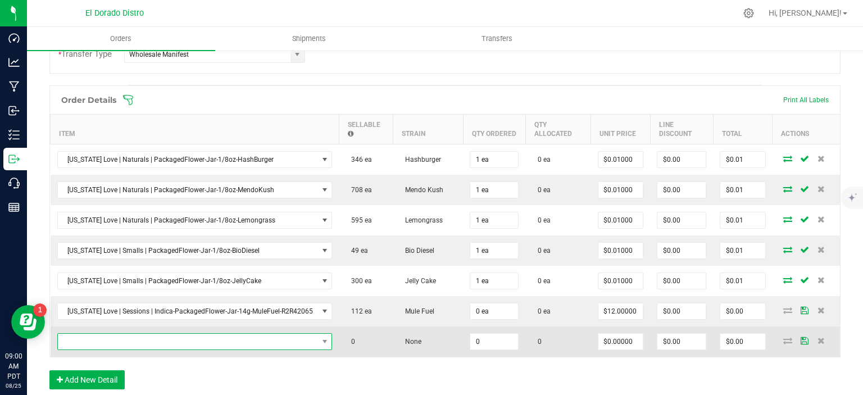
click at [129, 335] on span "NO DATA FOUND" at bounding box center [188, 342] width 260 height 16
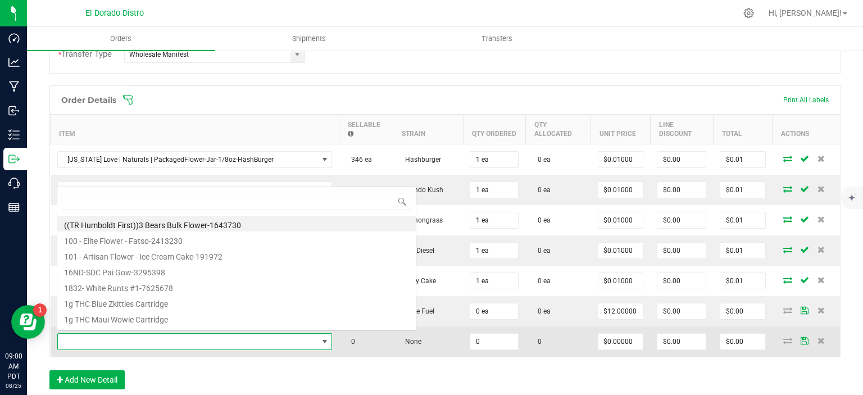
scroll to position [16, 268]
type input "tangiedream"
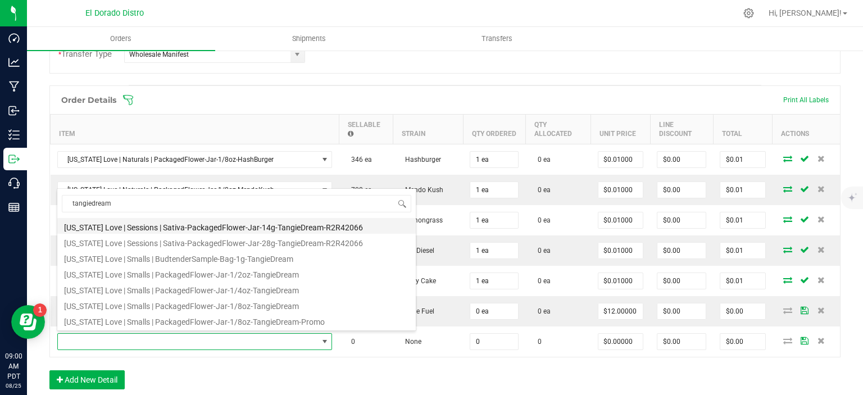
click at [243, 224] on li "[US_STATE] Love | Sessions | Sativa-PackagedFlower-Jar-14g-TangieDream-R2R42066" at bounding box center [236, 226] width 358 height 16
type input "0 ea"
type input "$12.00000"
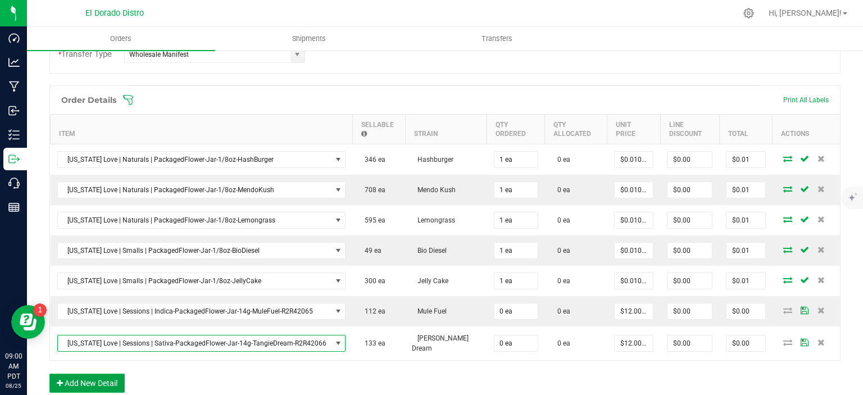
click at [108, 373] on button "Add New Detail" at bounding box center [86, 382] width 75 height 19
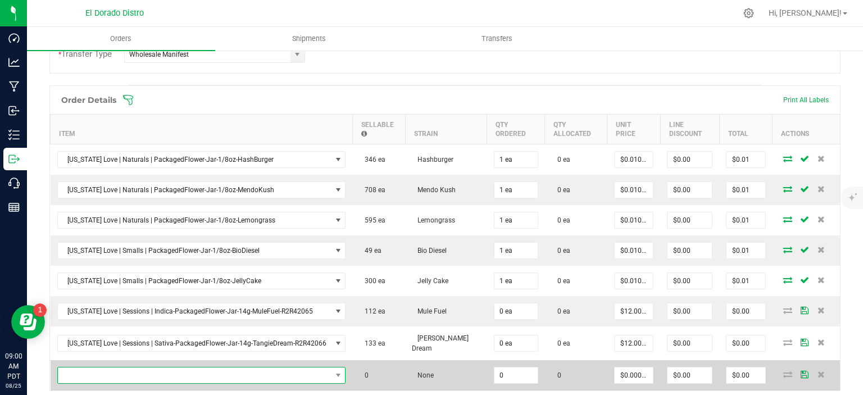
click at [123, 367] on span "NO DATA FOUND" at bounding box center [195, 375] width 274 height 16
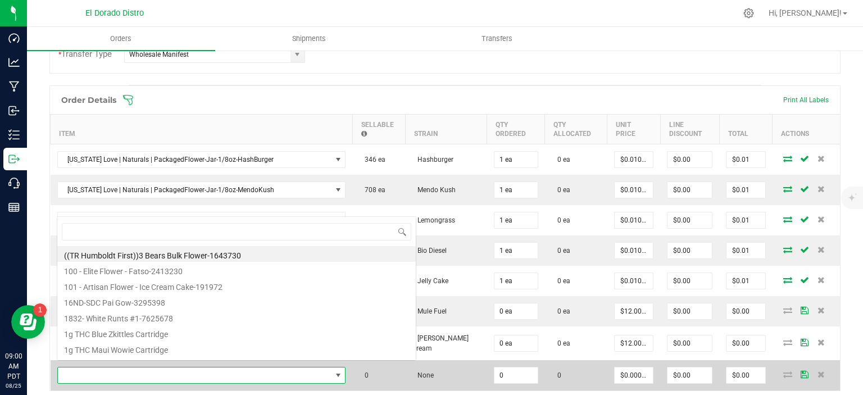
scroll to position [16, 280]
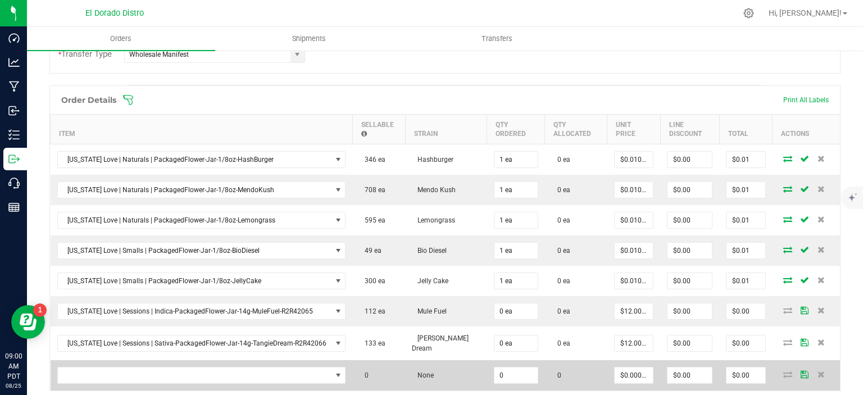
click at [121, 380] on td at bounding box center [202, 375] width 302 height 30
click at [121, 372] on span "NO DATA FOUND" at bounding box center [195, 375] width 274 height 16
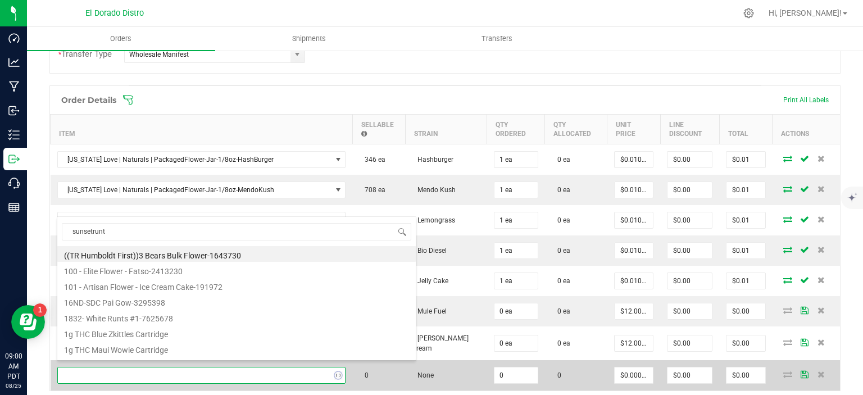
type input "sunsetruntz"
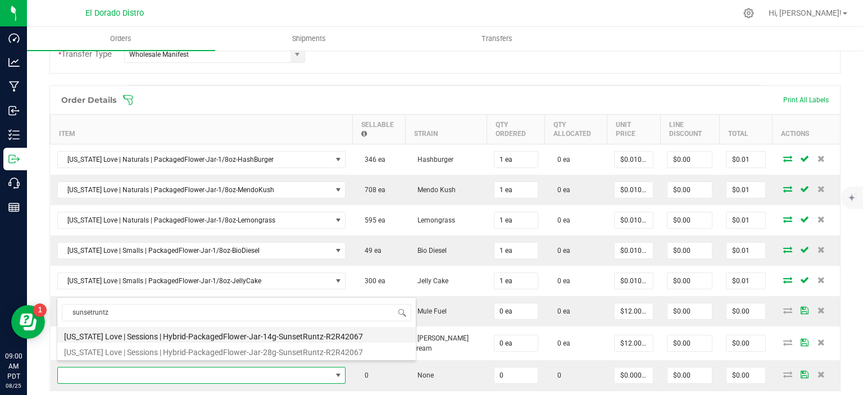
click at [299, 335] on li "[US_STATE] Love | Sessions | Hybrid-PackagedFlower-Jar-14g-SunsetRuntz-R2R42067" at bounding box center [236, 335] width 358 height 16
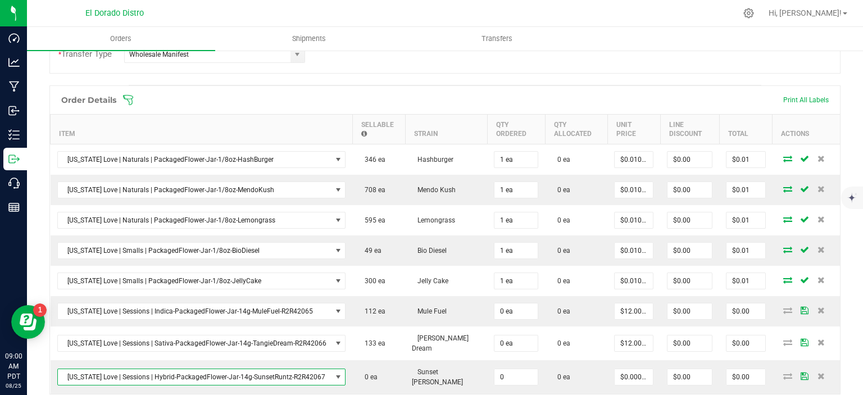
type input "0 ea"
type input "$12.00000"
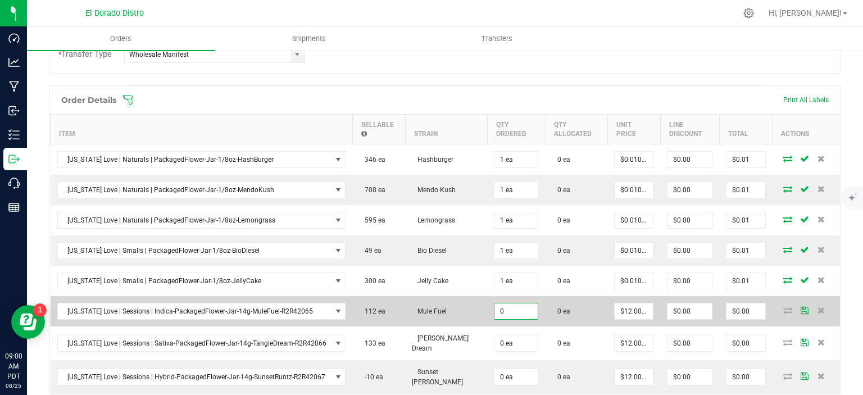
click at [517, 308] on input "0" at bounding box center [515, 311] width 43 height 16
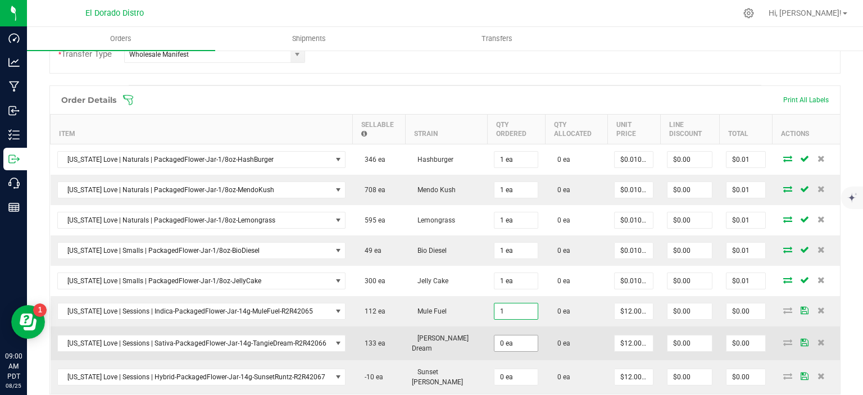
type input "1 ea"
type input "$12.00"
click at [507, 339] on input "0" at bounding box center [515, 343] width 43 height 16
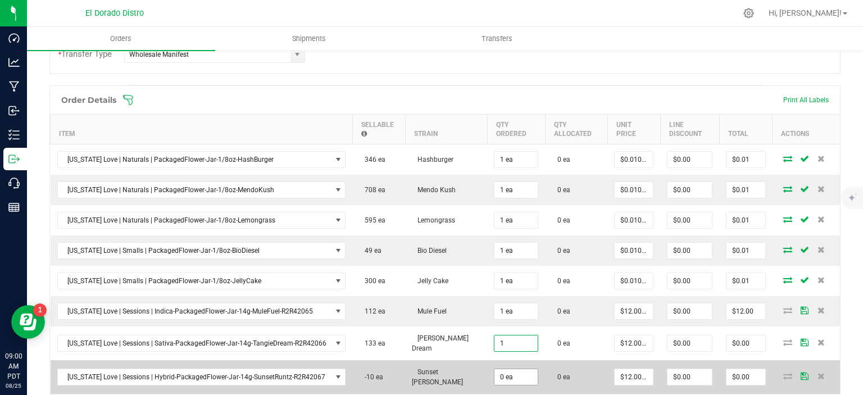
type input "1 ea"
type input "$12.00"
click at [509, 369] on input "1" at bounding box center [515, 377] width 43 height 16
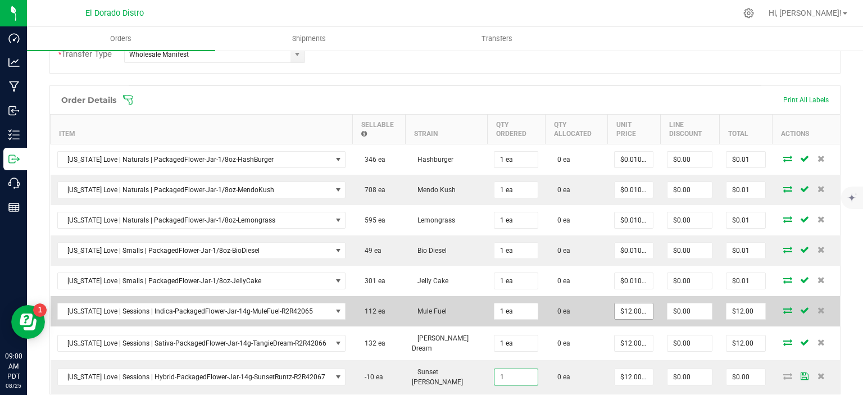
type input "1 ea"
type input "$12.00"
click at [631, 312] on input "12" at bounding box center [633, 311] width 38 height 16
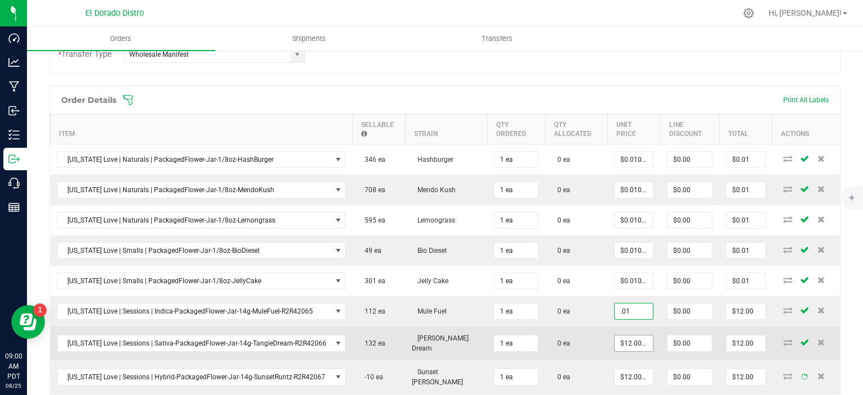
type input "$0.01000"
type input "$0.01"
click at [626, 335] on input "12" at bounding box center [633, 343] width 38 height 16
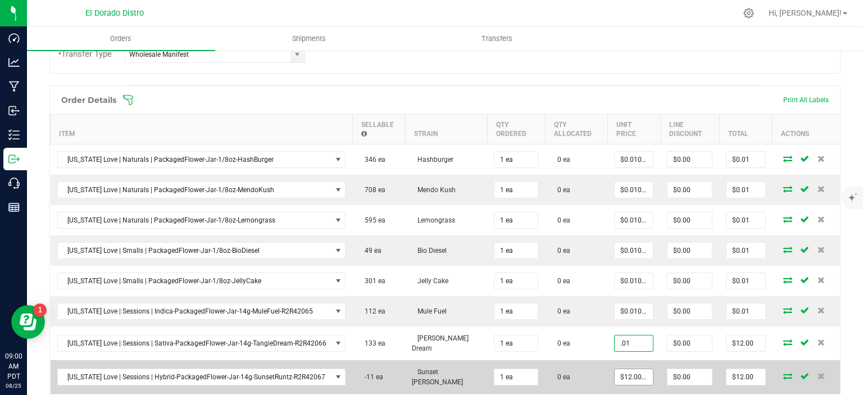
type input "$0.01000"
type input "$0.01"
click at [619, 377] on span "$12.00000" at bounding box center [633, 376] width 39 height 17
click at [620, 369] on input "12" at bounding box center [633, 377] width 38 height 16
type input "$0.01000"
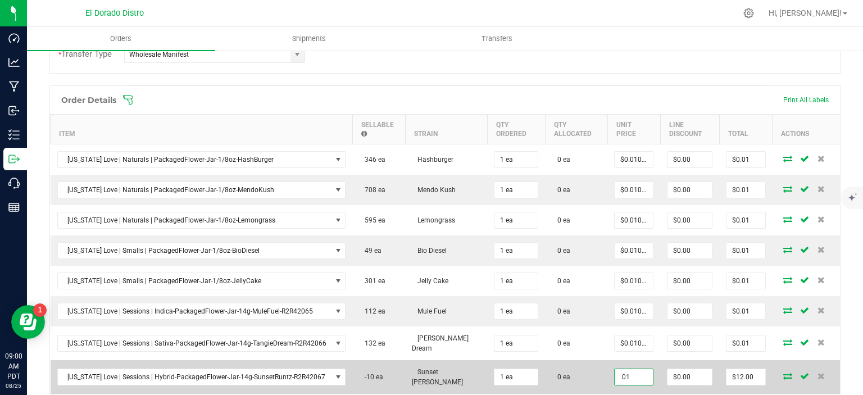
type input "$0.01"
click at [580, 361] on td "0 ea" at bounding box center [576, 377] width 62 height 34
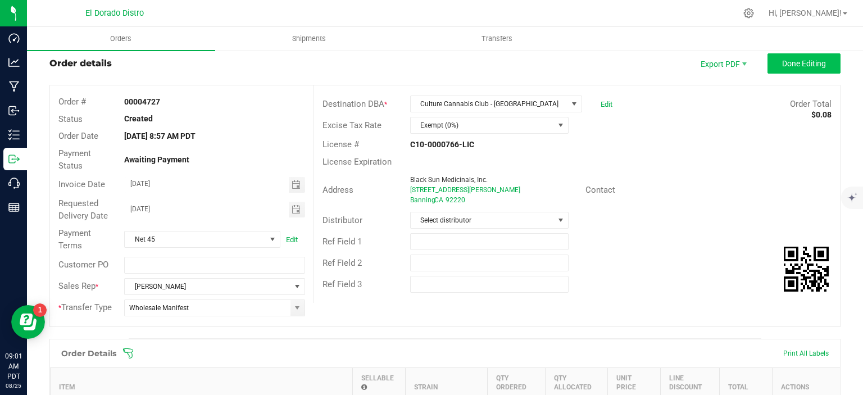
scroll to position [0, 0]
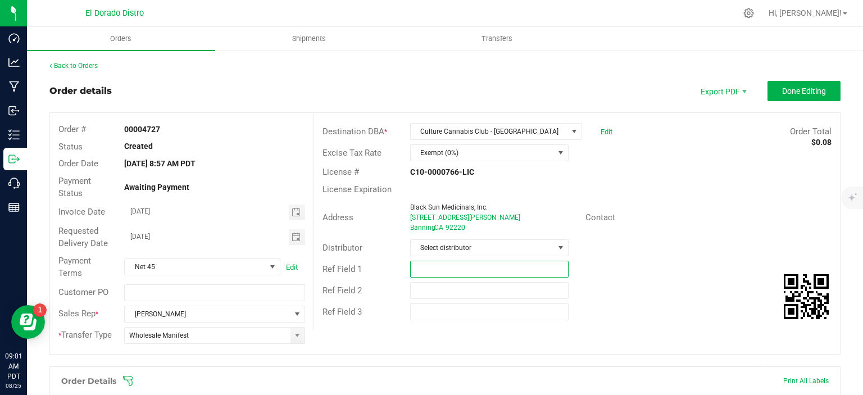
click at [463, 267] on input "text" at bounding box center [489, 269] width 158 height 17
type input "Displays"
click at [805, 87] on span "Done Editing" at bounding box center [804, 90] width 44 height 9
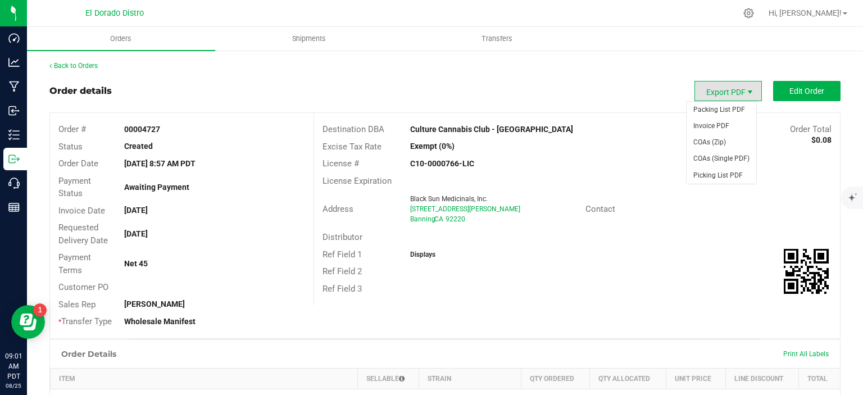
click at [745, 89] on span "Export PDF" at bounding box center [749, 92] width 9 height 9
click at [729, 121] on span "Invoice PDF" at bounding box center [721, 126] width 70 height 16
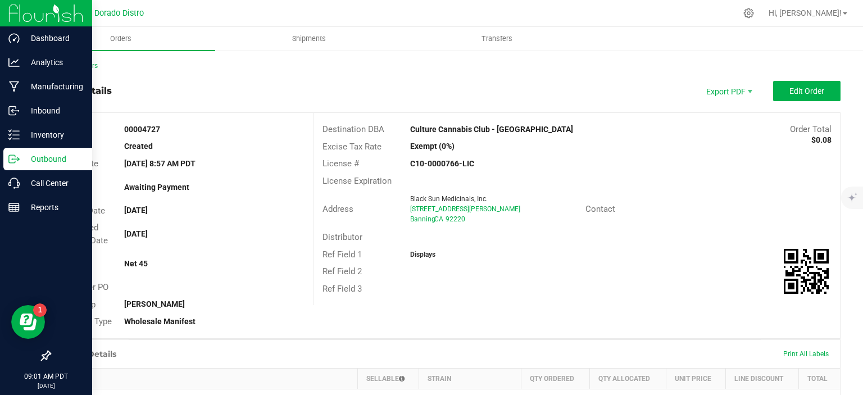
click at [24, 163] on p "Outbound" at bounding box center [53, 158] width 67 height 13
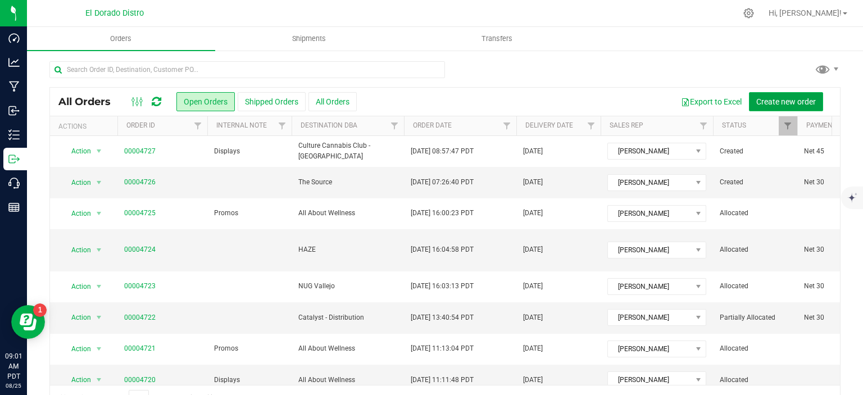
click at [802, 102] on span "Create new order" at bounding box center [786, 101] width 60 height 9
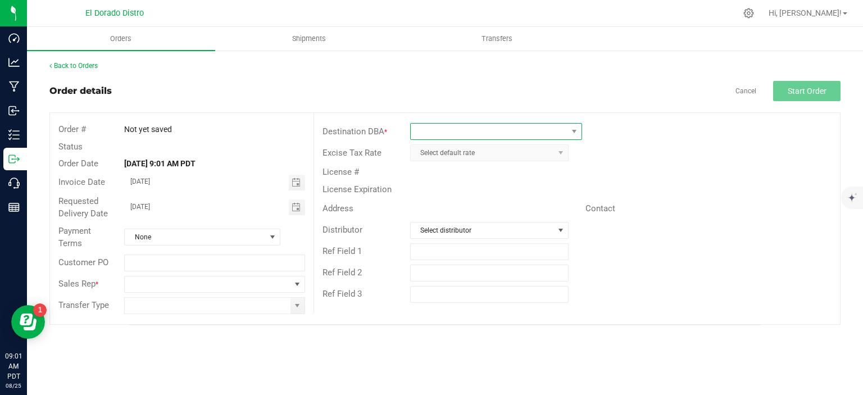
click at [465, 129] on span at bounding box center [489, 132] width 157 height 16
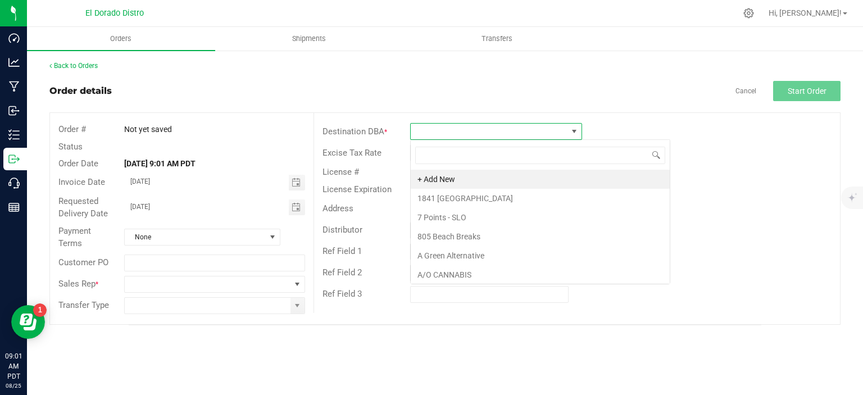
scroll to position [16, 172]
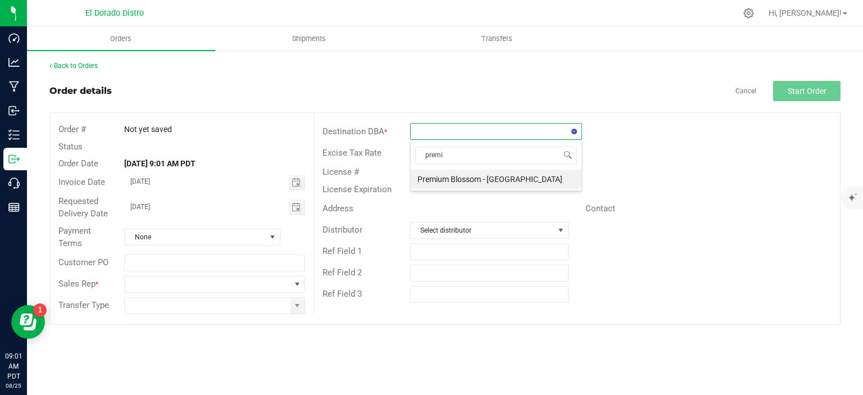
type input "premiu"
click at [463, 179] on li "Premium Blossom - [GEOGRAPHIC_DATA]" at bounding box center [496, 179] width 171 height 19
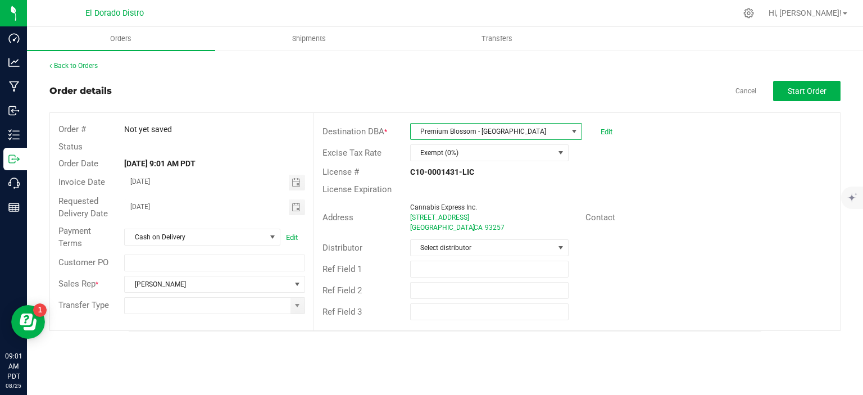
click at [716, 161] on div "Excise Tax Rate Exempt (0%)" at bounding box center [577, 152] width 526 height 21
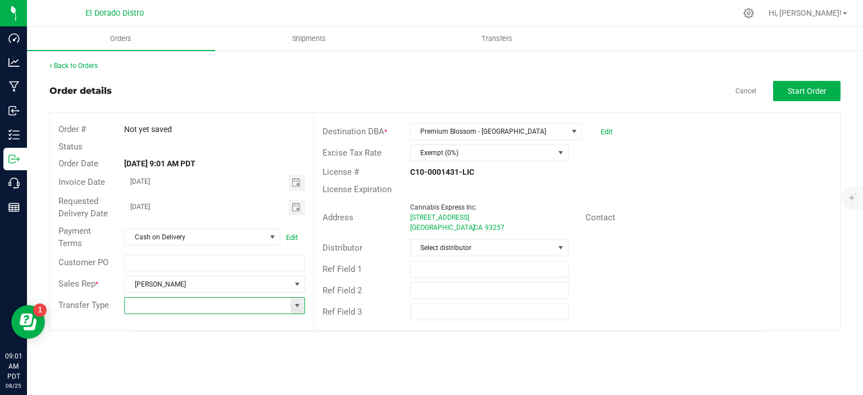
click at [264, 310] on input at bounding box center [207, 306] width 165 height 16
click at [293, 307] on span at bounding box center [297, 305] width 9 height 9
click at [218, 380] on li "Wholesale Manifest" at bounding box center [215, 382] width 180 height 19
type input "Wholesale Manifest"
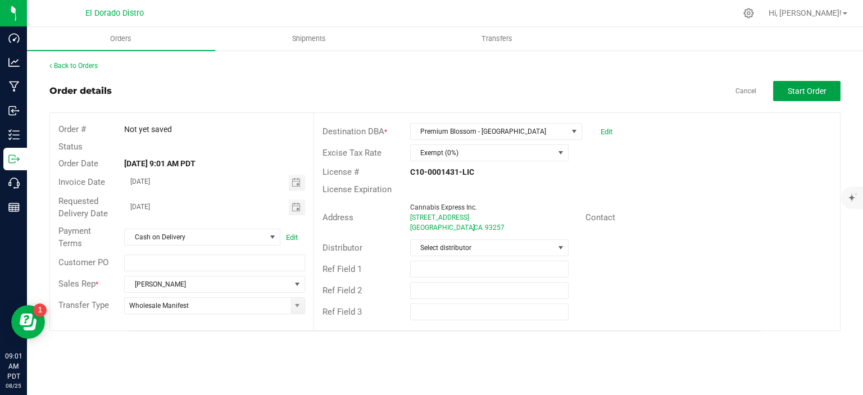
click at [806, 92] on span "Start Order" at bounding box center [806, 90] width 39 height 9
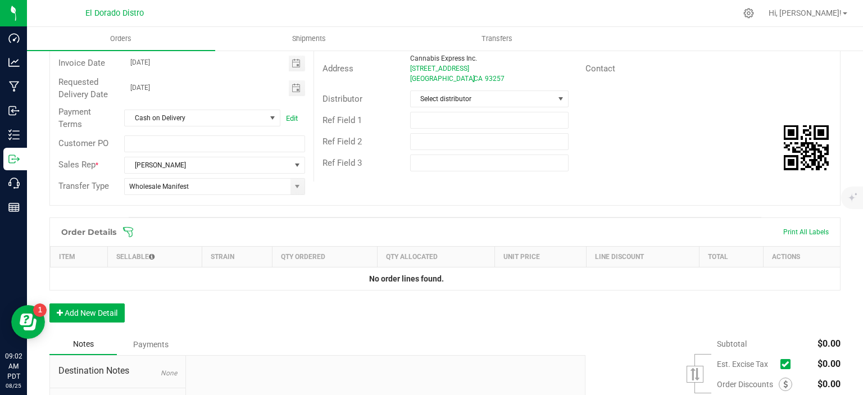
scroll to position [168, 0]
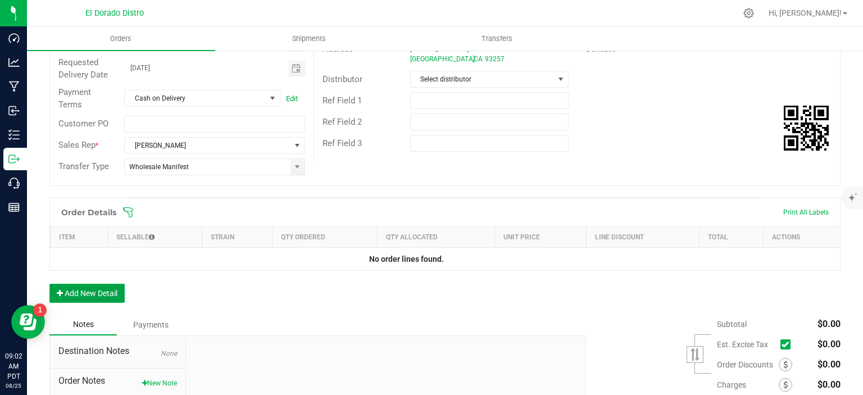
click at [85, 296] on button "Add New Detail" at bounding box center [86, 293] width 75 height 19
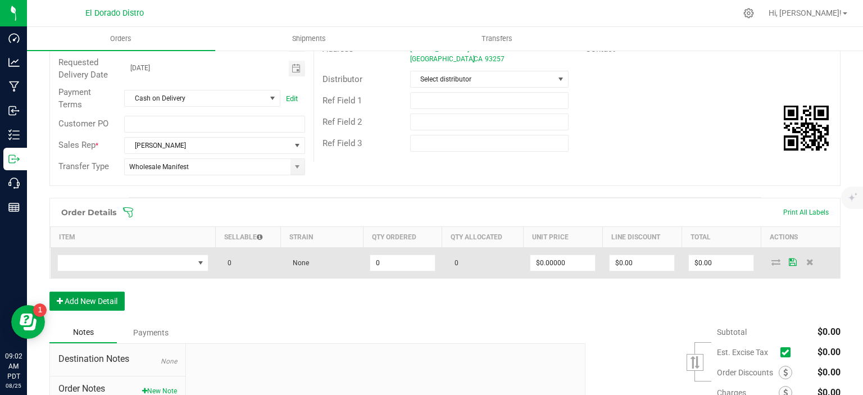
scroll to position [112, 0]
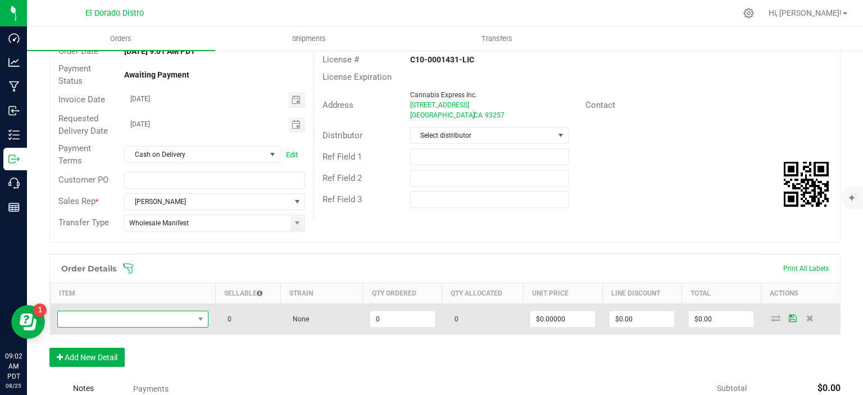
click at [151, 321] on span "NO DATA FOUND" at bounding box center [126, 319] width 136 height 16
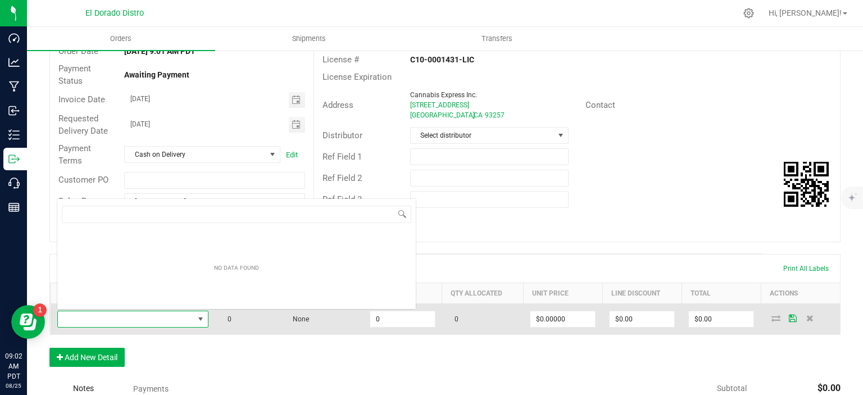
scroll to position [16, 148]
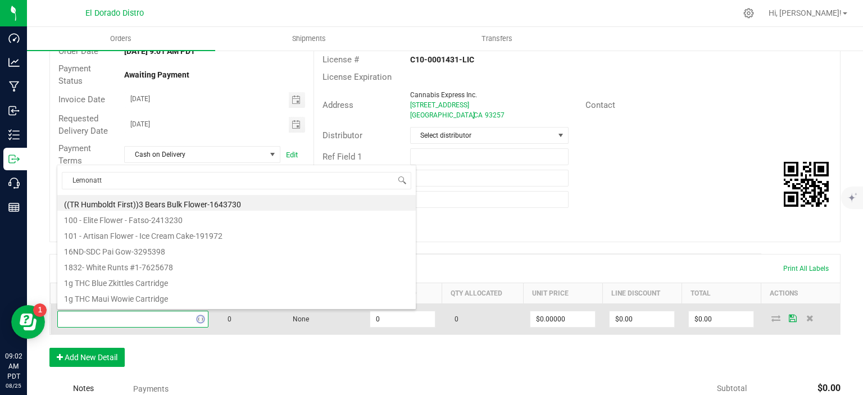
type input "Lemonatti"
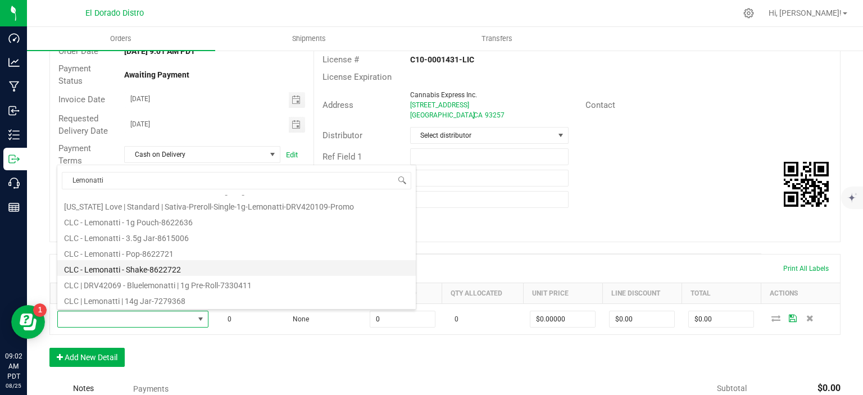
scroll to position [146, 0]
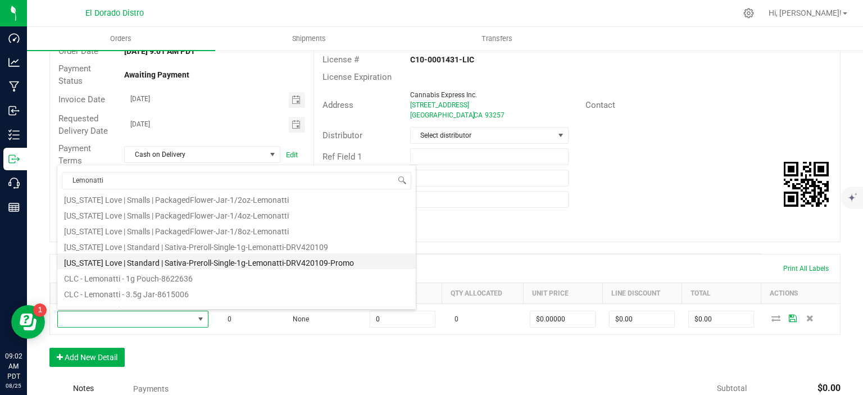
click at [245, 264] on li "[US_STATE] Love | Standard | Sativa-Preroll-Single-1g-Lemonatti-DRV420109-Promo" at bounding box center [236, 261] width 358 height 16
type input "0 ea"
type input "$0.01000"
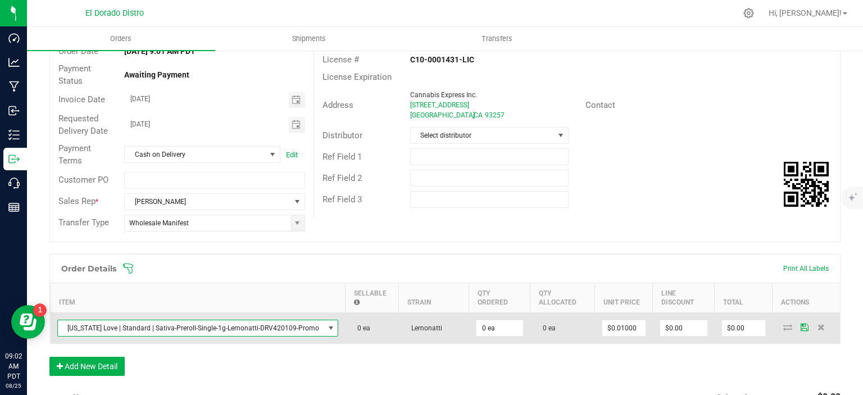
click at [516, 329] on td "0 ea" at bounding box center [499, 327] width 61 height 31
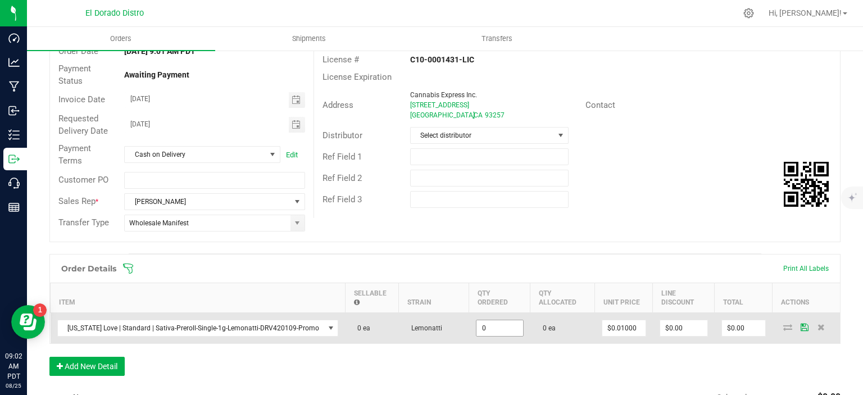
click at [505, 325] on input "0" at bounding box center [499, 328] width 47 height 16
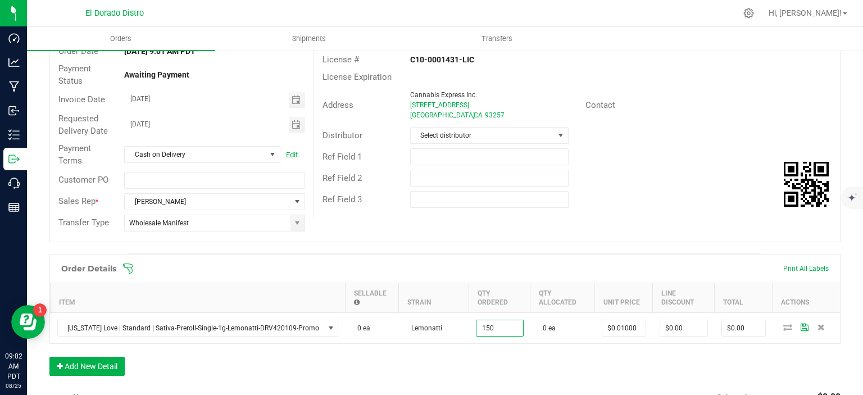
type input "150 ea"
type input "$1.50"
click at [438, 357] on div "Order Details Print All Labels Item Sellable Strain Qty Ordered Qty Allocated U…" at bounding box center [444, 320] width 791 height 133
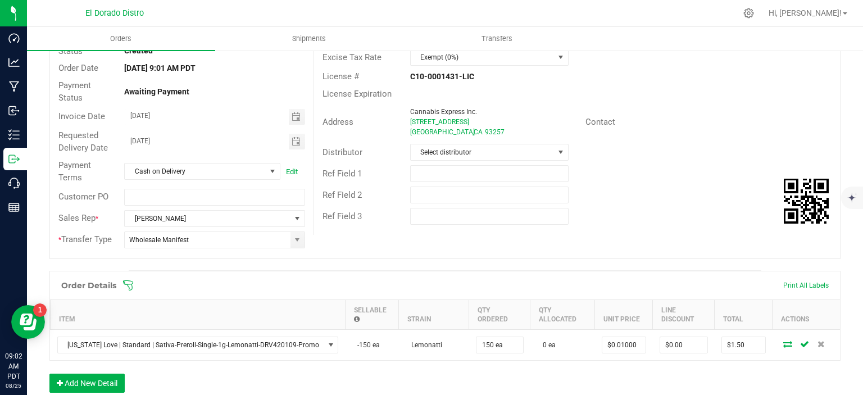
scroll to position [0, 0]
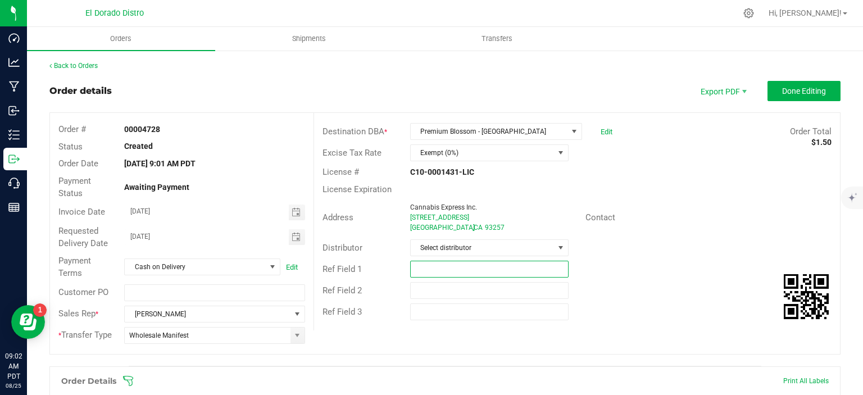
click at [432, 272] on input "text" at bounding box center [489, 269] width 158 height 17
type input "p"
type input "Promos"
click at [769, 92] on button "Done Editing" at bounding box center [803, 91] width 73 height 20
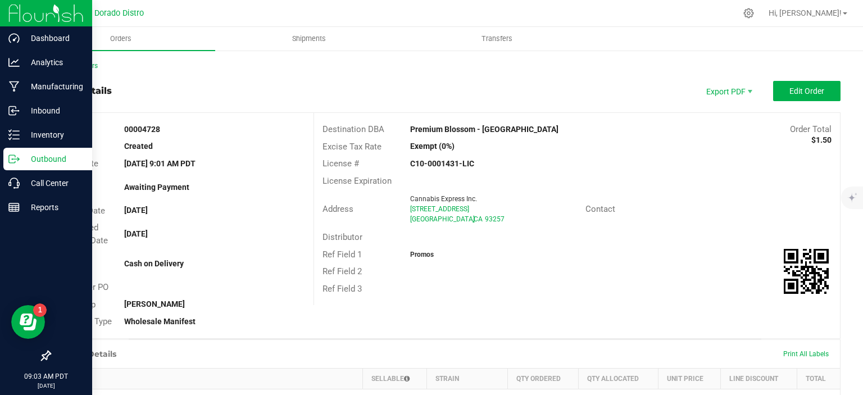
click at [11, 154] on icon at bounding box center [13, 158] width 11 height 11
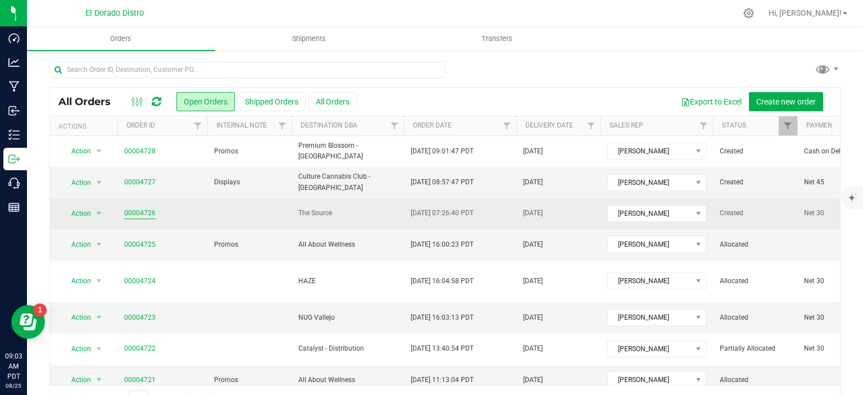
click at [143, 213] on link "00004726" at bounding box center [139, 213] width 31 height 11
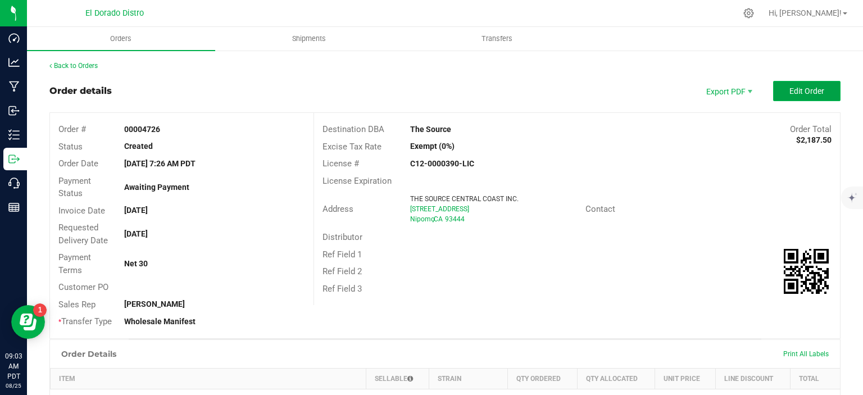
click at [819, 94] on button "Edit Order" at bounding box center [806, 91] width 67 height 20
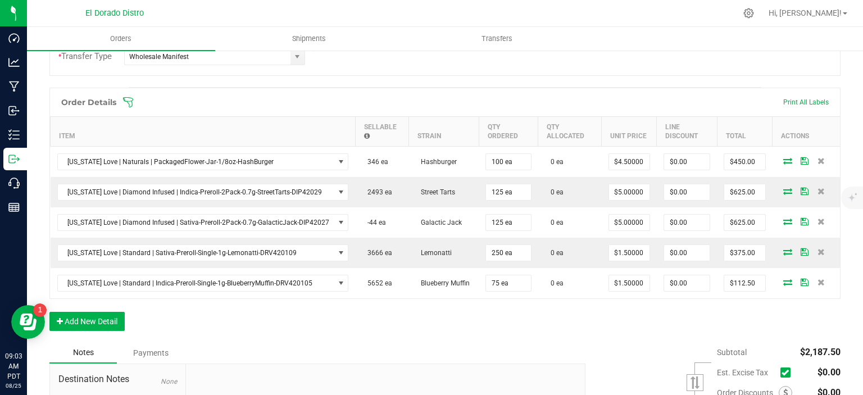
scroll to position [281, 0]
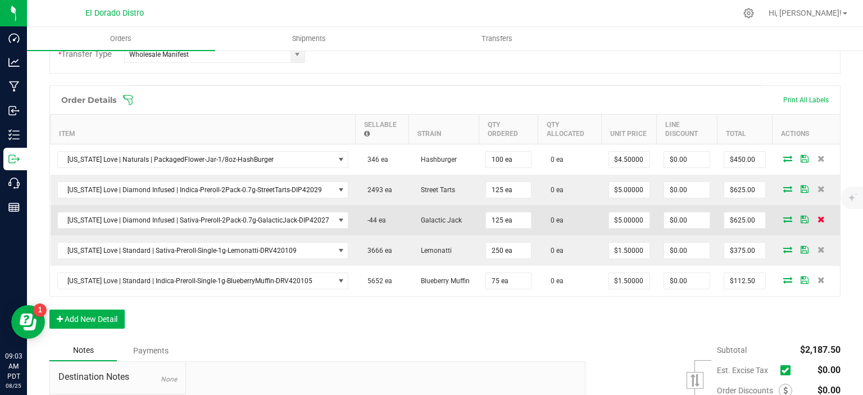
click at [817, 216] on icon at bounding box center [820, 219] width 7 height 7
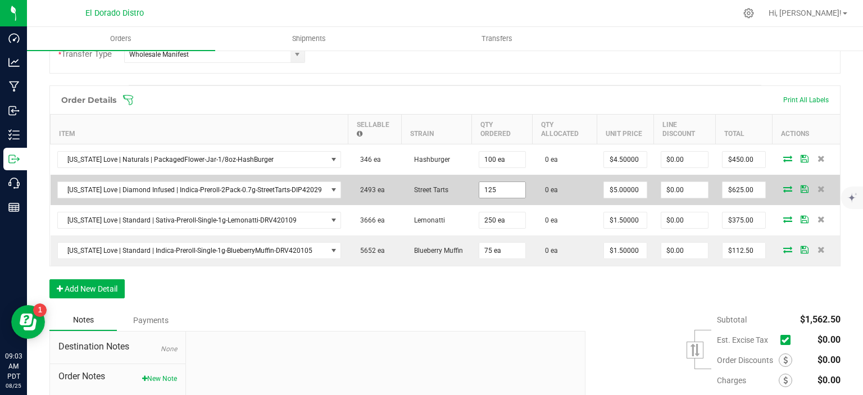
click at [480, 189] on input "125" at bounding box center [502, 190] width 46 height 16
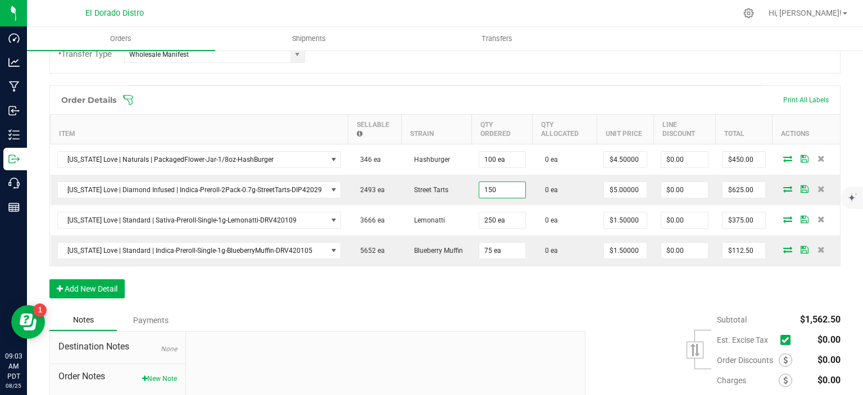
type input "150 ea"
type input "$750.00"
click at [479, 284] on div "Order Details Print All Labels Item Sellable Strain Qty Ordered Qty Allocated U…" at bounding box center [444, 197] width 791 height 224
click at [92, 285] on button "Add New Detail" at bounding box center [86, 288] width 75 height 19
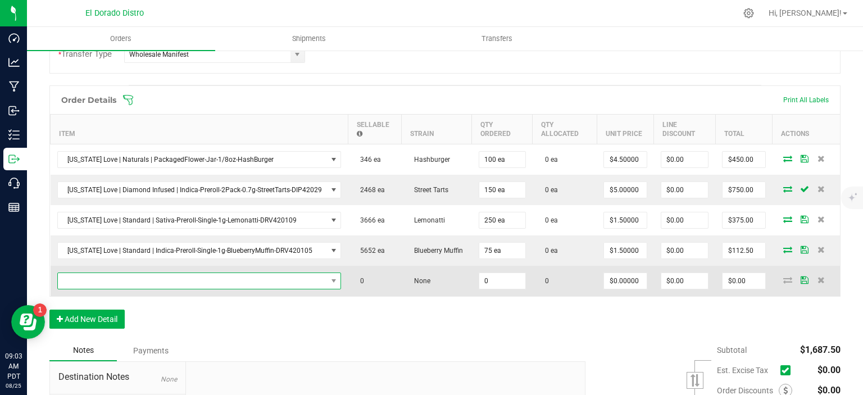
click at [121, 284] on span "NO DATA FOUND" at bounding box center [192, 281] width 269 height 16
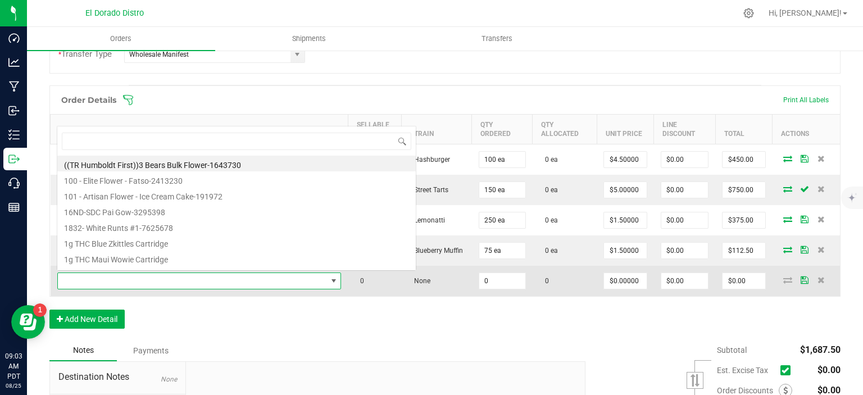
scroll to position [16, 276]
type input "cherrypie"
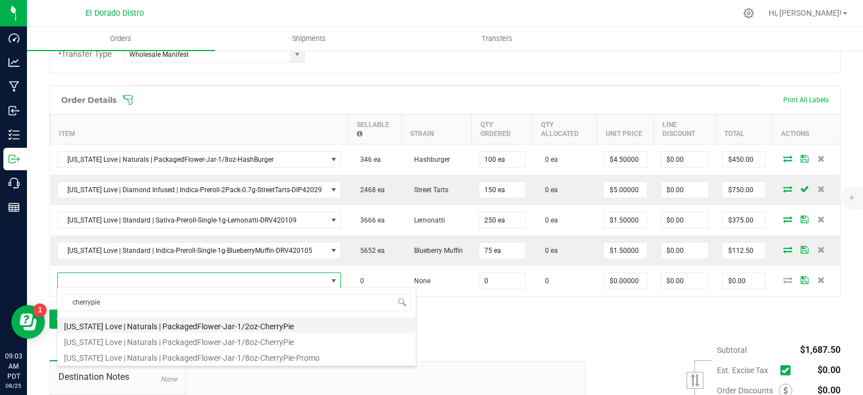
click at [236, 321] on li "[US_STATE] Love | Naturals | PackagedFlower-Jar-1/2oz-CherryPie" at bounding box center [236, 325] width 358 height 16
type input "0 ea"
type input "$17.00000"
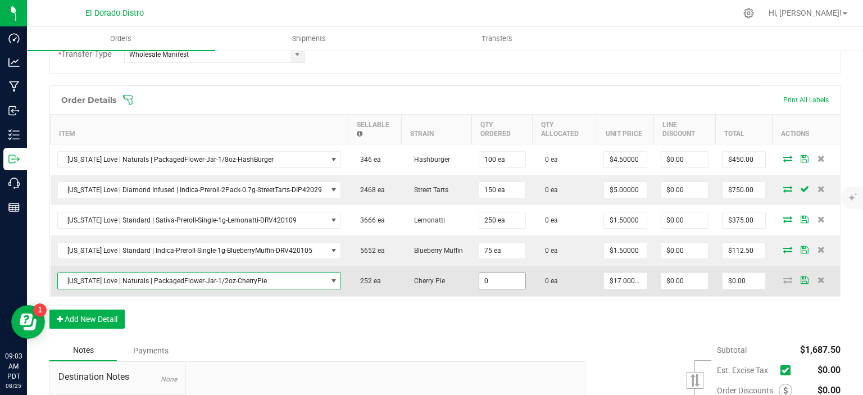
click at [490, 276] on input "0" at bounding box center [502, 281] width 46 height 16
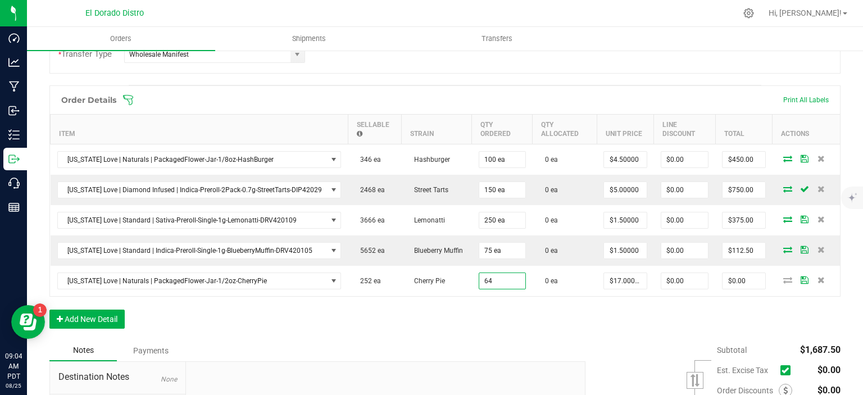
type input "64 ea"
type input "$1,088.00"
click at [577, 331] on div "Order Details Print All Labels Item Sellable Strain Qty Ordered Qty Allocated U…" at bounding box center [444, 212] width 791 height 254
click at [593, 335] on div "Order Details Print All Labels Item Sellable Strain Qty Ordered Qty Allocated U…" at bounding box center [444, 212] width 791 height 254
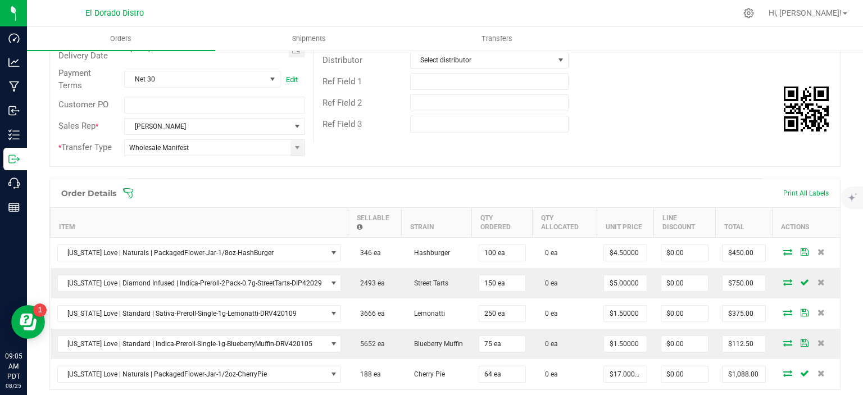
scroll to position [0, 0]
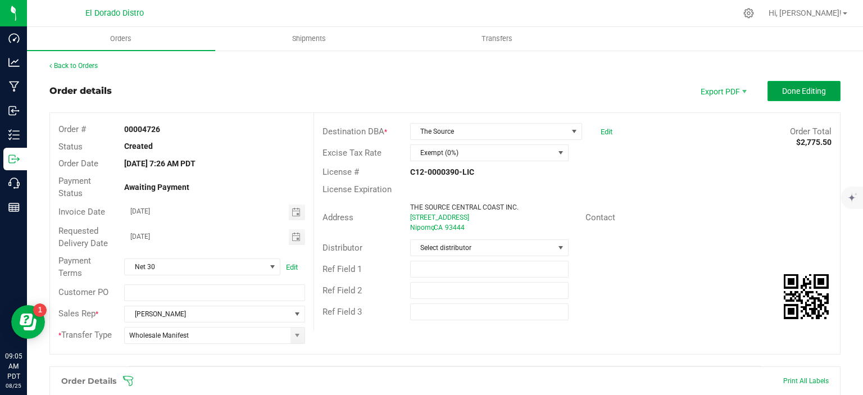
click at [799, 95] on span "Done Editing" at bounding box center [804, 90] width 44 height 9
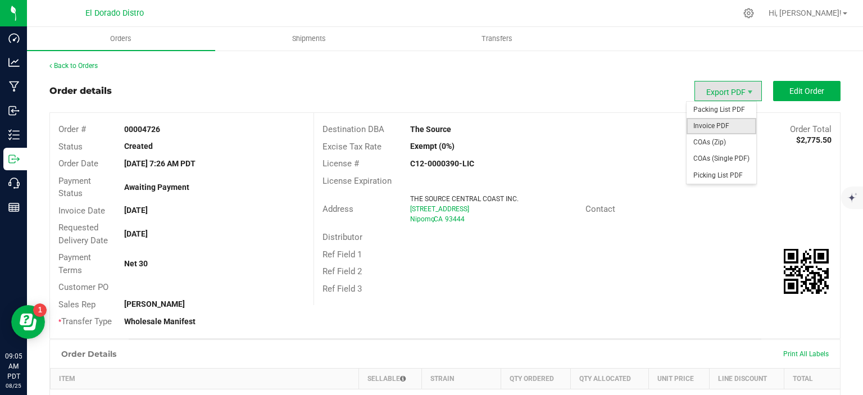
click at [723, 125] on span "Invoice PDF" at bounding box center [721, 126] width 70 height 16
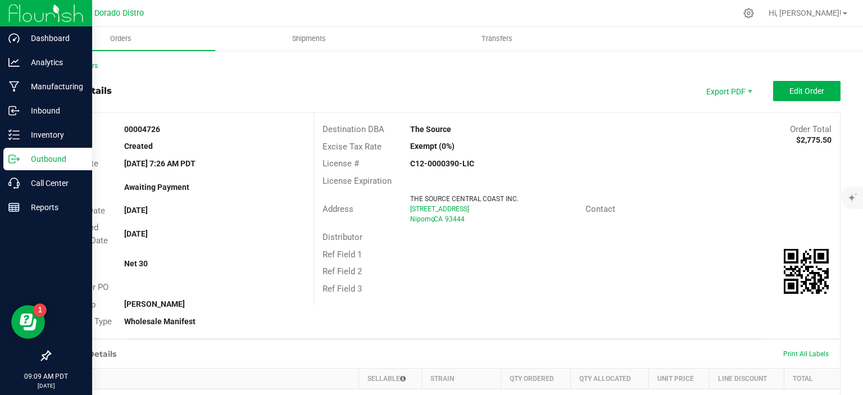
click at [23, 159] on p "Outbound" at bounding box center [53, 158] width 67 height 13
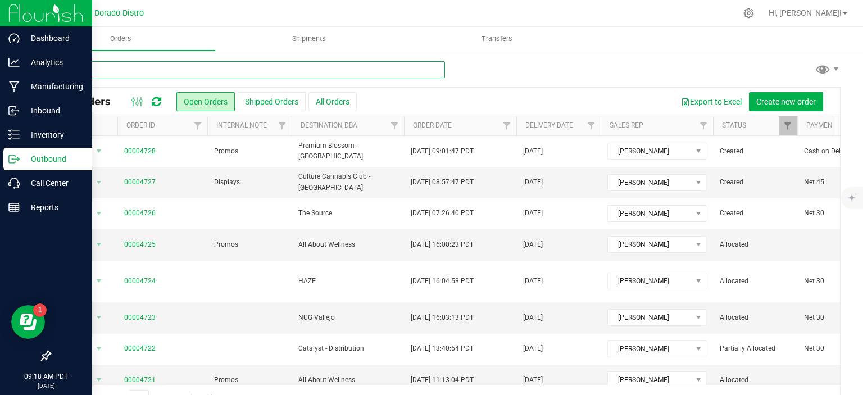
click at [236, 74] on input "text" at bounding box center [246, 69] width 395 height 17
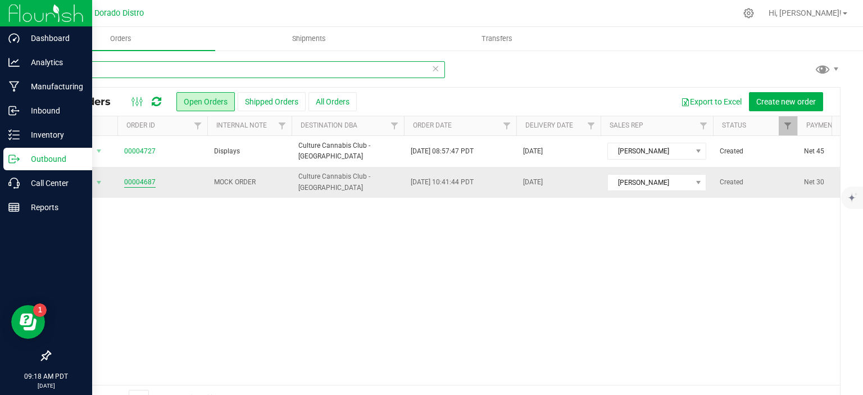
type input "banning"
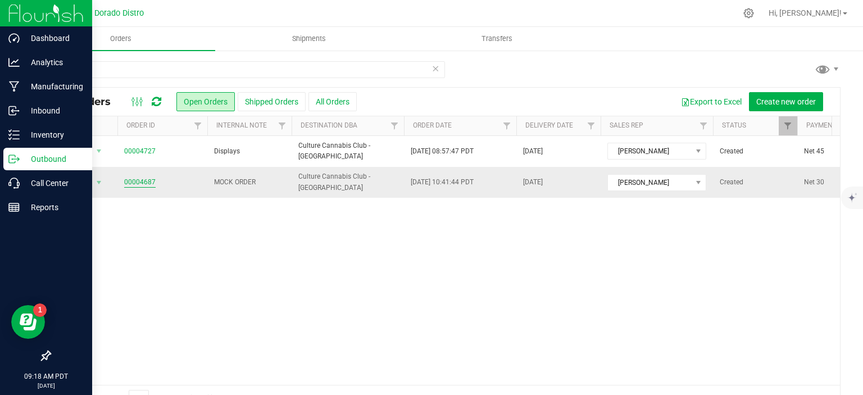
click at [128, 179] on link "00004687" at bounding box center [139, 182] width 31 height 11
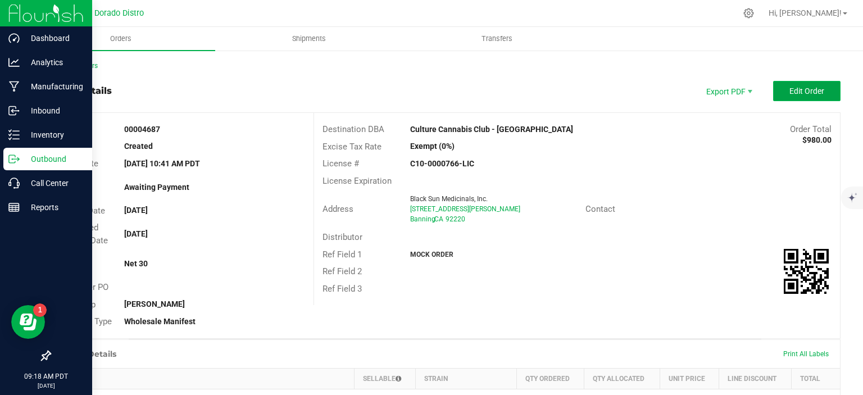
click at [813, 94] on span "Edit Order" at bounding box center [806, 90] width 35 height 9
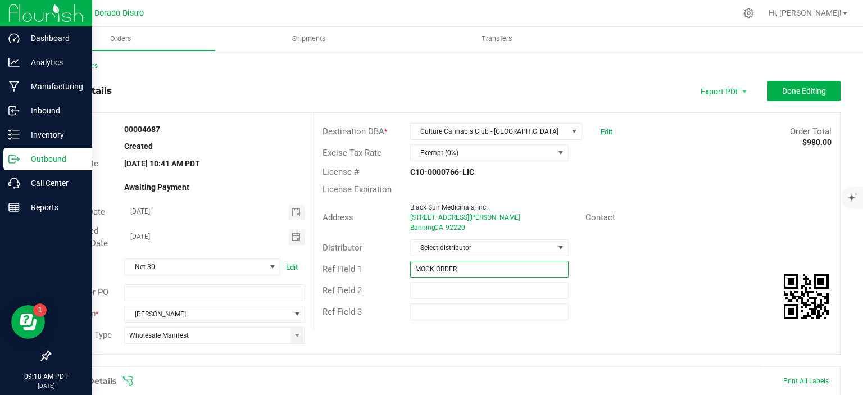
click at [441, 276] on input "MOCK ORDER" at bounding box center [489, 269] width 158 height 17
drag, startPoint x: 462, startPoint y: 260, endPoint x: 207, endPoint y: 234, distance: 256.3
click at [207, 234] on div "Order # 00004687 Status Created Order Date [DATE] 10:41 AM PDT Payment Status A…" at bounding box center [445, 233] width 790 height 241
click at [654, 229] on div "Address Black Sun Medicinals, Inc. [STREET_ADDRESS][PERSON_NAME] Contact" at bounding box center [577, 217] width 526 height 39
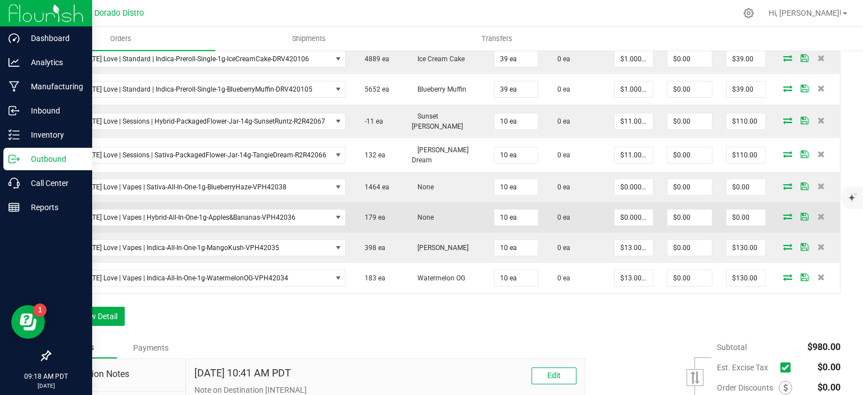
scroll to position [674, 0]
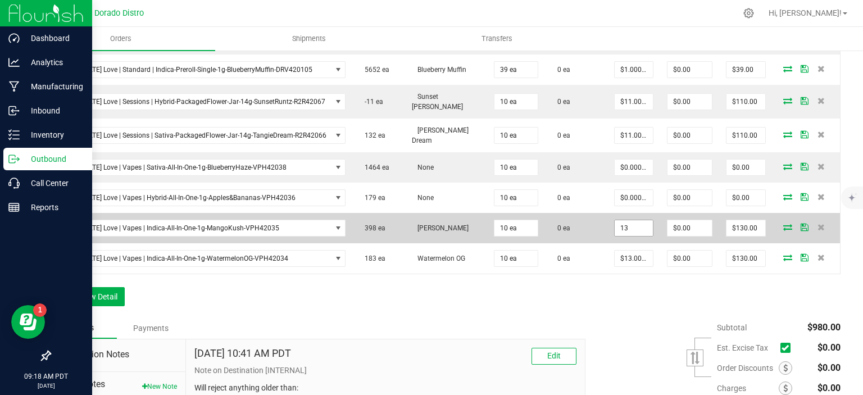
click at [619, 220] on input "13" at bounding box center [633, 228] width 38 height 16
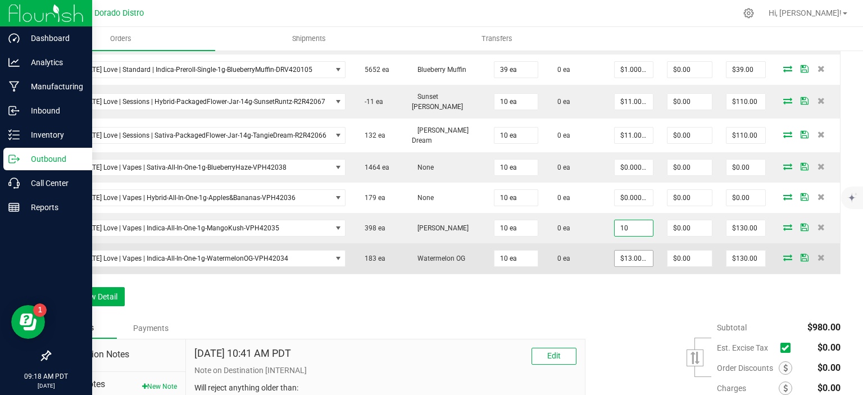
type input "$10.00000"
type input "$100.00"
click at [629, 250] on input "13" at bounding box center [633, 258] width 38 height 16
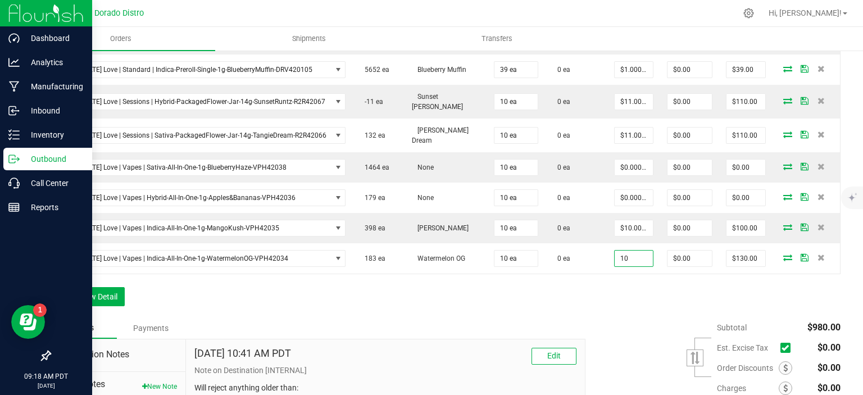
type input "$10.00000"
type input "$100.00"
click at [621, 282] on div "Order Details Print All Labels Item Sellable Strain Qty Ordered Qty Allocated U…" at bounding box center [444, 4] width 791 height 625
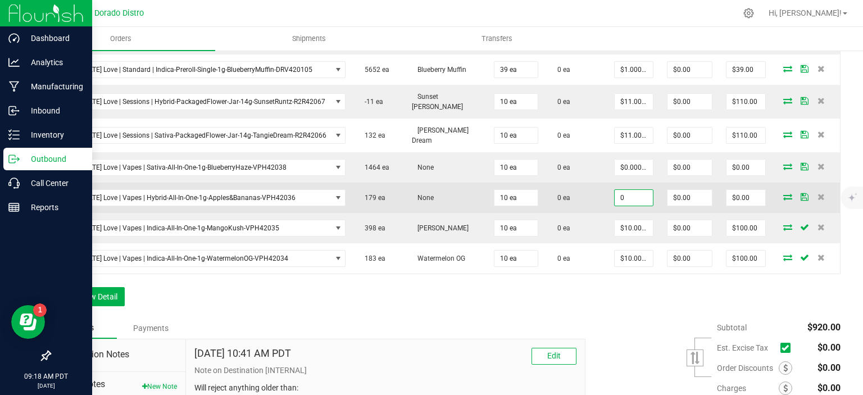
click at [621, 190] on input "0" at bounding box center [633, 198] width 38 height 16
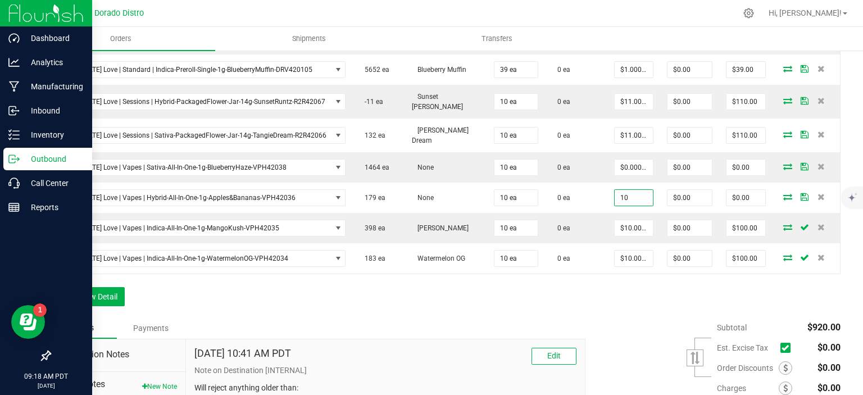
type input "$10.00000"
type input "$100.00"
click at [606, 275] on div "Order Details Print All Labels Item Sellable Strain Qty Ordered Qty Allocated U…" at bounding box center [444, 4] width 791 height 625
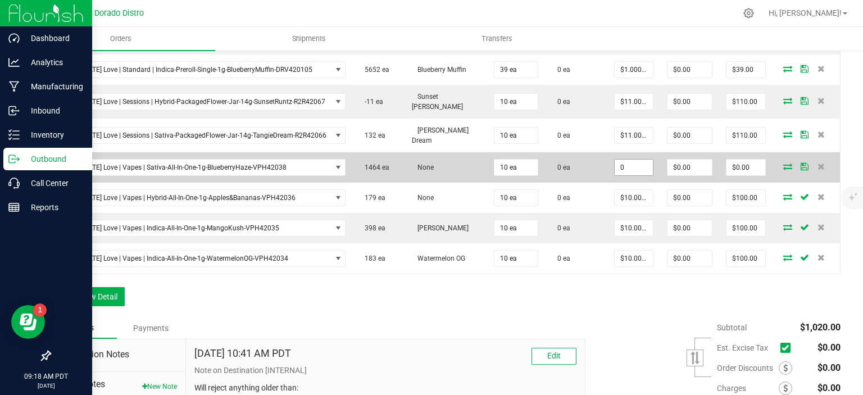
click at [629, 160] on input "0" at bounding box center [633, 167] width 38 height 16
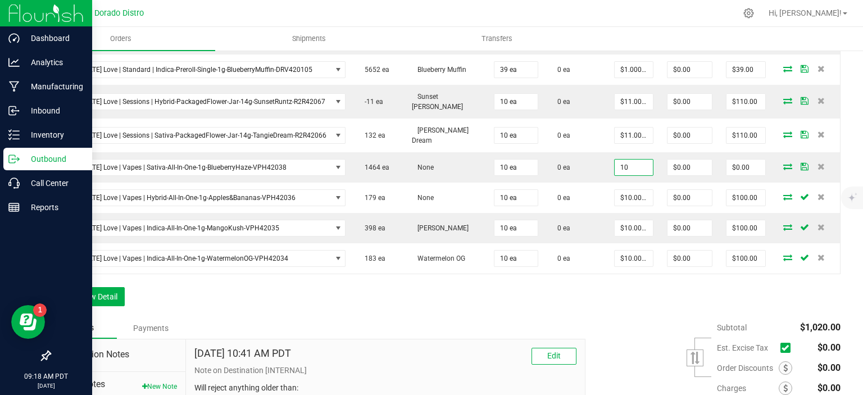
type input "$10.00000"
type input "$100.00"
click at [591, 318] on div "Subtotal $1,020.00 Est. Excise Tax" at bounding box center [708, 388] width 263 height 142
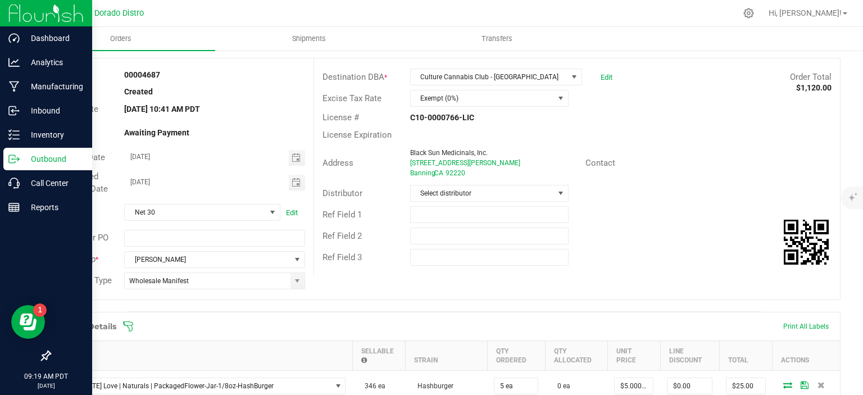
scroll to position [0, 0]
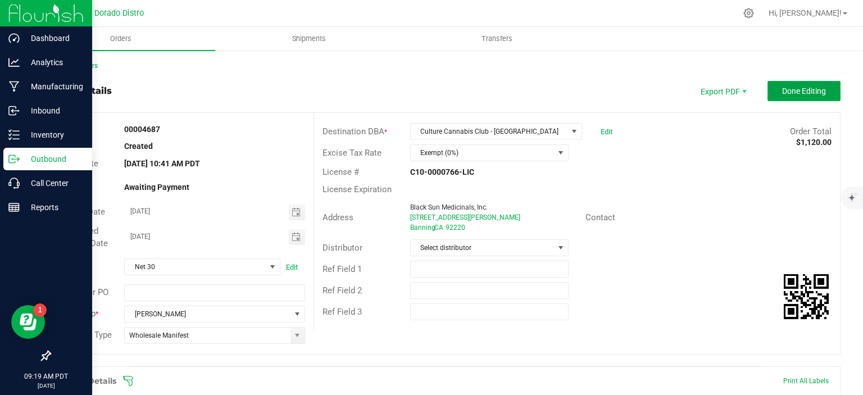
click at [780, 98] on button "Done Editing" at bounding box center [803, 91] width 73 height 20
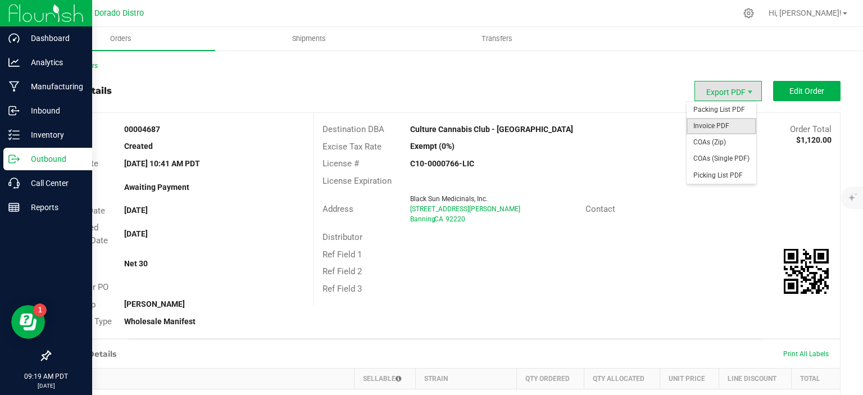
click at [718, 125] on span "Invoice PDF" at bounding box center [721, 126] width 70 height 16
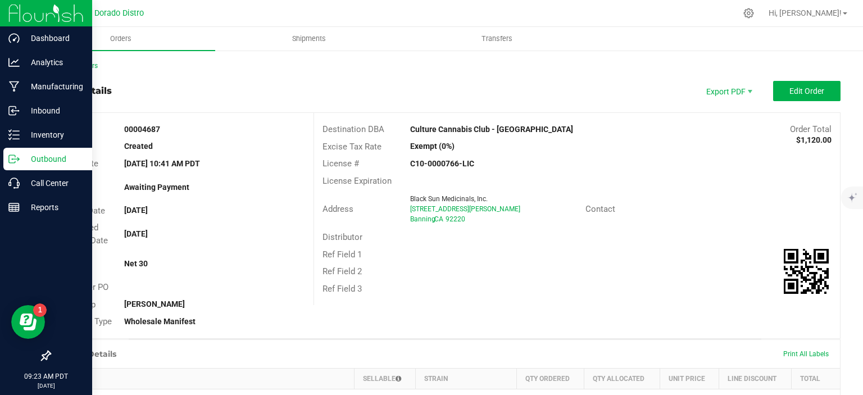
click at [22, 159] on p "Outbound" at bounding box center [53, 158] width 67 height 13
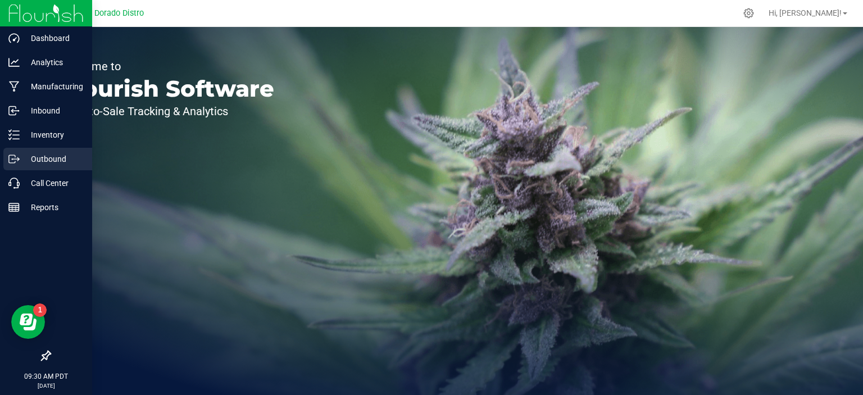
click at [22, 157] on p "Outbound" at bounding box center [53, 158] width 67 height 13
click at [24, 162] on p "Outbound" at bounding box center [53, 158] width 67 height 13
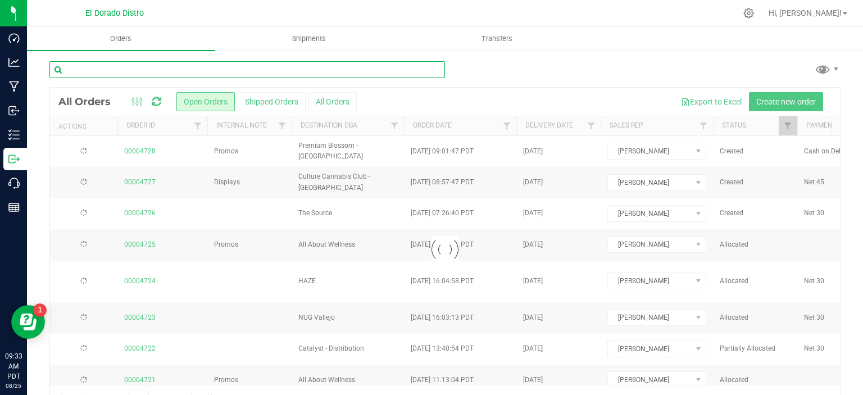
click at [142, 69] on input "text" at bounding box center [246, 69] width 395 height 17
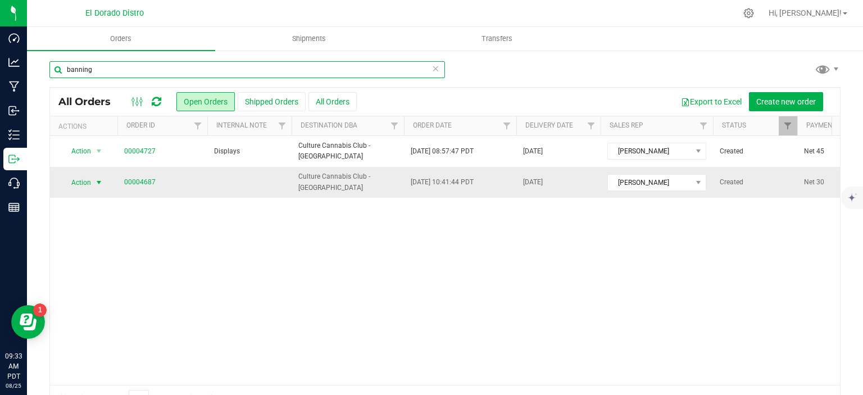
type input "banning"
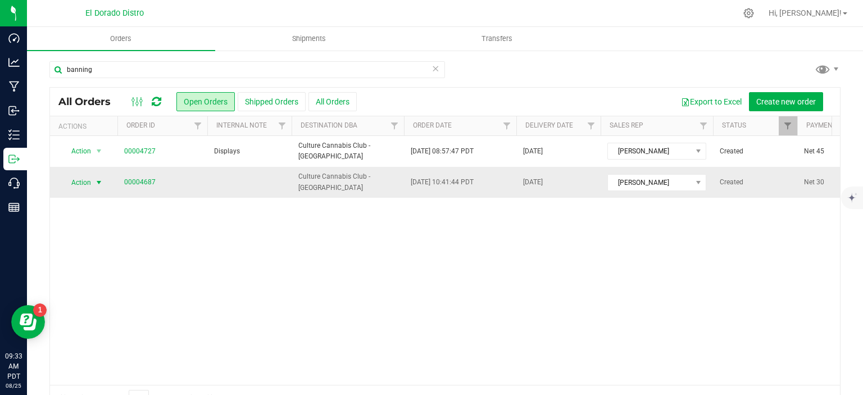
click at [99, 183] on span "select" at bounding box center [98, 182] width 9 height 9
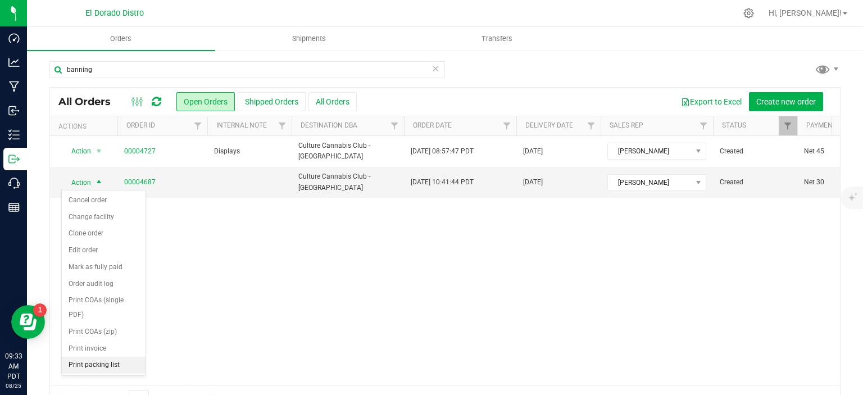
click at [93, 368] on li "Print packing list" at bounding box center [104, 365] width 84 height 17
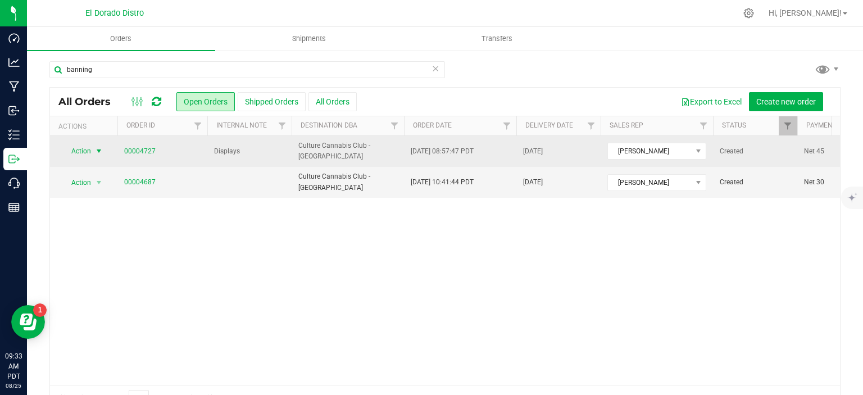
click at [97, 150] on span "select" at bounding box center [98, 151] width 9 height 9
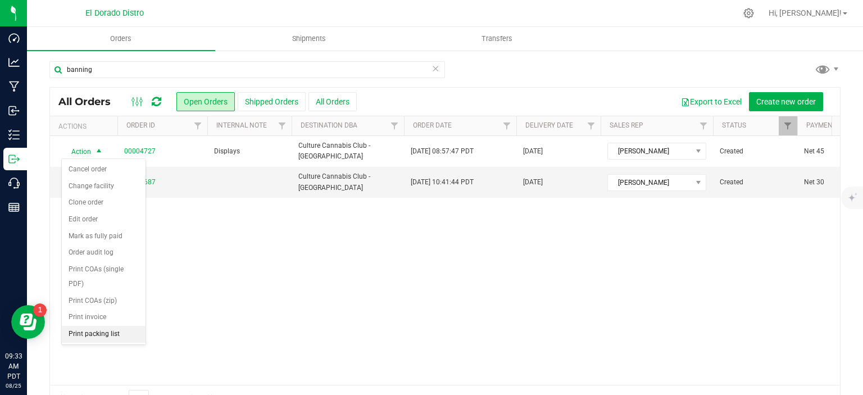
click at [101, 334] on li "Print packing list" at bounding box center [104, 334] width 84 height 17
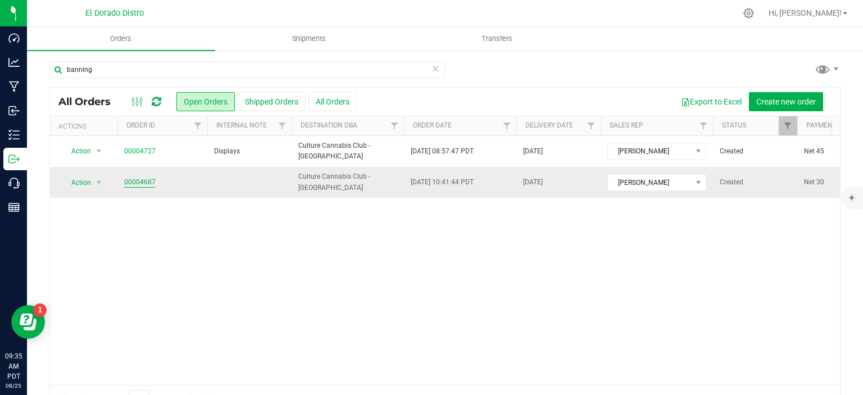
click at [147, 179] on link "00004687" at bounding box center [139, 182] width 31 height 11
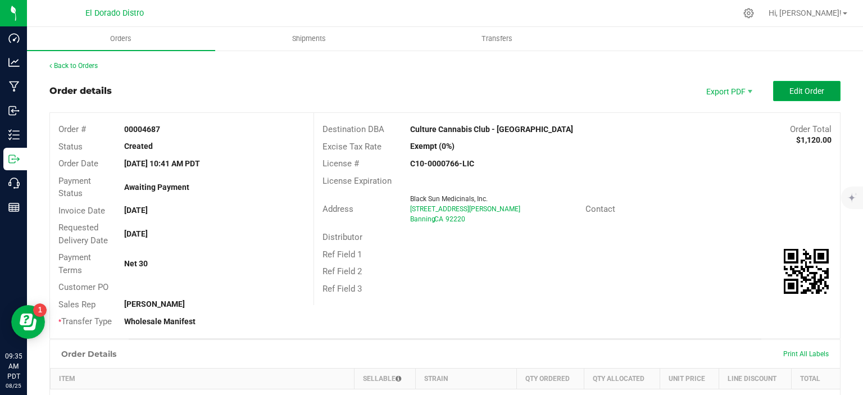
click at [801, 86] on span "Edit Order" at bounding box center [806, 90] width 35 height 9
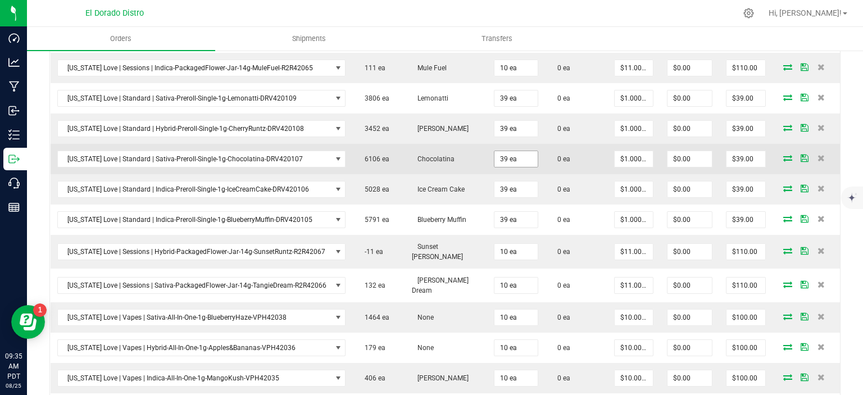
scroll to position [505, 0]
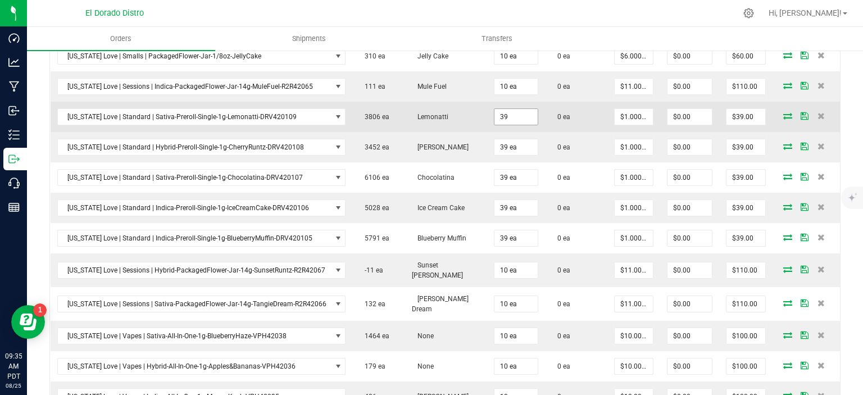
click at [505, 117] on input "39" at bounding box center [515, 117] width 43 height 16
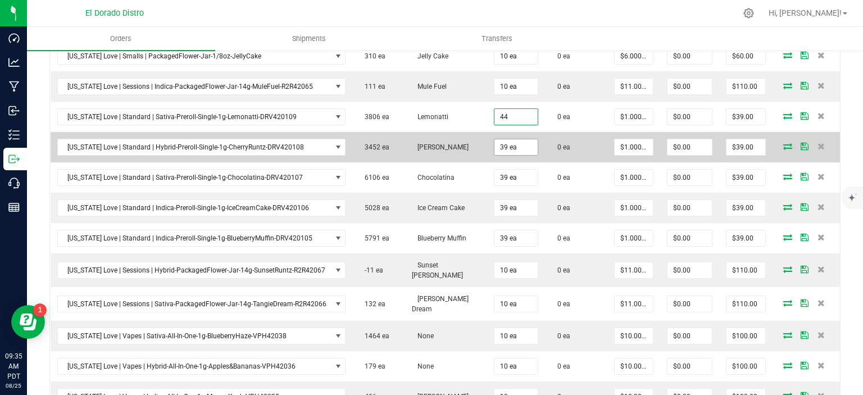
type input "44 ea"
type input "$44.00"
click at [506, 146] on input "39" at bounding box center [515, 147] width 43 height 16
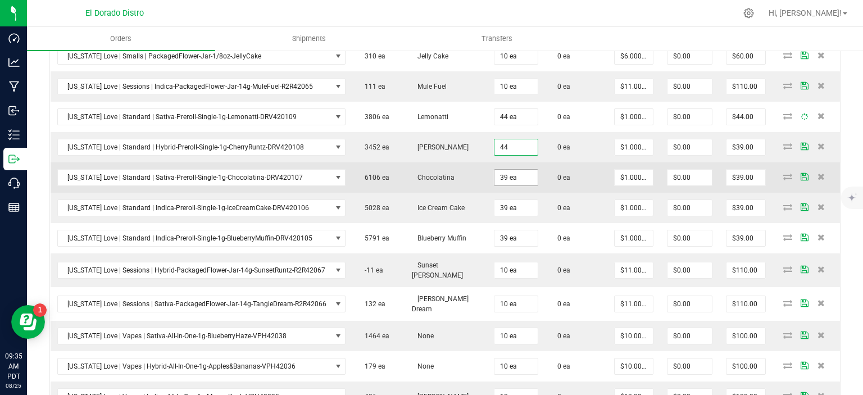
type input "44 ea"
type input "$44.00"
drag, startPoint x: 506, startPoint y: 172, endPoint x: 504, endPoint y: 183, distance: 10.4
click at [506, 173] on input "39" at bounding box center [515, 178] width 43 height 16
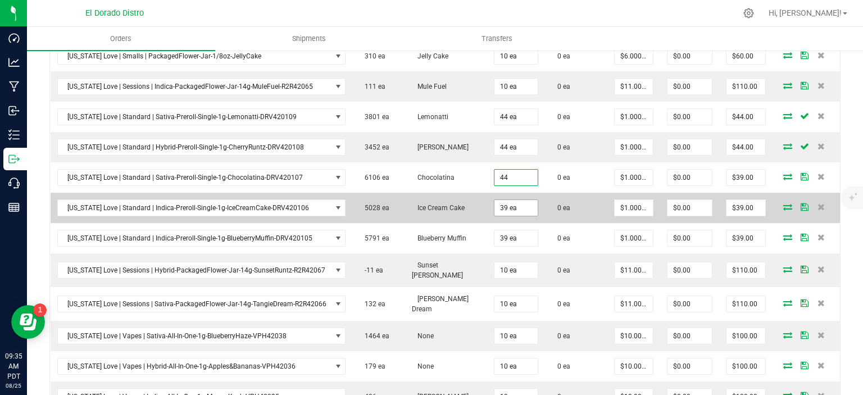
type input "44 ea"
type input "$44.00"
click at [502, 206] on input "39" at bounding box center [515, 208] width 43 height 16
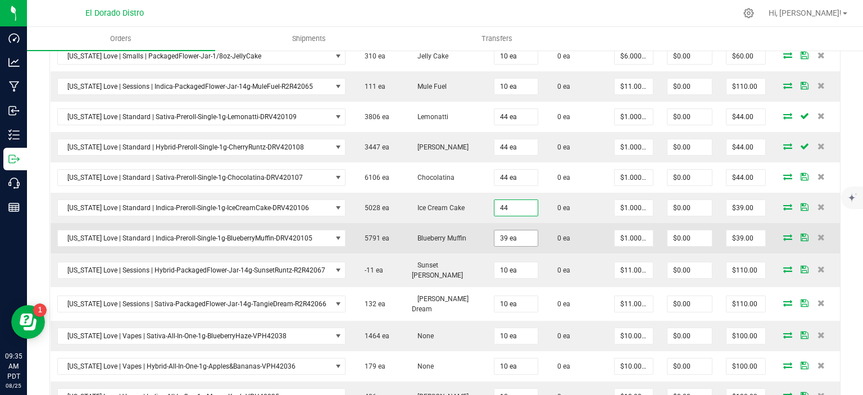
type input "44 ea"
type input "$44.00"
click at [497, 235] on input "39" at bounding box center [515, 238] width 43 height 16
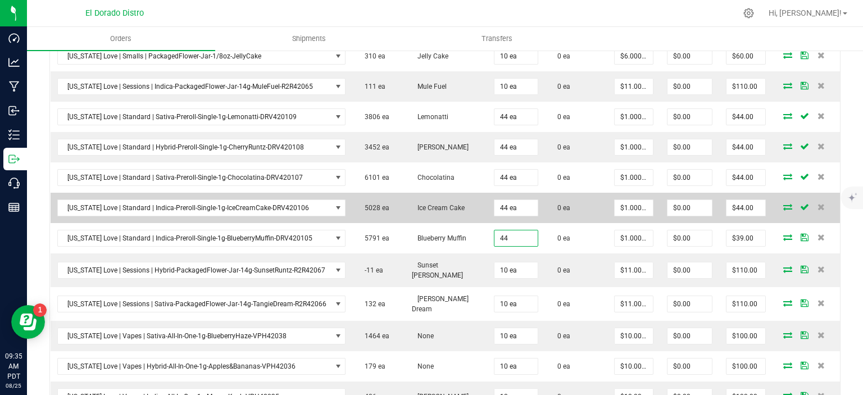
type input "44 ea"
type input "$44.00"
click at [571, 213] on td "0 ea" at bounding box center [576, 208] width 62 height 30
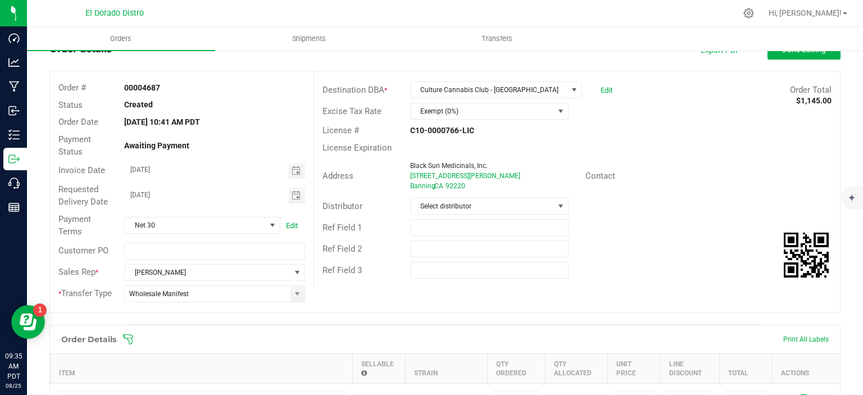
scroll to position [0, 0]
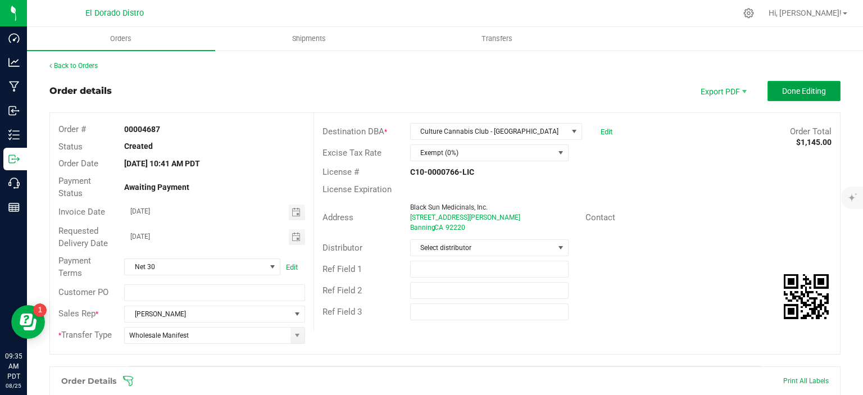
click at [793, 95] on button "Done Editing" at bounding box center [803, 91] width 73 height 20
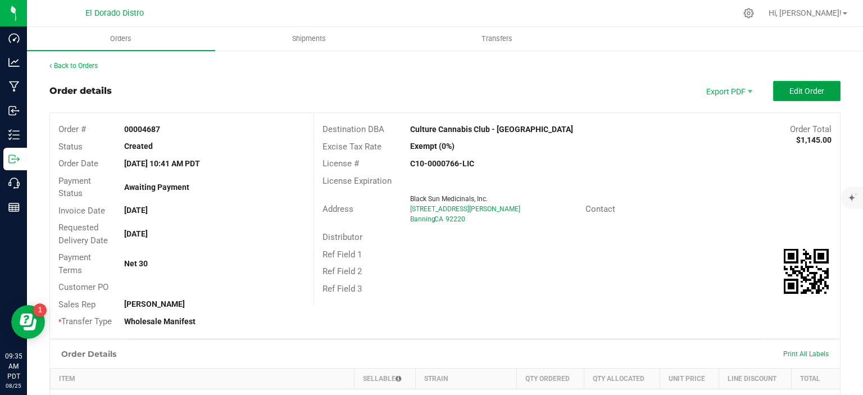
click at [791, 81] on button "Edit Order" at bounding box center [806, 91] width 67 height 20
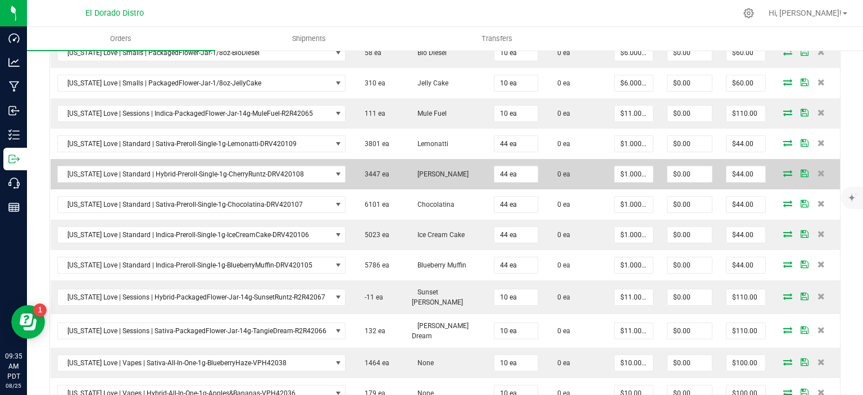
scroll to position [505, 0]
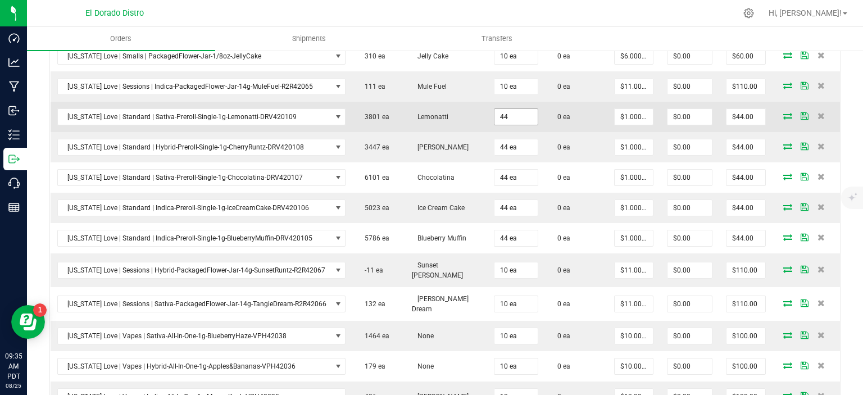
click at [514, 121] on input "44" at bounding box center [515, 117] width 43 height 16
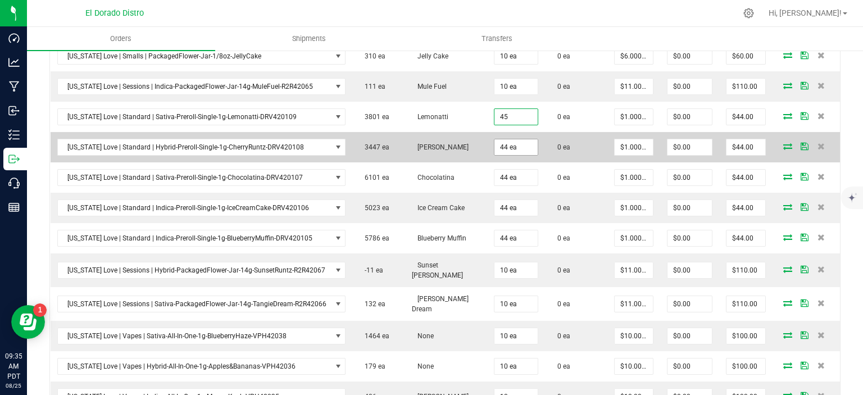
type input "45 ea"
type input "$45.00"
click at [504, 145] on input "44" at bounding box center [515, 147] width 43 height 16
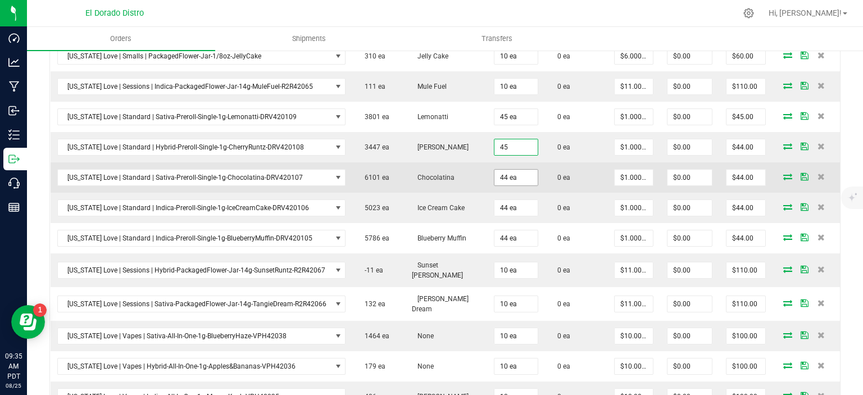
type input "45 ea"
type input "$45.00"
click at [503, 175] on input "44" at bounding box center [515, 178] width 43 height 16
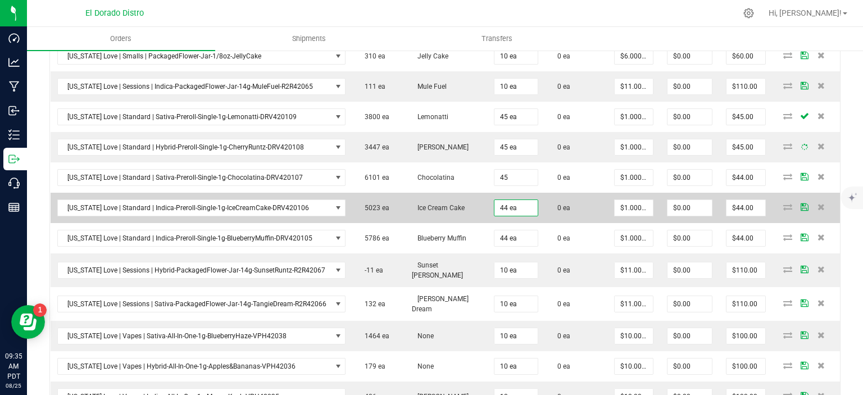
type input "45 ea"
type input "$45.00"
click at [500, 206] on input "44" at bounding box center [515, 208] width 43 height 16
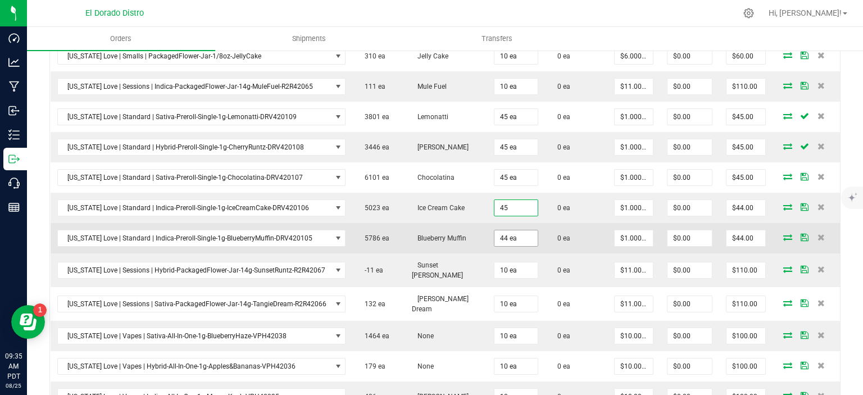
type input "45 ea"
type input "$45.00"
click at [500, 232] on input "44" at bounding box center [515, 238] width 43 height 16
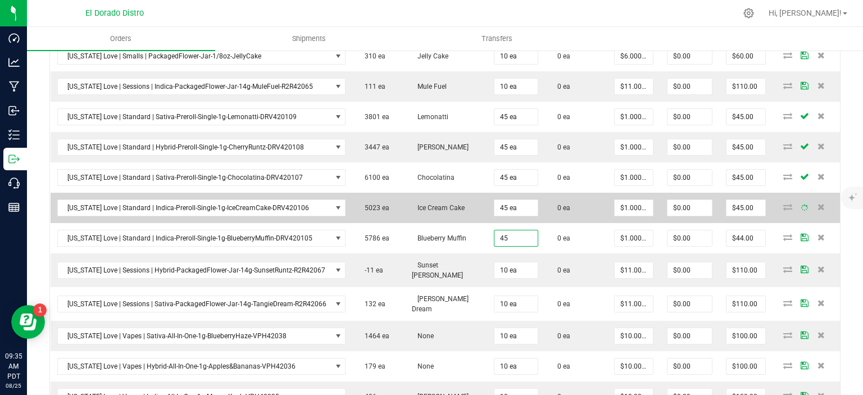
type input "45 ea"
type input "$45.00"
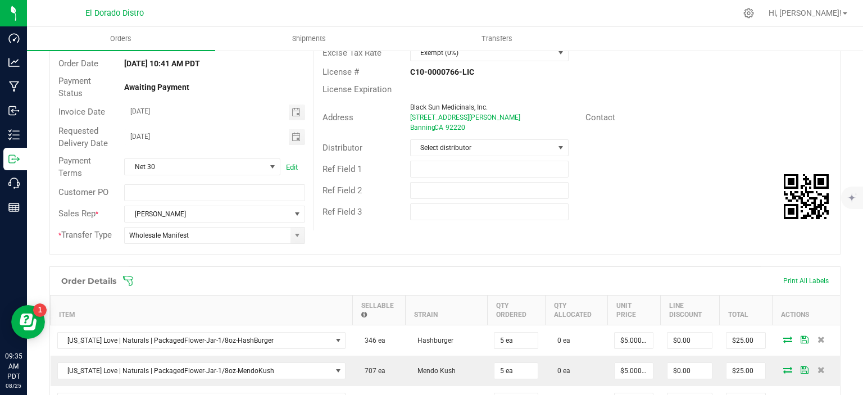
scroll to position [0, 0]
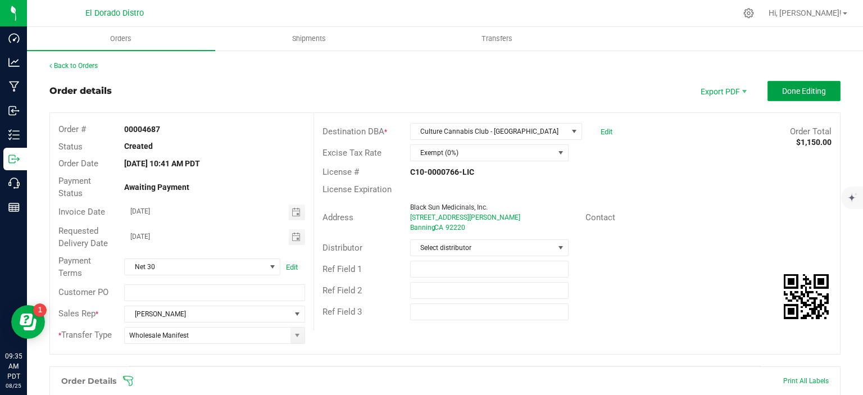
click at [813, 94] on span "Done Editing" at bounding box center [804, 90] width 44 height 9
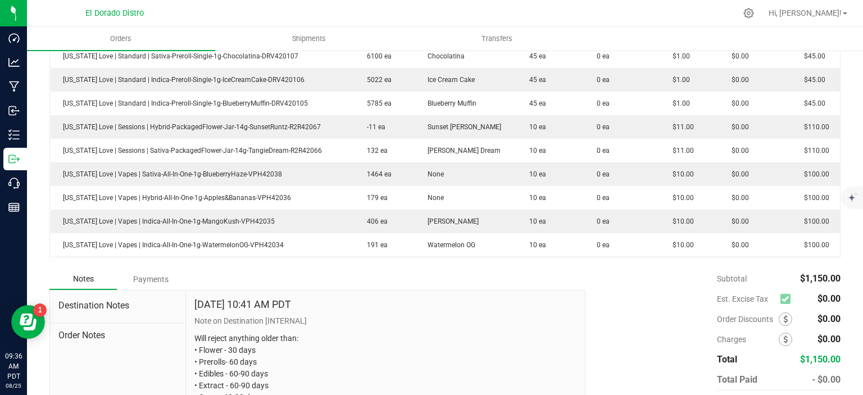
scroll to position [590, 0]
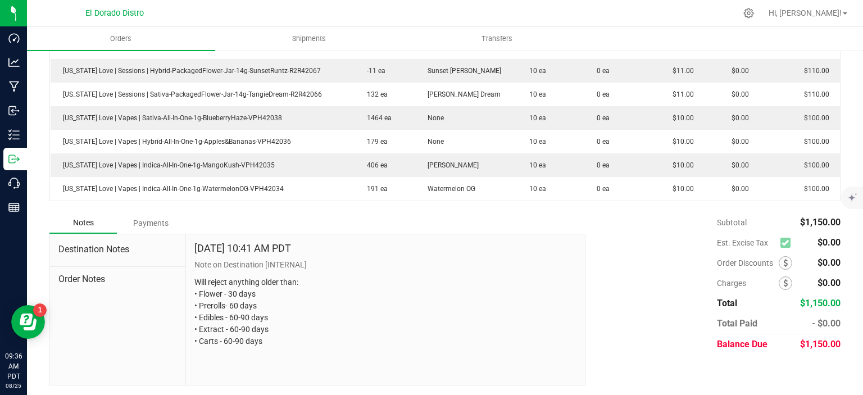
click at [650, 289] on div "Subtotal $1,150.00 Est. Excise Tax $0.00" at bounding box center [708, 283] width 263 height 142
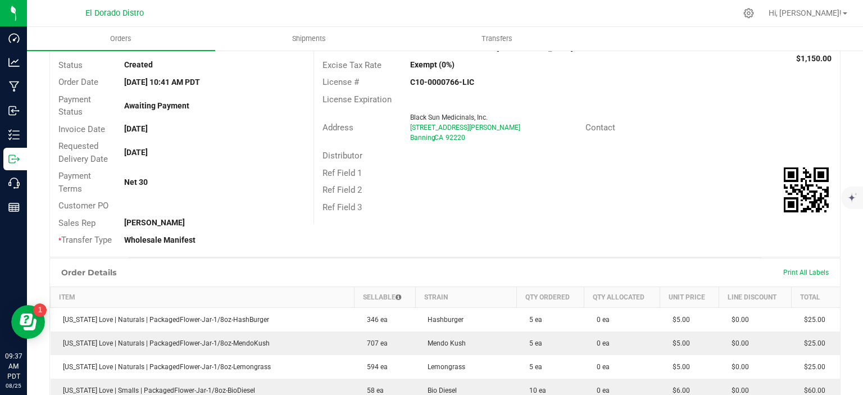
scroll to position [0, 0]
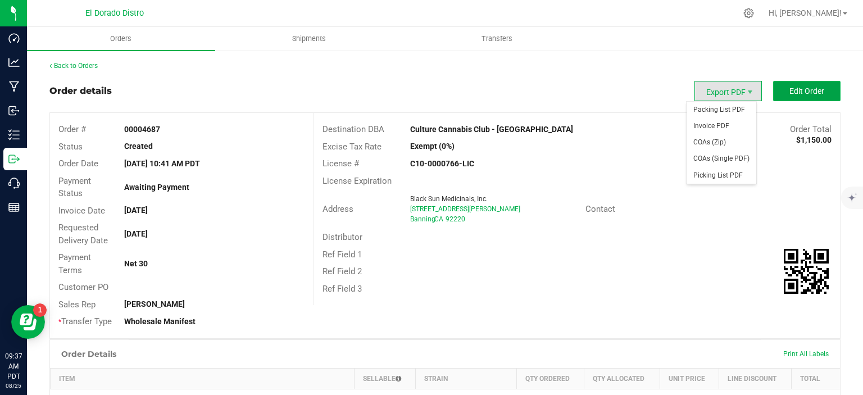
click at [789, 89] on span "Edit Order" at bounding box center [806, 90] width 35 height 9
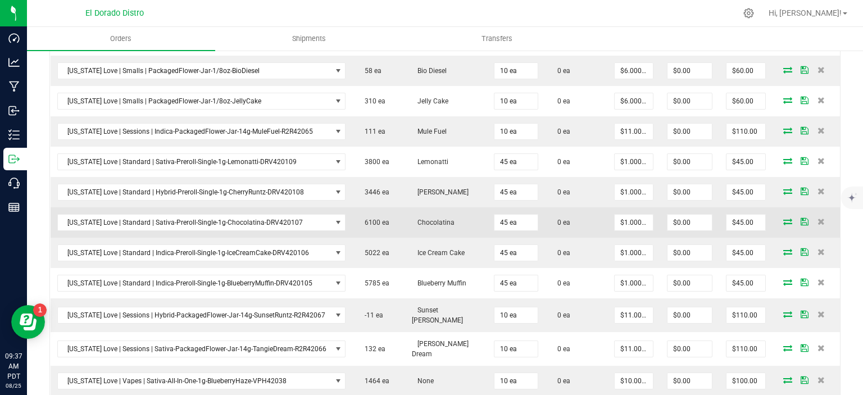
scroll to position [505, 0]
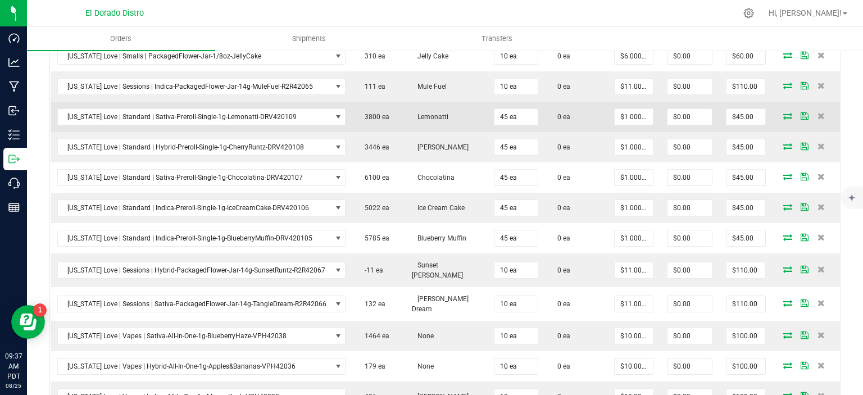
click at [525, 109] on td "45 ea" at bounding box center [516, 117] width 58 height 30
click at [514, 113] on input "45" at bounding box center [515, 117] width 43 height 16
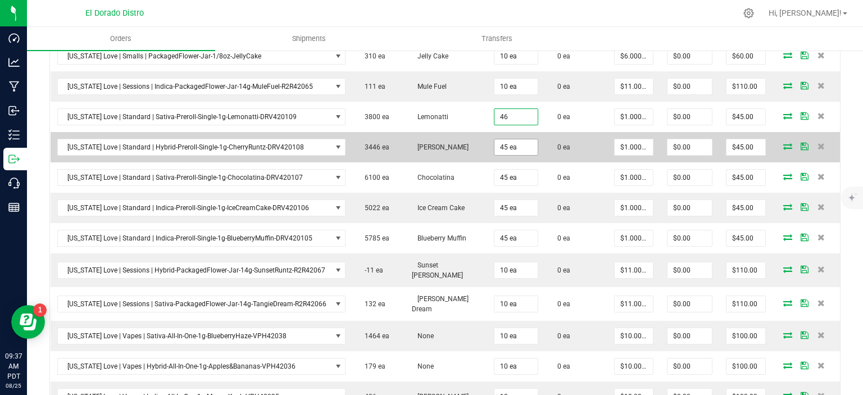
type input "46 ea"
type input "$46.00"
click at [499, 139] on input "45" at bounding box center [515, 147] width 43 height 16
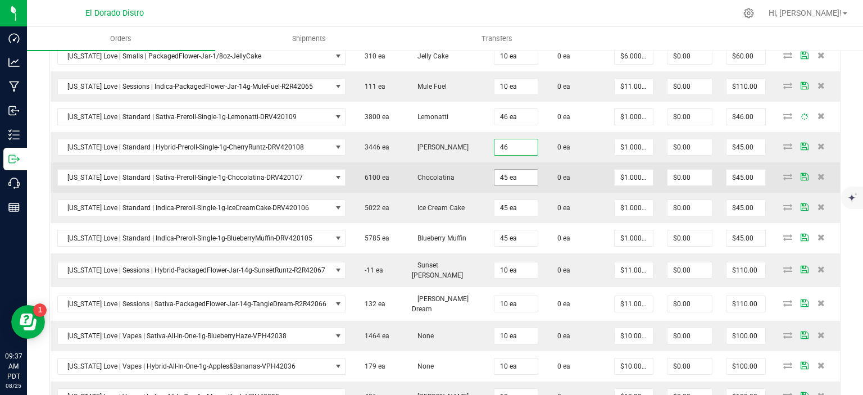
type input "46 ea"
type input "$46.00"
click at [512, 175] on input "45" at bounding box center [515, 178] width 43 height 16
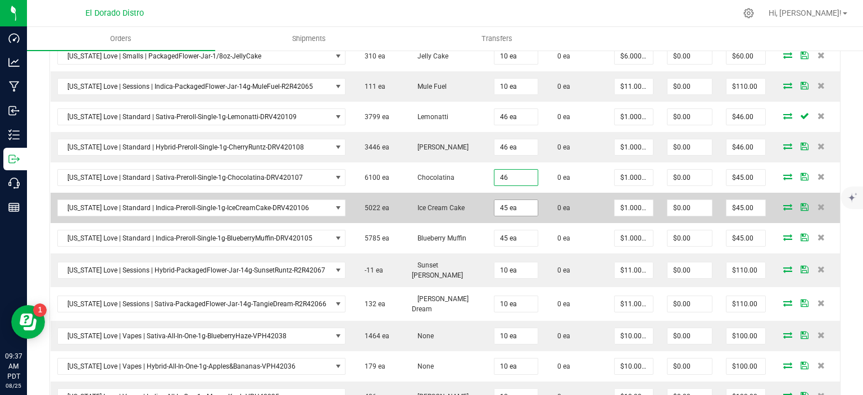
type input "46 ea"
type input "$46.00"
click at [506, 203] on input "45" at bounding box center [515, 208] width 43 height 16
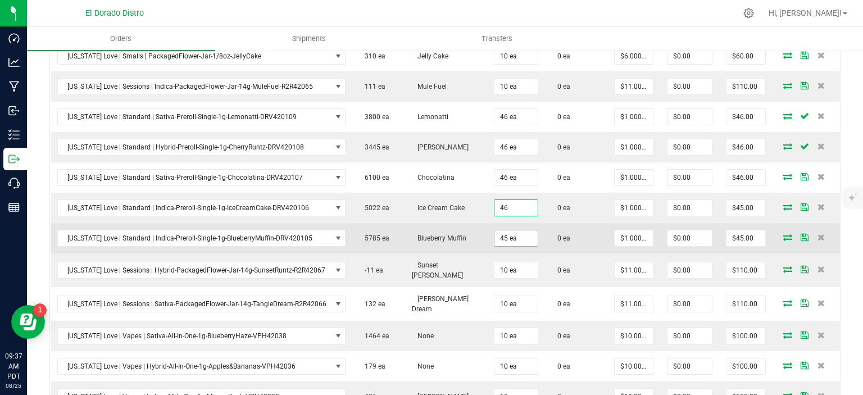
type input "46 ea"
type input "$46.00"
click at [500, 231] on input "4" at bounding box center [515, 238] width 43 height 16
type input "46 ea"
type input "$46.00"
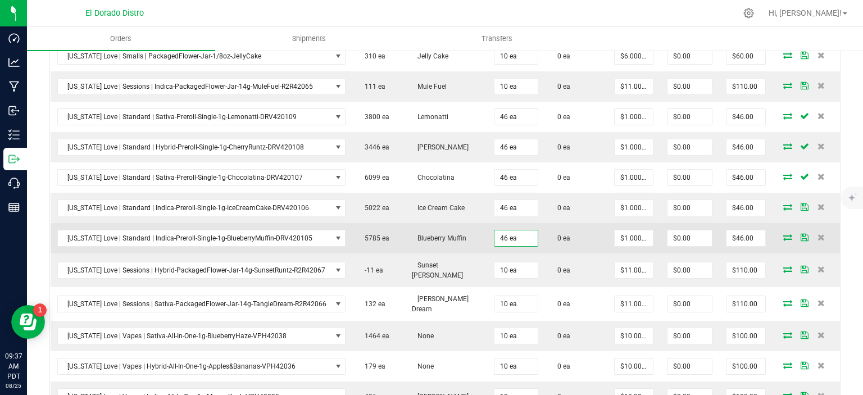
click at [580, 223] on td "0 ea" at bounding box center [576, 238] width 62 height 30
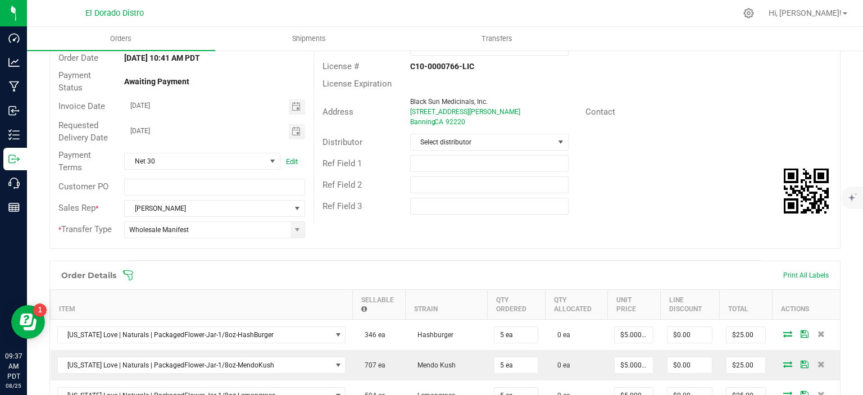
scroll to position [0, 0]
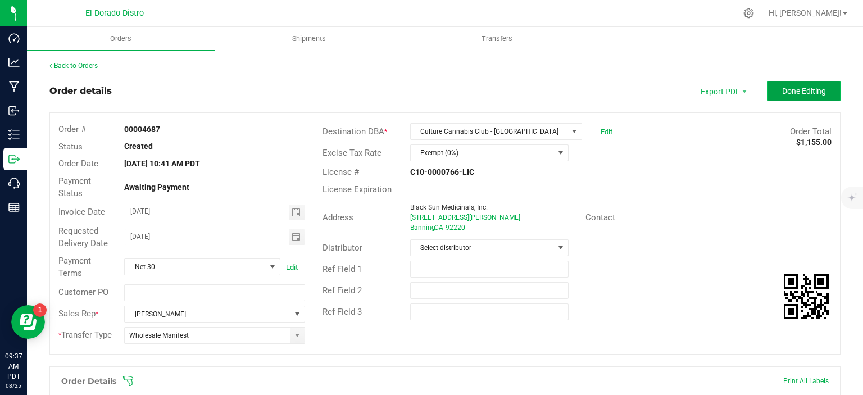
click at [816, 93] on span "Done Editing" at bounding box center [804, 90] width 44 height 9
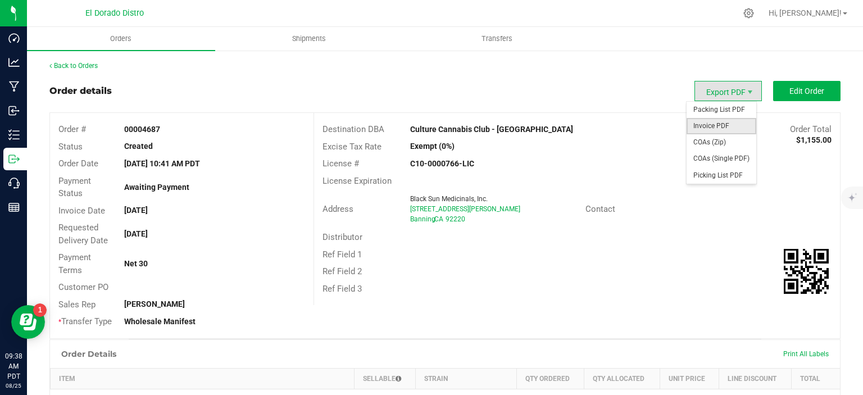
click at [723, 122] on span "Invoice PDF" at bounding box center [721, 126] width 70 height 16
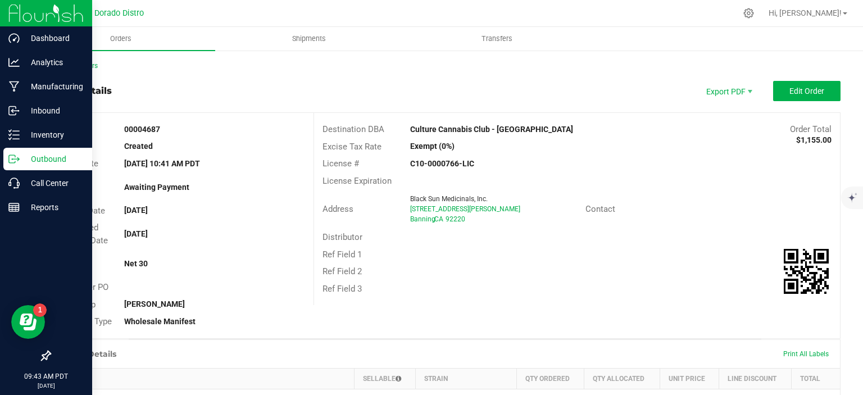
click at [28, 163] on p "Outbound" at bounding box center [53, 158] width 67 height 13
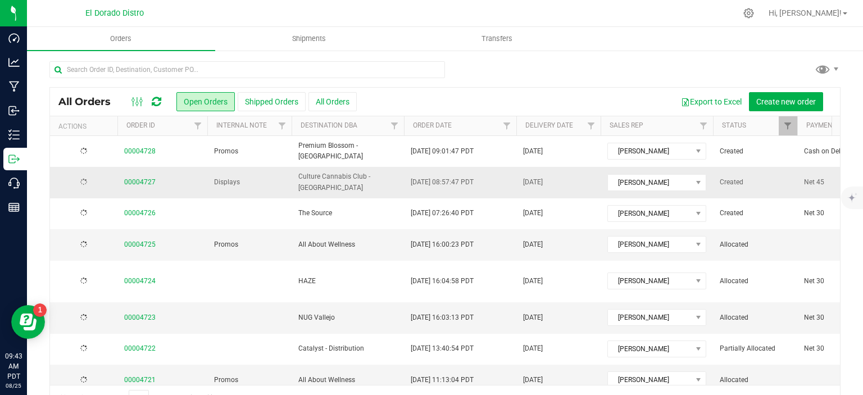
click at [156, 183] on span "00004727" at bounding box center [162, 182] width 76 height 11
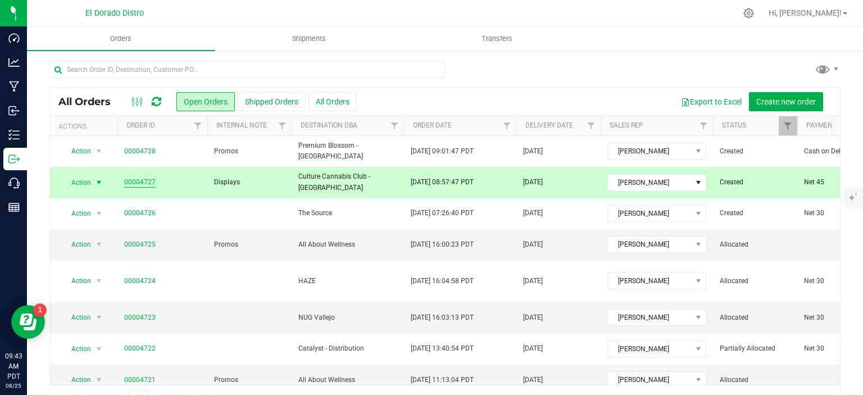
click at [151, 183] on link "00004727" at bounding box center [139, 182] width 31 height 11
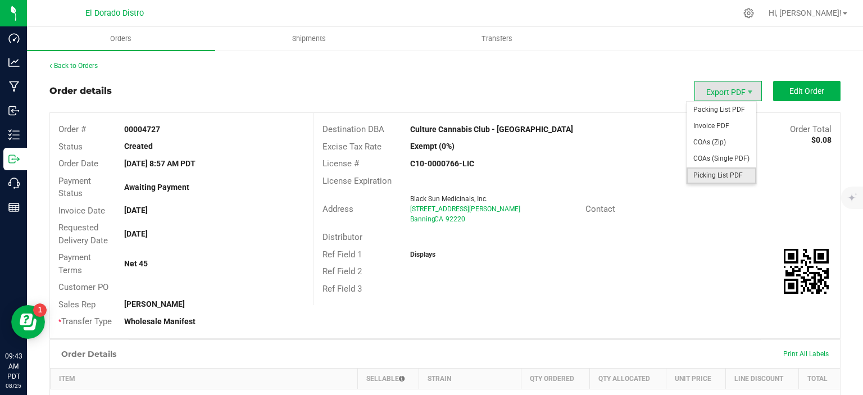
click at [723, 170] on span "Picking List PDF" at bounding box center [721, 175] width 70 height 16
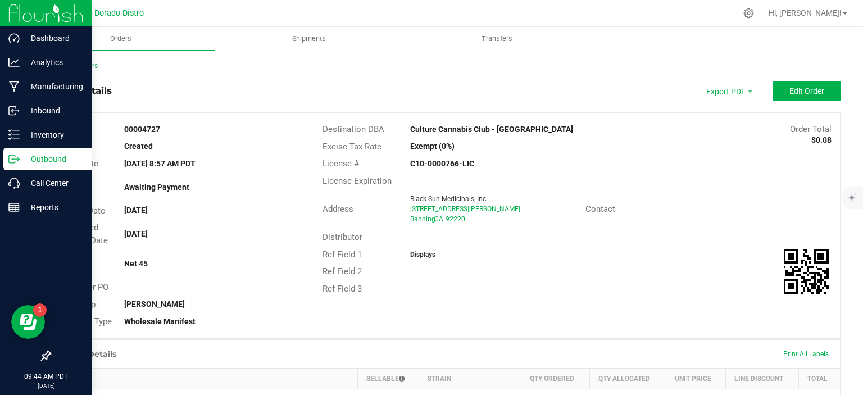
click at [30, 157] on p "Outbound" at bounding box center [53, 158] width 67 height 13
